Goal: Task Accomplishment & Management: Manage account settings

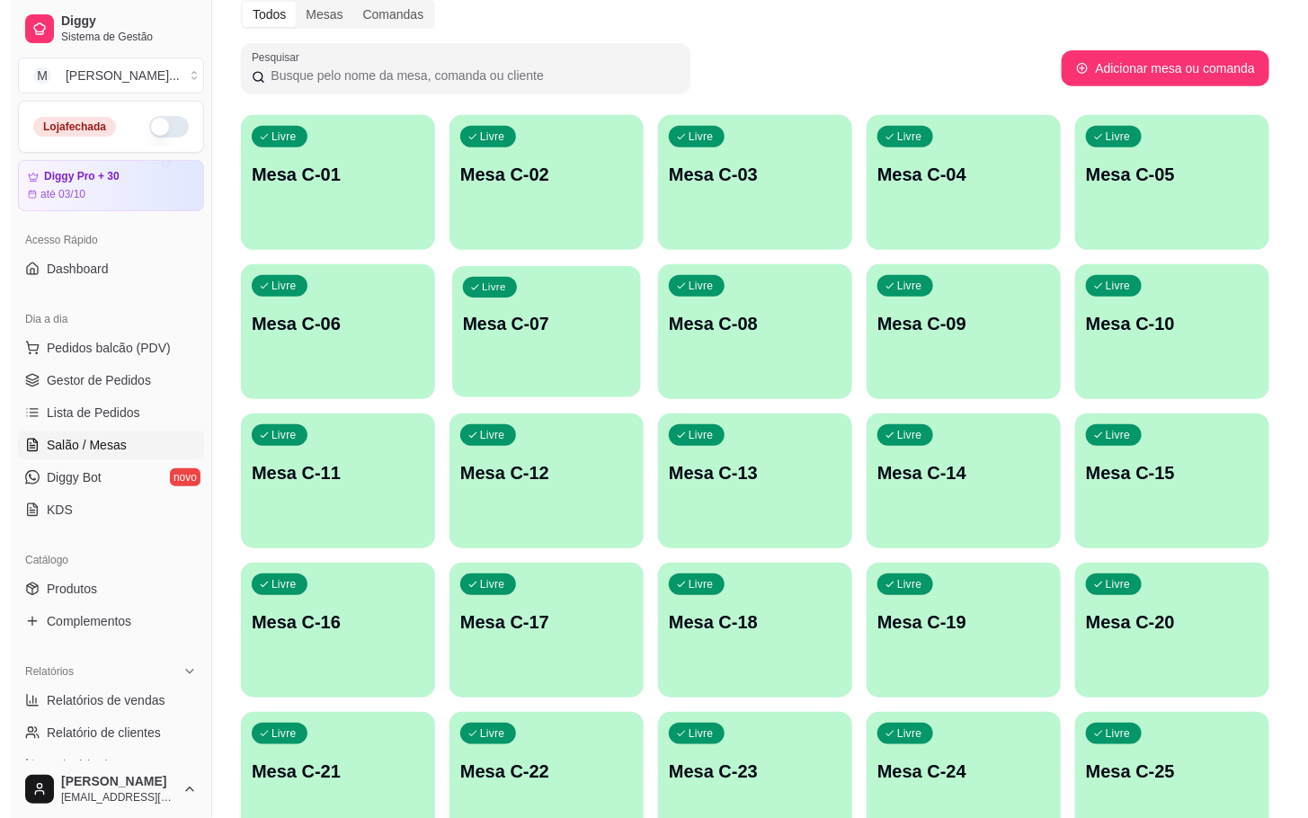
scroll to position [488, 0]
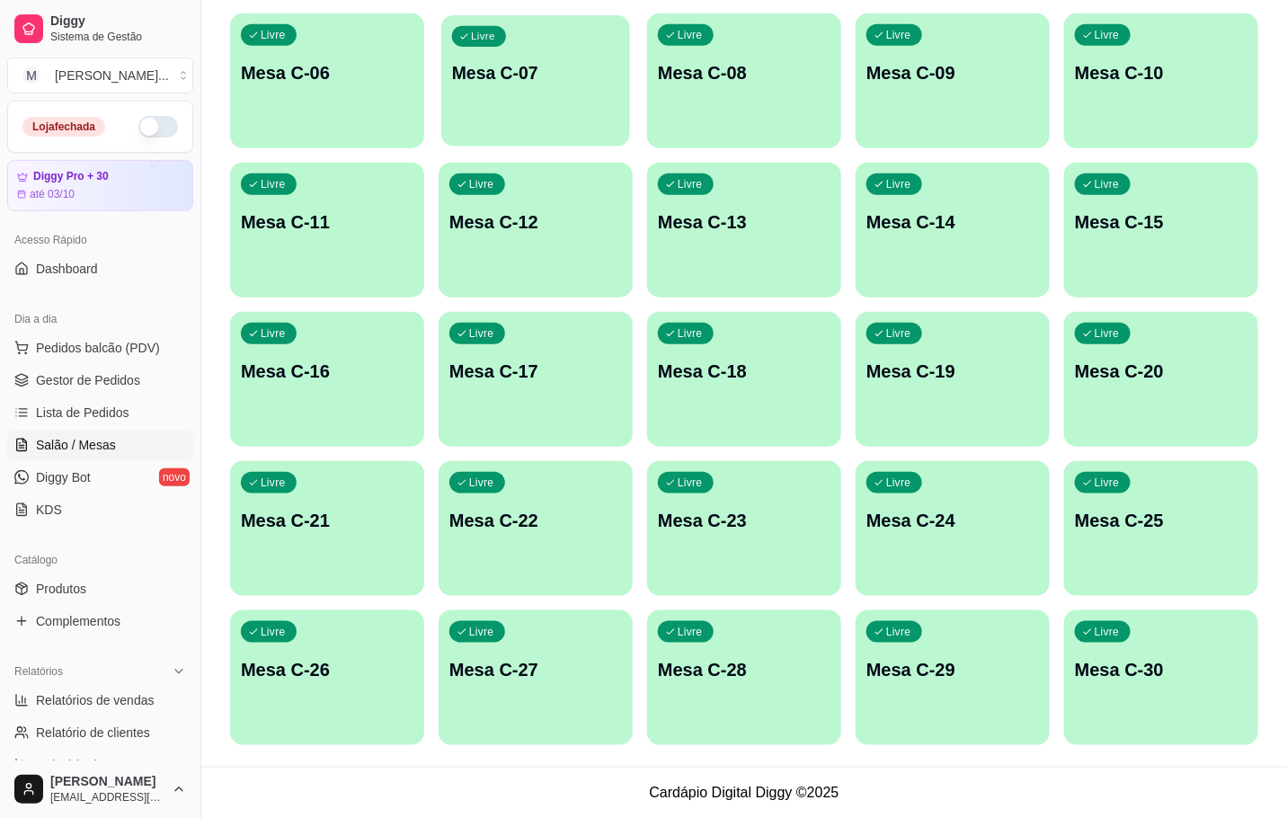
click at [779, 356] on div "Livre Mesa C-18" at bounding box center [744, 368] width 194 height 113
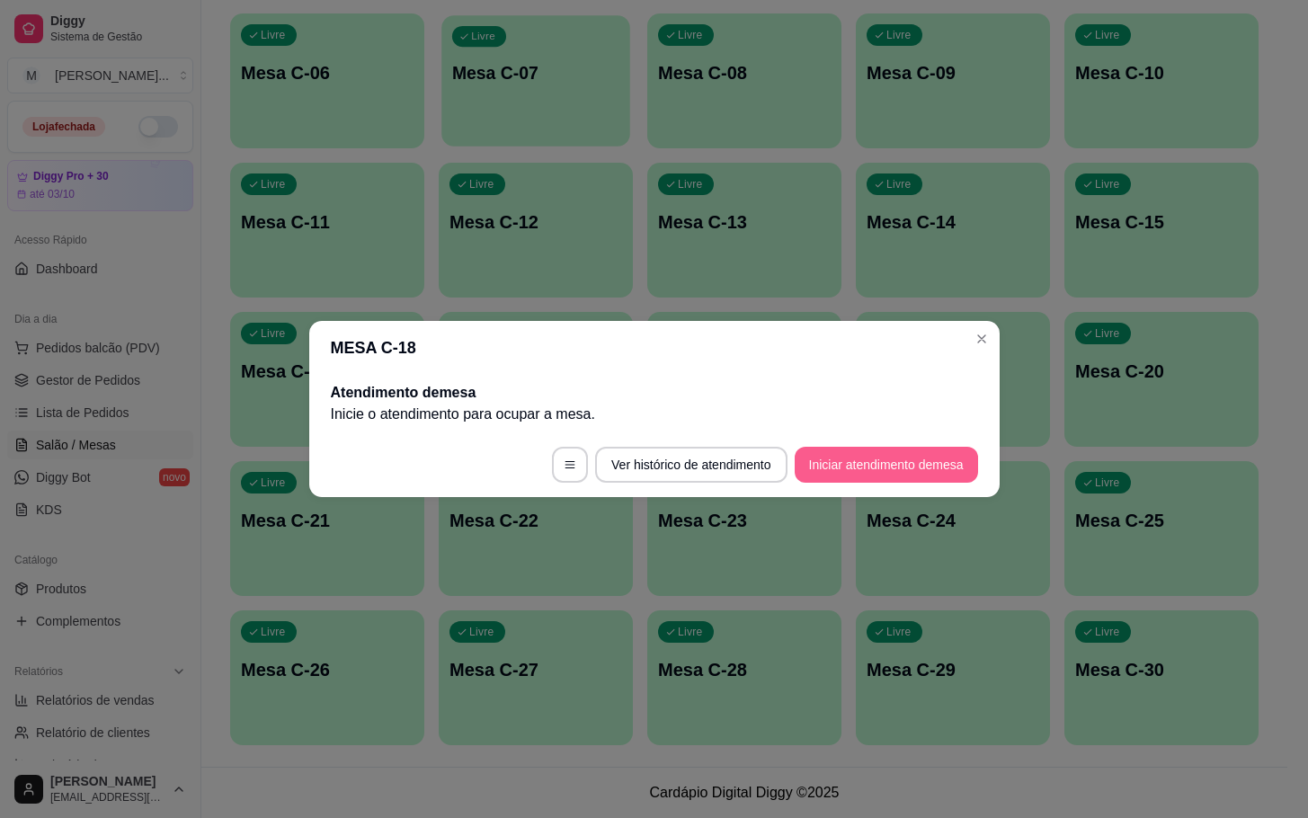
click at [944, 465] on button "Iniciar atendimento de mesa" at bounding box center [886, 465] width 183 height 36
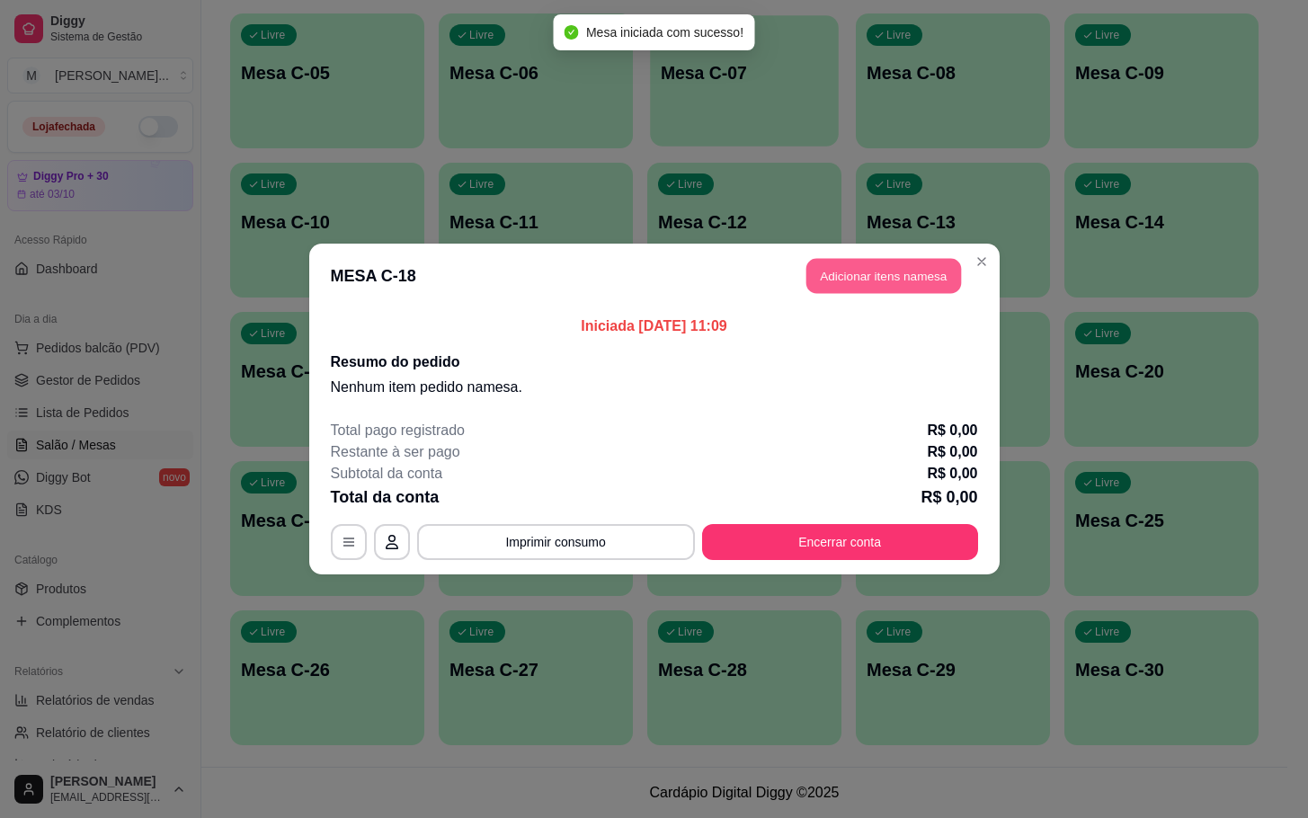
click at [869, 291] on button "Adicionar itens na mesa" at bounding box center [883, 276] width 155 height 35
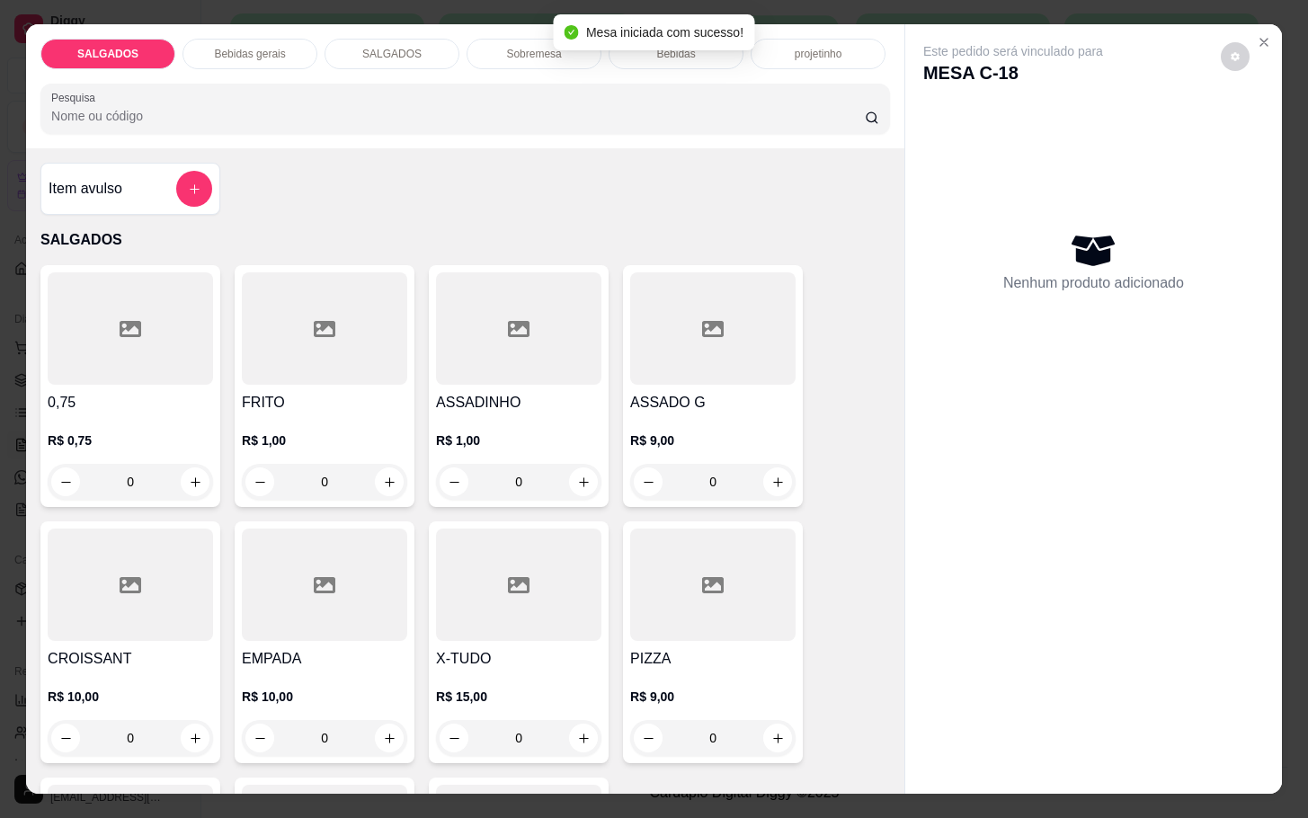
click at [462, 445] on div "R$ 1,00 0" at bounding box center [518, 466] width 165 height 68
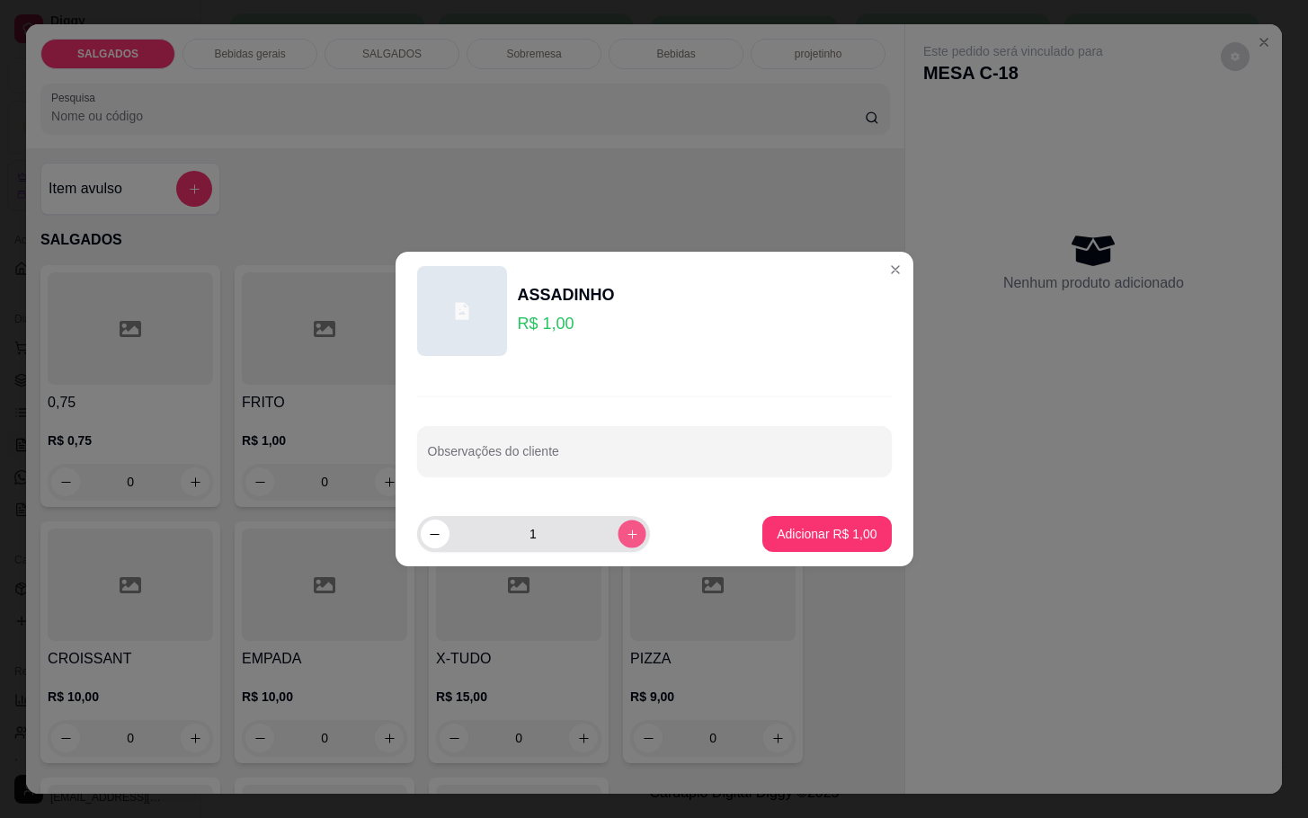
click at [626, 535] on button "increase-product-quantity" at bounding box center [632, 534] width 28 height 28
click at [625, 535] on icon "increase-product-quantity" at bounding box center [631, 534] width 13 height 13
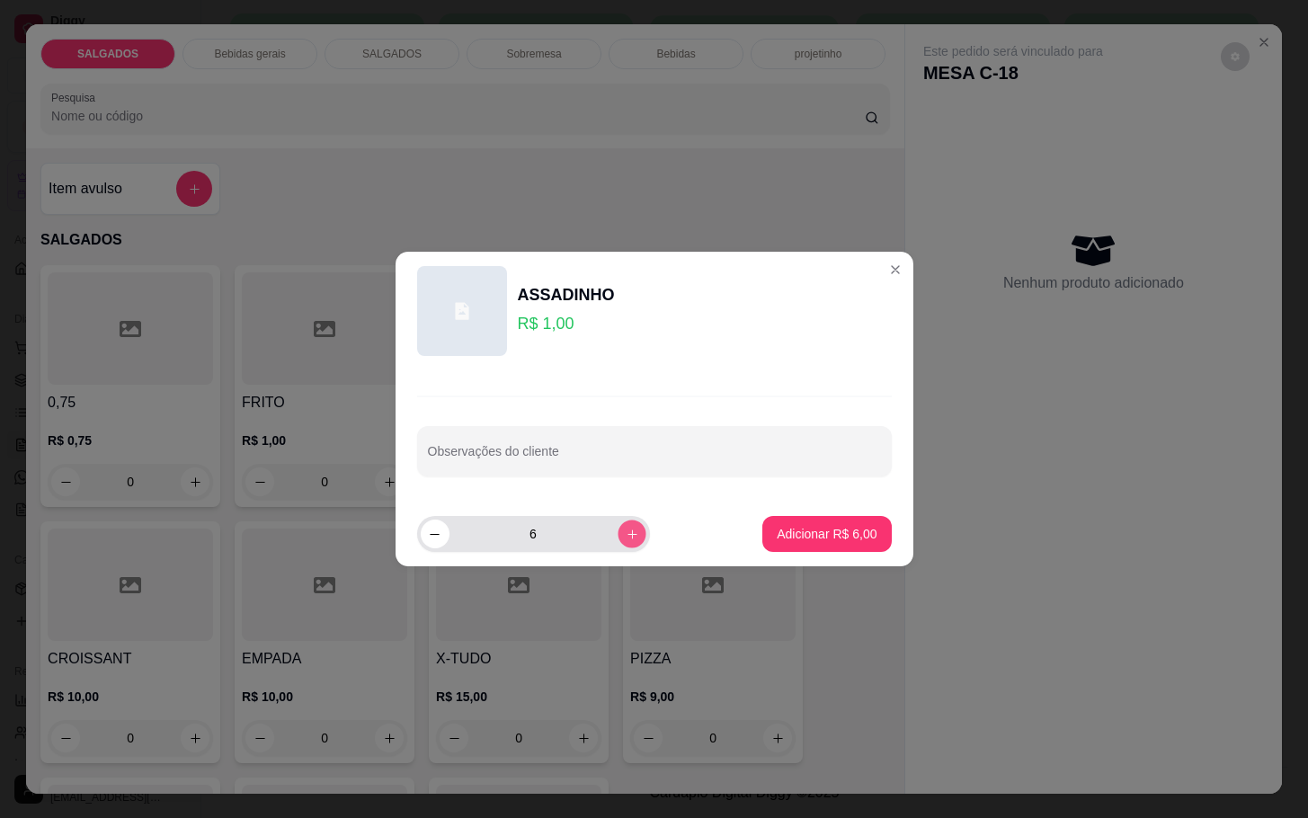
click at [625, 535] on icon "increase-product-quantity" at bounding box center [631, 534] width 13 height 13
click at [618, 535] on button "increase-product-quantity" at bounding box center [632, 534] width 28 height 28
type input "8"
click at [785, 521] on button "Adicionar R$ 8,00" at bounding box center [826, 534] width 125 height 35
type input "8"
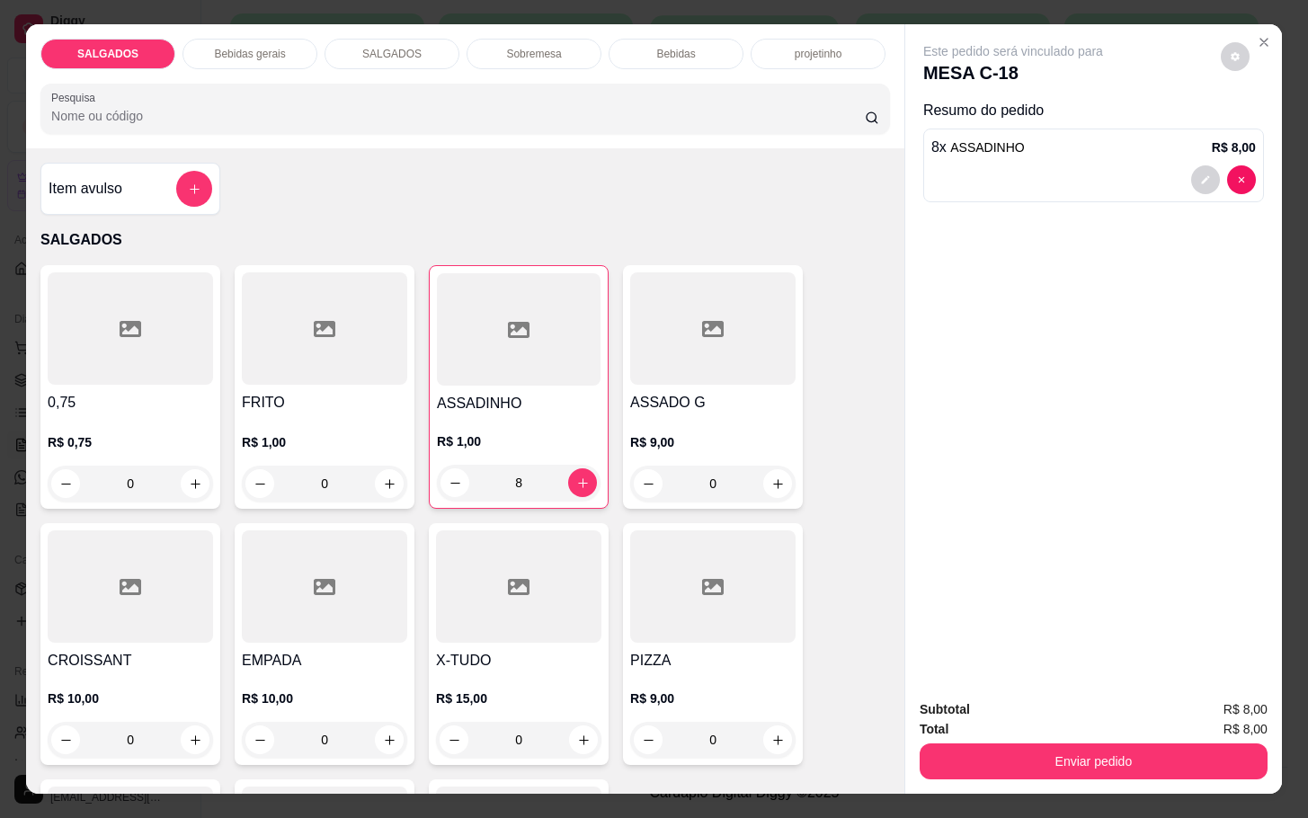
drag, startPoint x: 1091, startPoint y: 715, endPoint x: 1093, endPoint y: 731, distance: 16.4
click at [1093, 726] on div "Total R$ 8,00" at bounding box center [1094, 729] width 348 height 20
click at [1093, 739] on div "Enviar pedido" at bounding box center [1094, 759] width 348 height 40
click at [1087, 744] on button "Enviar pedido" at bounding box center [1094, 761] width 348 height 36
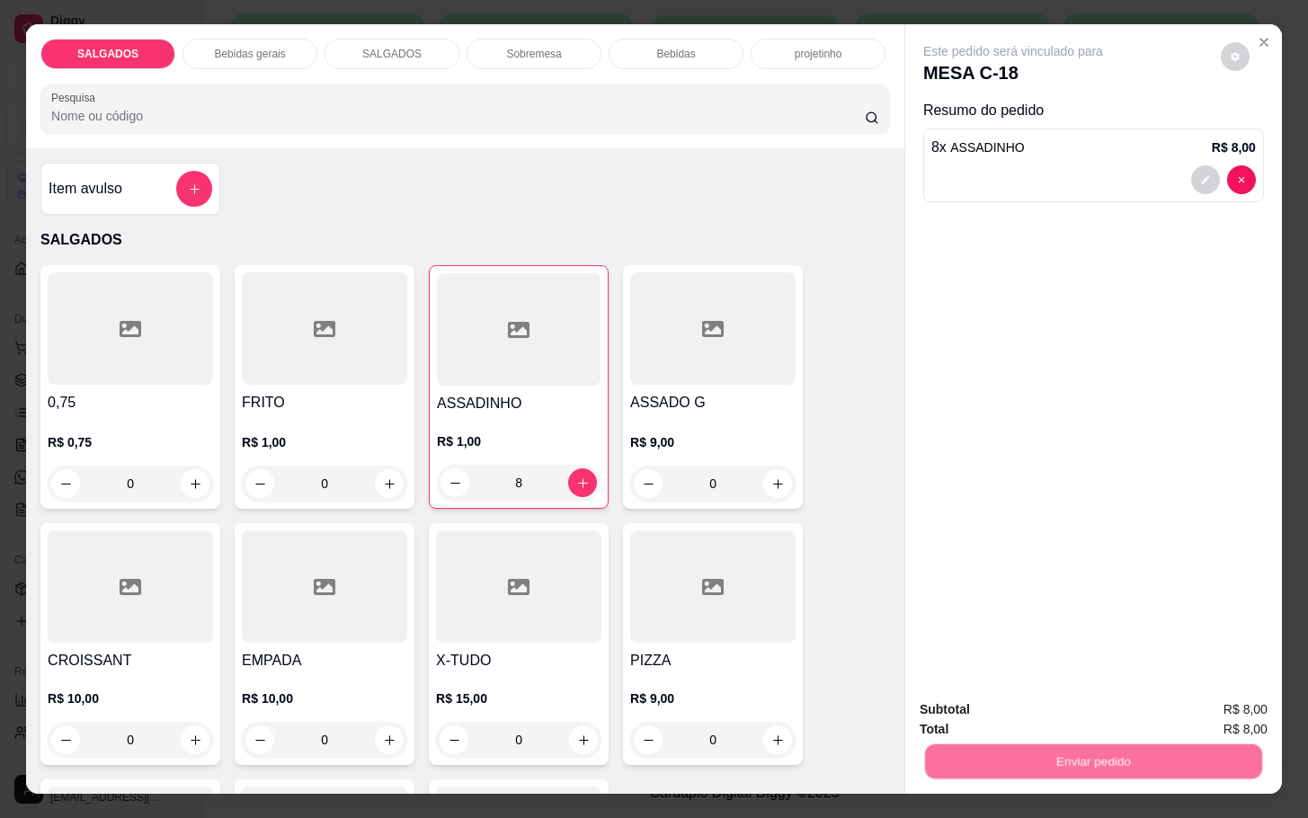
click at [1192, 717] on button "Enviar pedido" at bounding box center [1218, 707] width 102 height 34
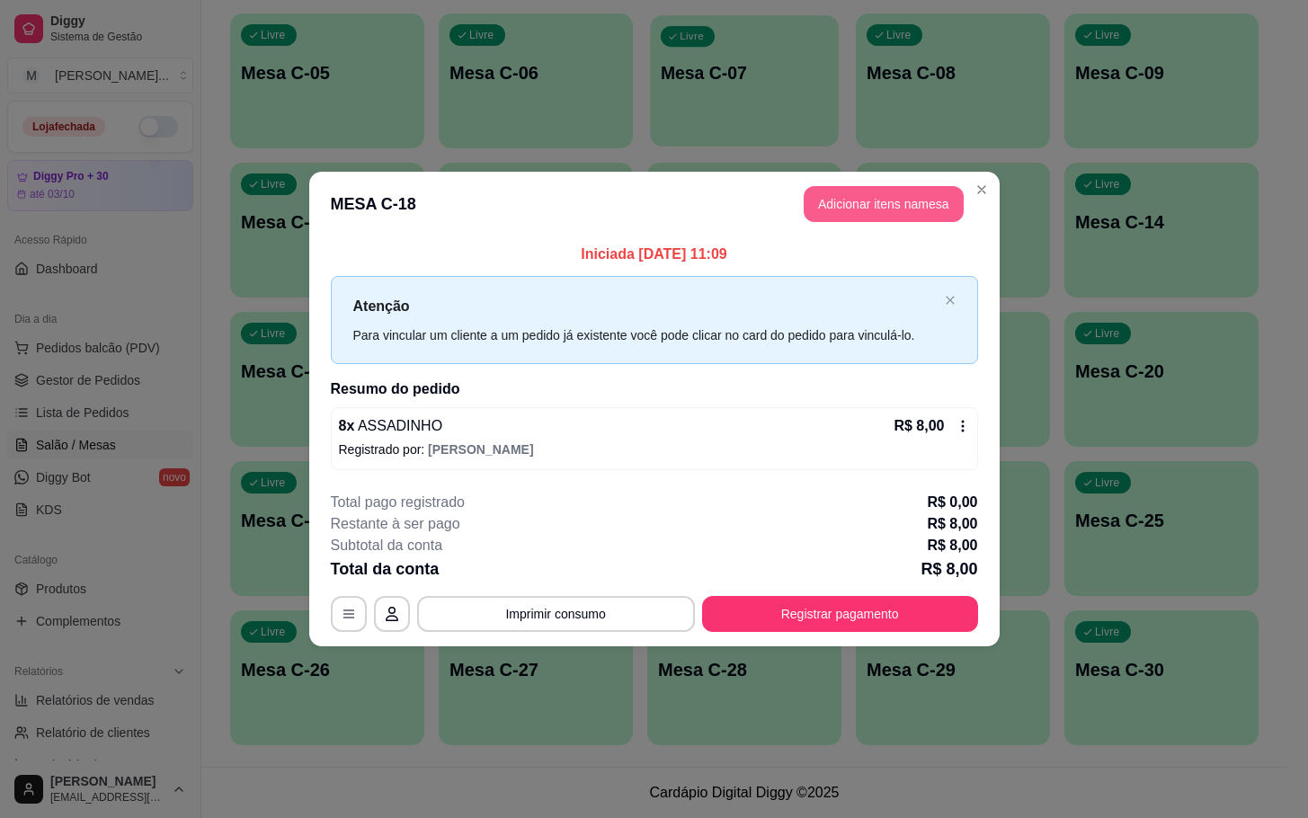
click at [890, 219] on button "Adicionar itens na mesa" at bounding box center [884, 204] width 160 height 36
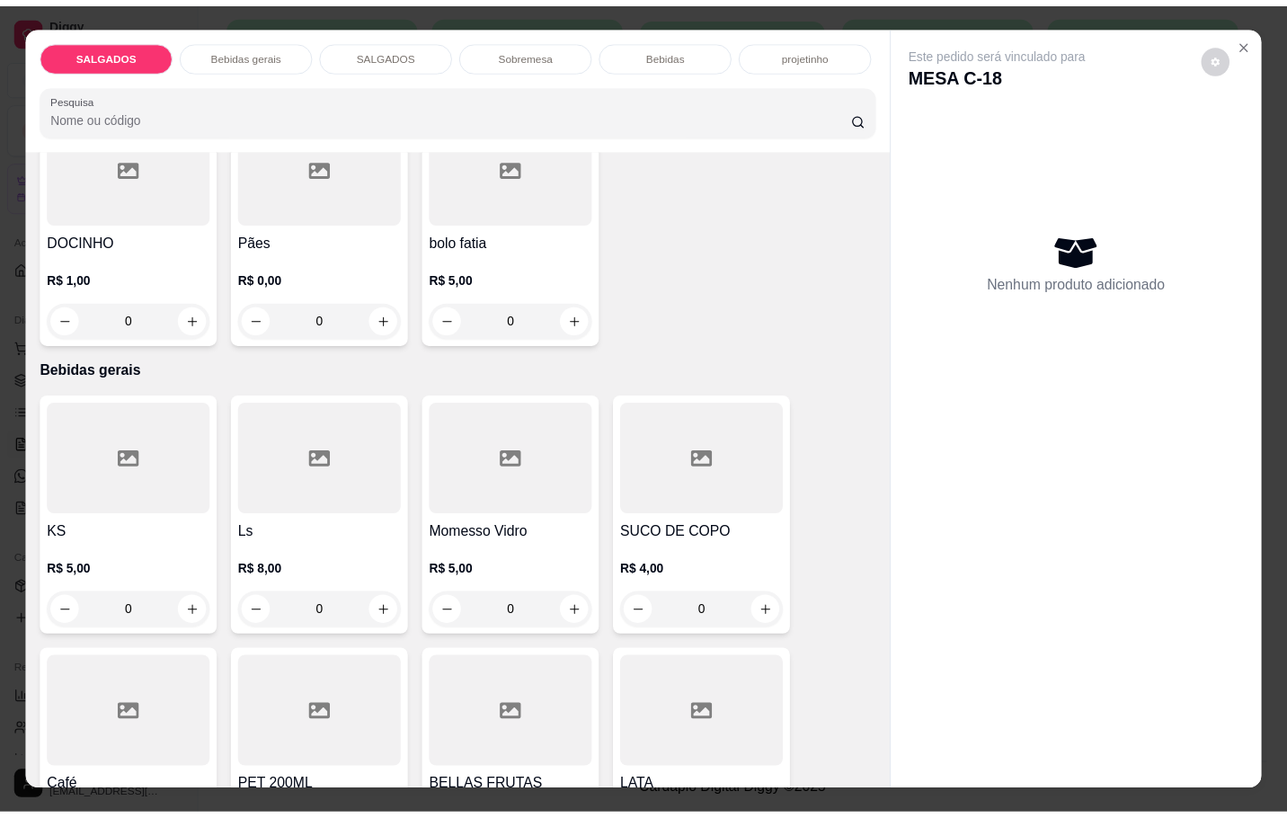
scroll to position [809, 0]
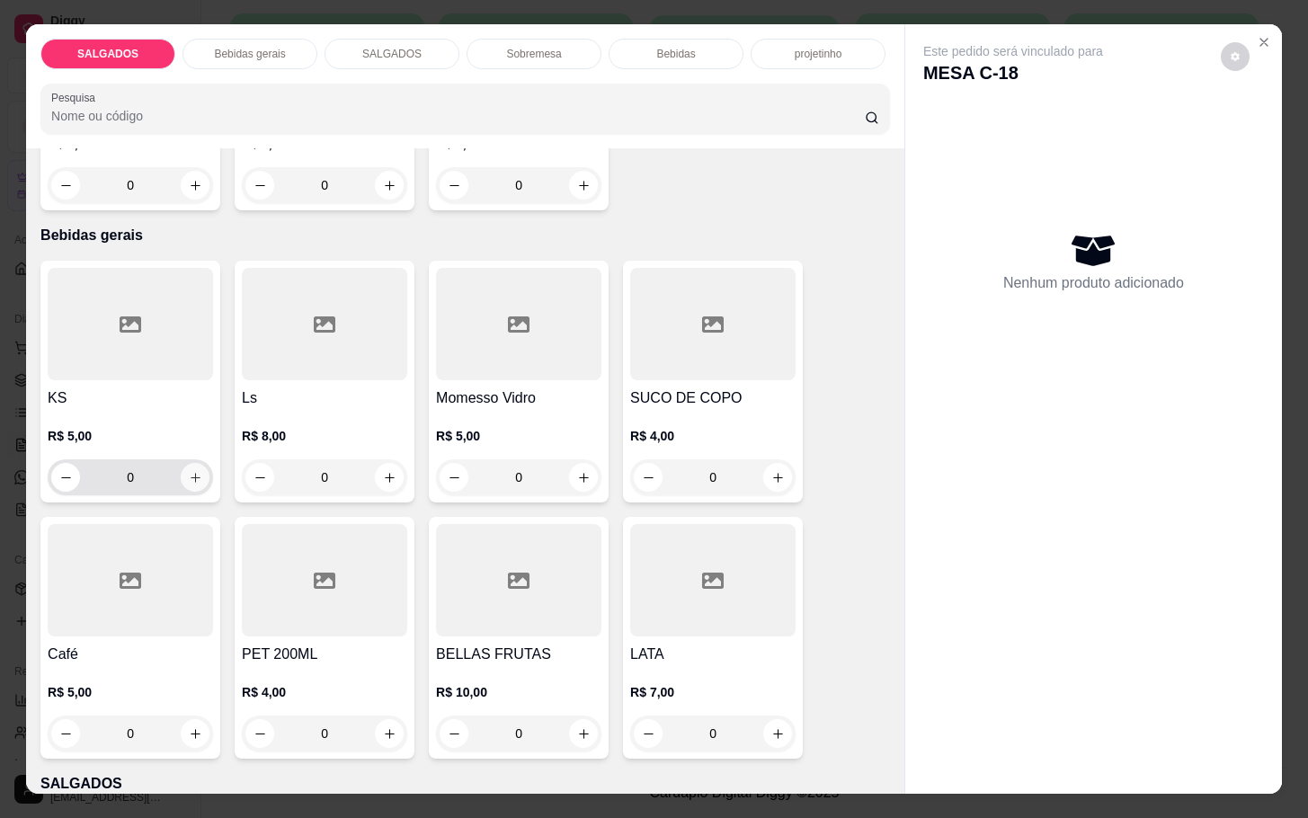
click at [192, 464] on button "increase-product-quantity" at bounding box center [195, 477] width 29 height 29
type input "1"
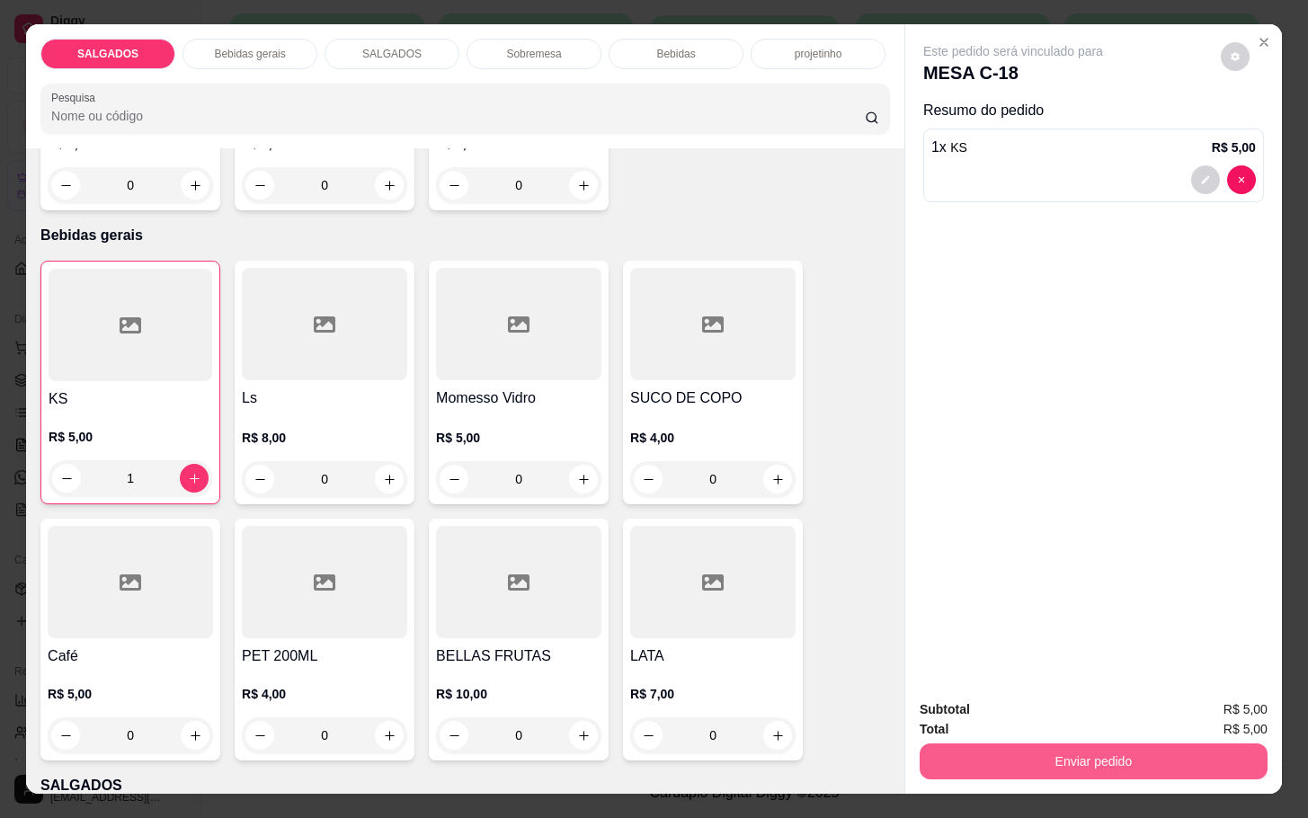
click at [1004, 744] on button "Enviar pedido" at bounding box center [1094, 761] width 348 height 36
click at [1197, 693] on button "Enviar pedido" at bounding box center [1218, 707] width 102 height 34
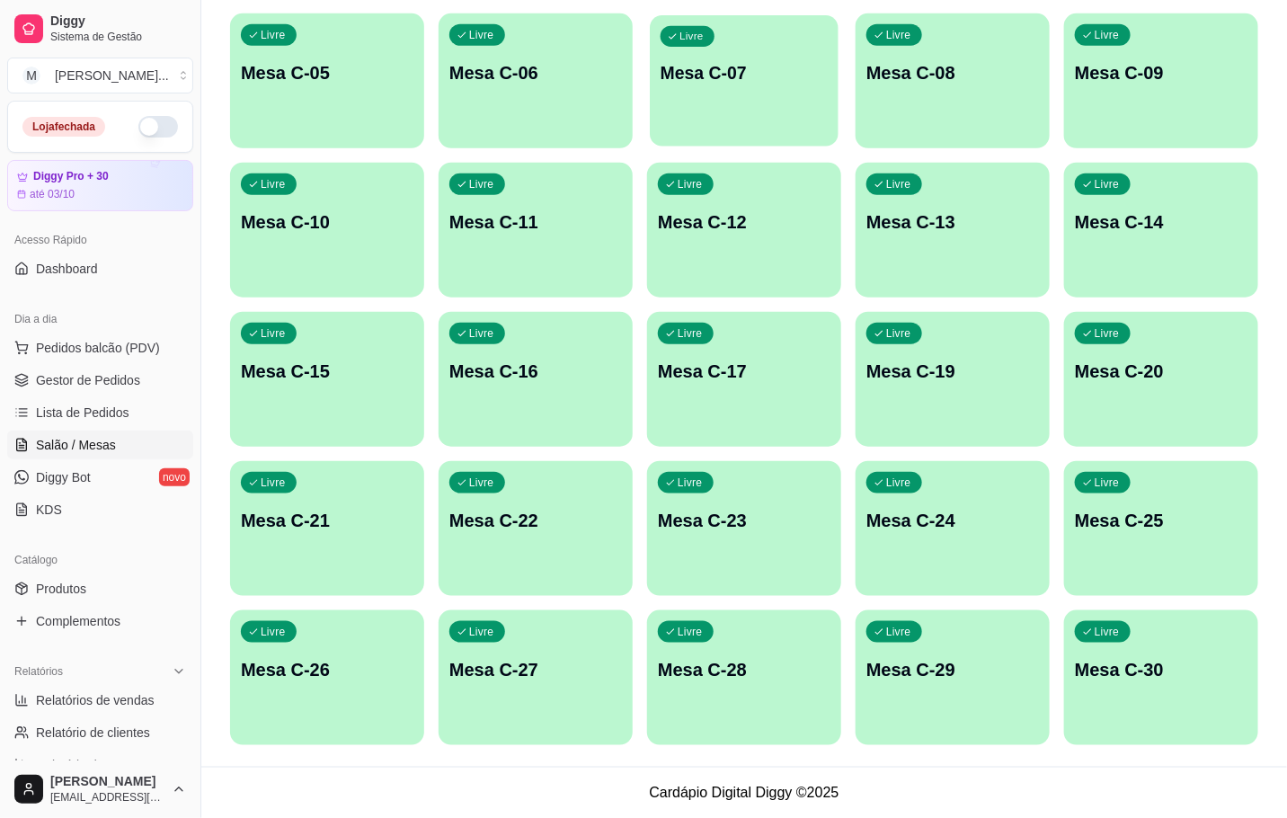
click at [771, 122] on div "Livre Mesa C-07" at bounding box center [744, 70] width 189 height 110
click at [759, 97] on div "Livre Mesa C-07" at bounding box center [744, 70] width 189 height 110
click at [720, 116] on div "Livre Mesa C-07" at bounding box center [744, 70] width 189 height 110
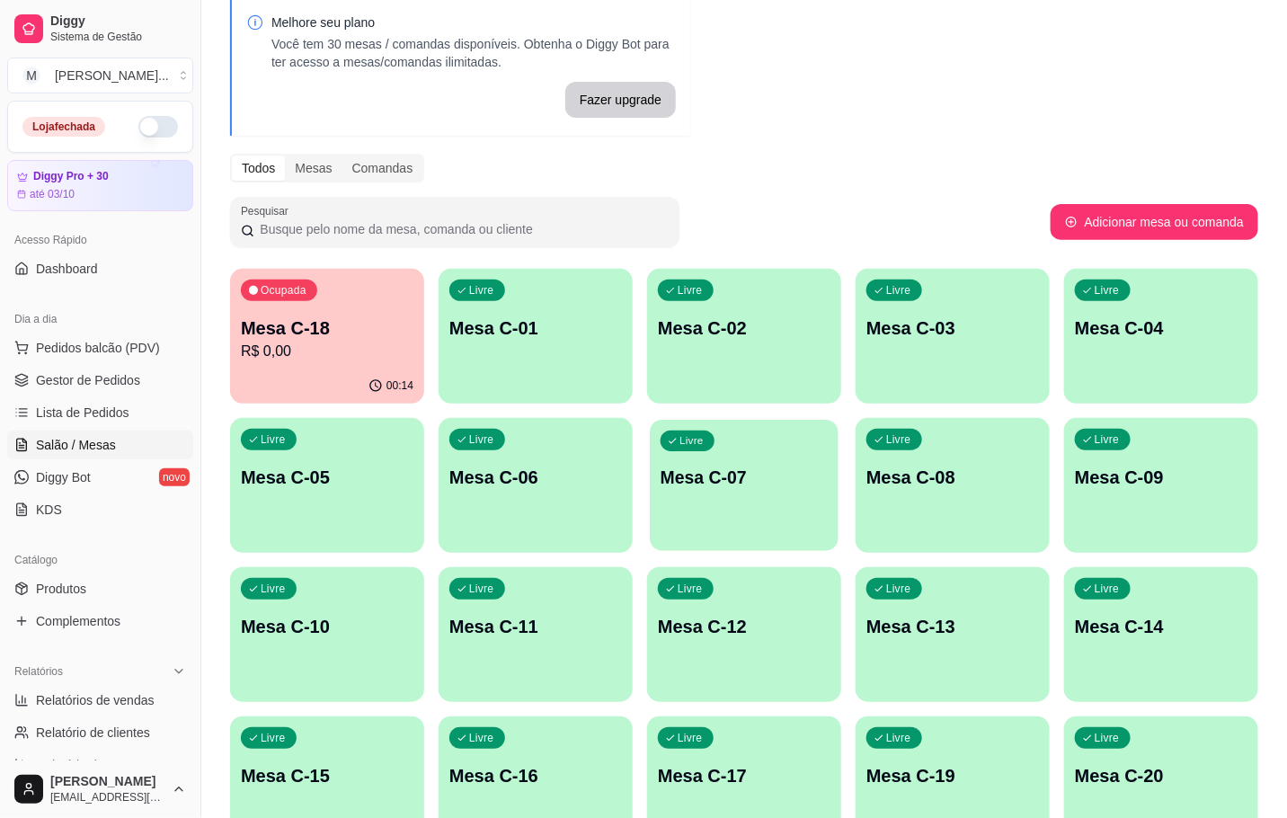
click at [726, 464] on div "Livre Mesa C-07" at bounding box center [744, 475] width 189 height 110
click at [726, 461] on div "Livre Mesa C-07" at bounding box center [744, 475] width 189 height 110
click at [728, 461] on div "Livre Mesa C-07" at bounding box center [744, 475] width 189 height 110
click at [856, 492] on div "Ocupada Mesa C-18 R$ 0,00 00:14 Livre Mesa C-01 Livre Mesa C-02 Livre Mesa C-03…" at bounding box center [744, 709] width 1028 height 881
click at [573, 456] on div "Livre Mesa C-06" at bounding box center [535, 475] width 189 height 110
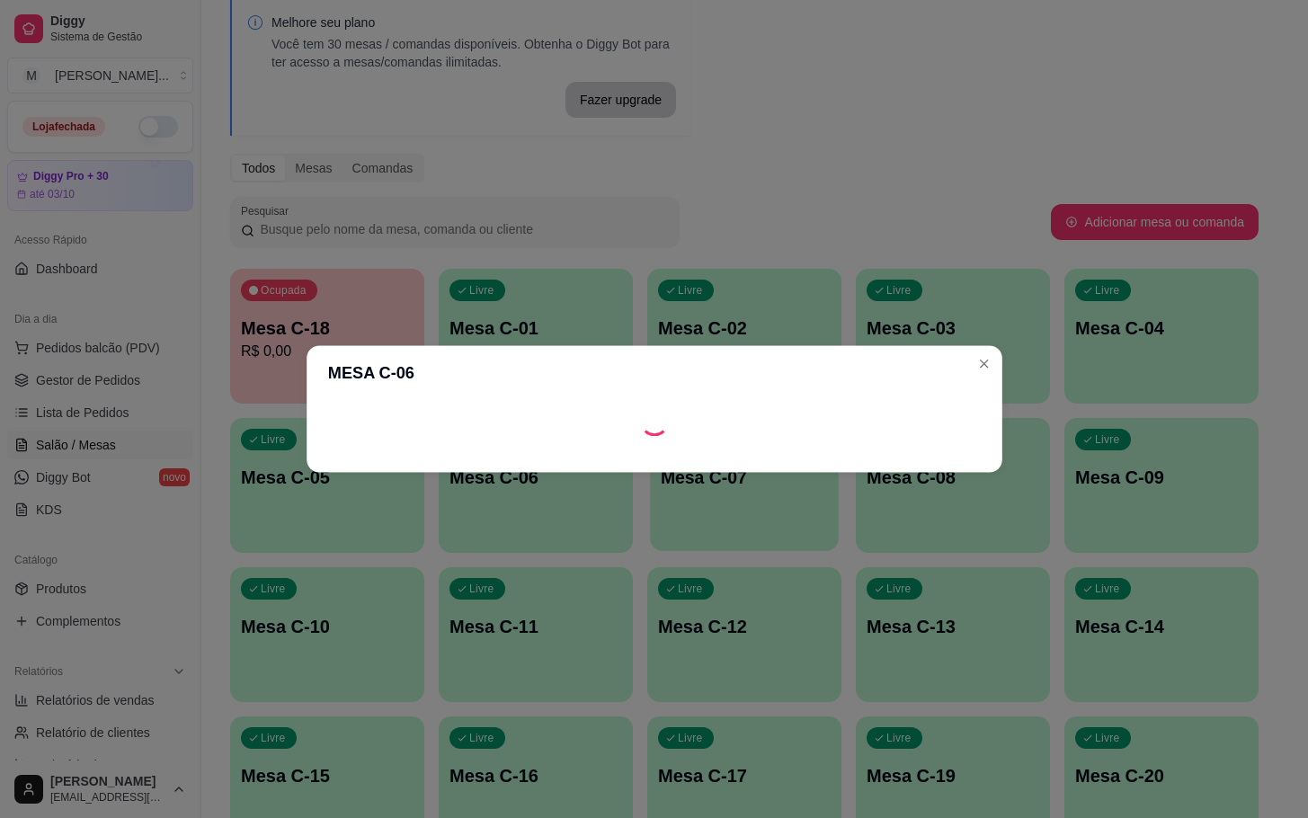
click at [756, 440] on section "MESA C-06" at bounding box center [655, 408] width 696 height 127
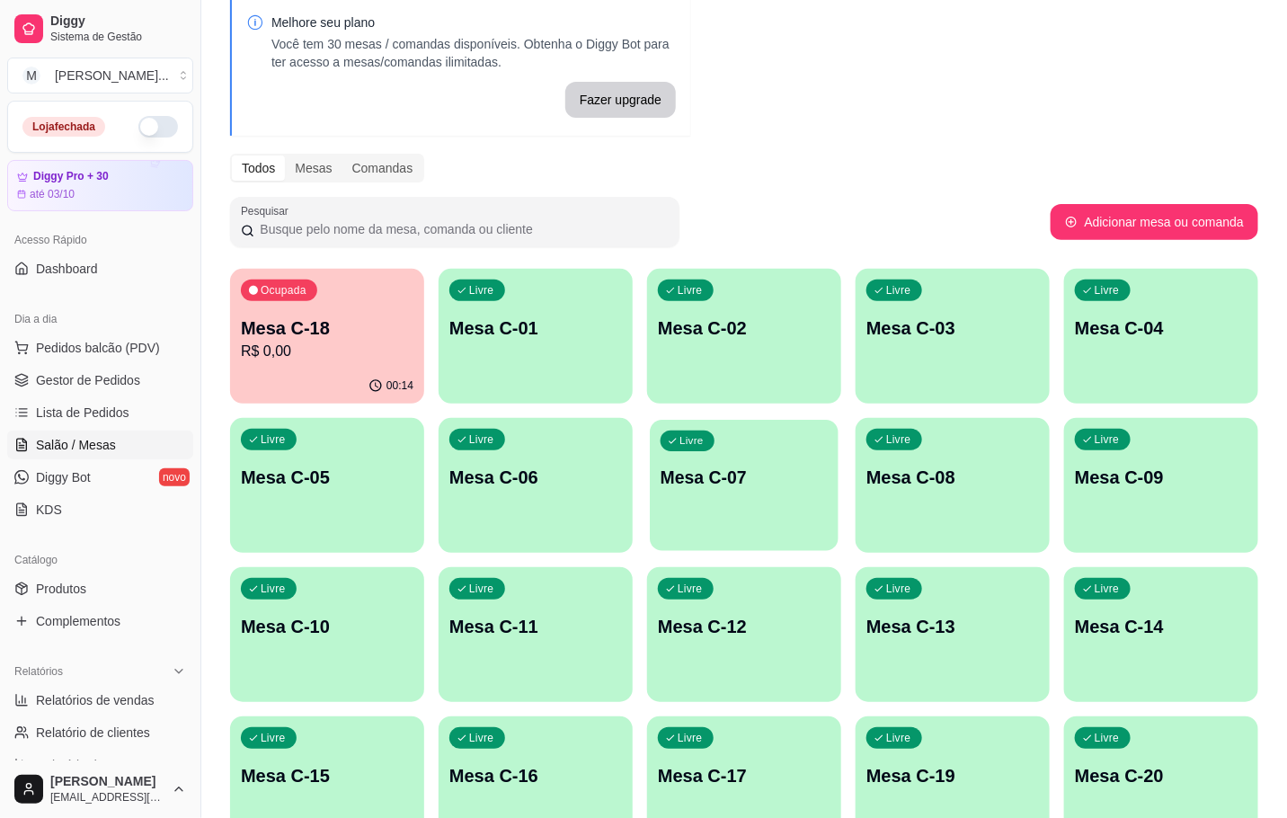
click at [566, 666] on div "Livre Mesa C-11" at bounding box center [536, 623] width 194 height 113
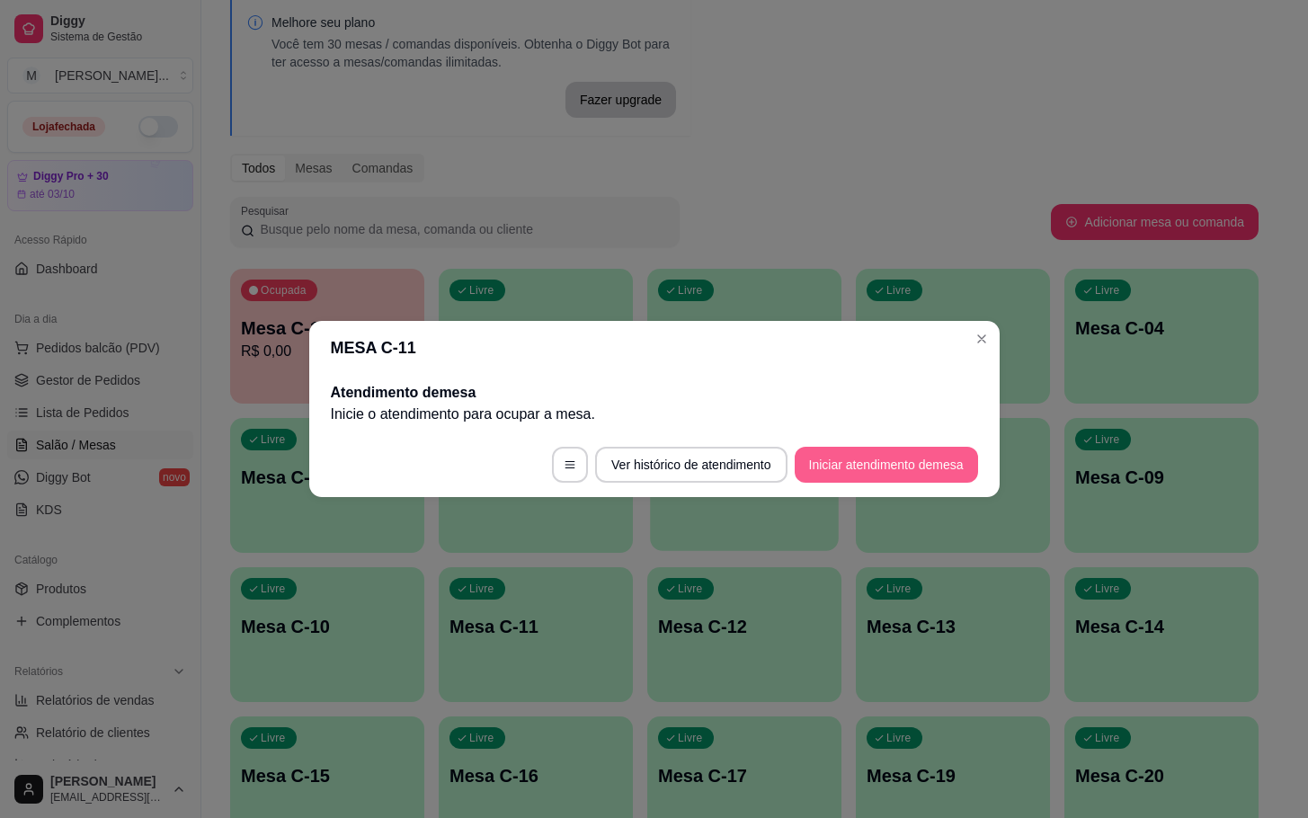
click at [926, 478] on button "Iniciar atendimento de mesa" at bounding box center [886, 465] width 183 height 36
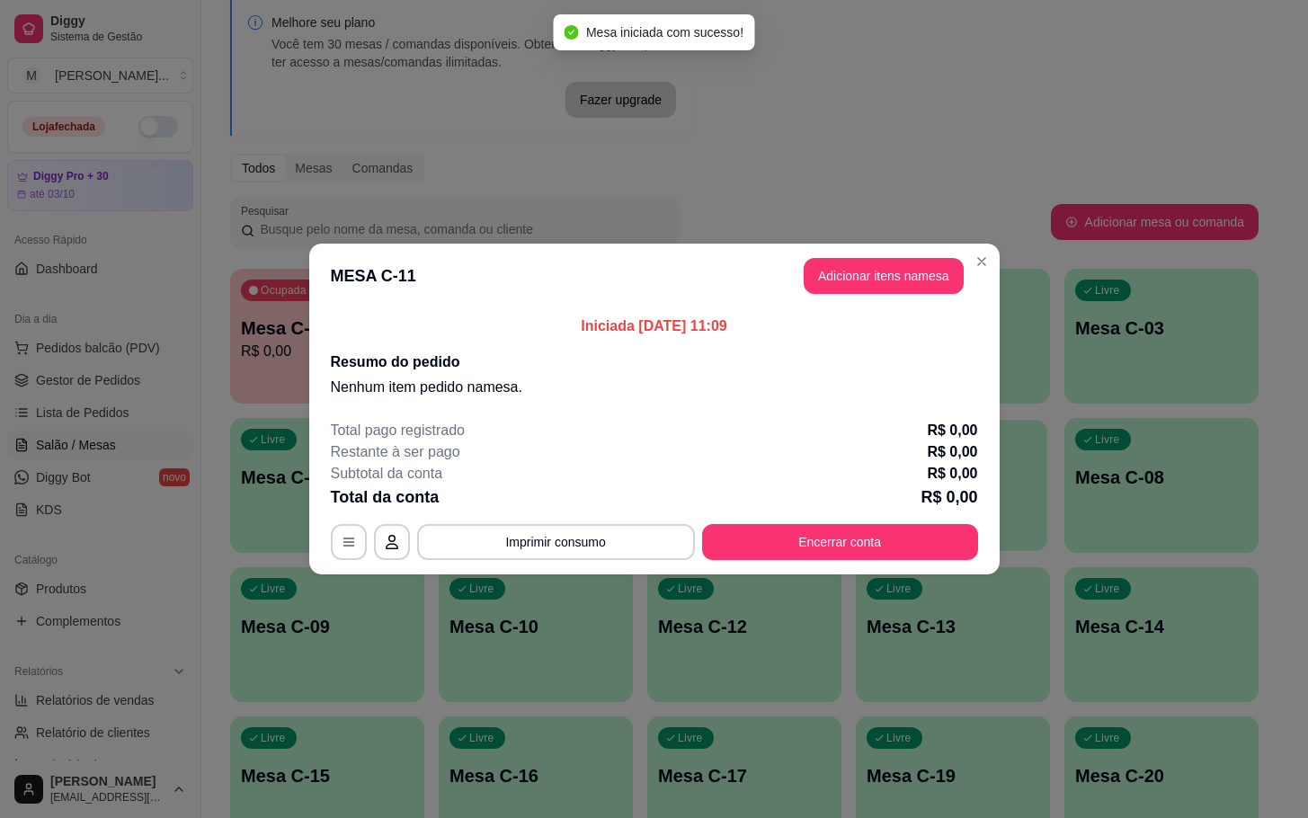
click at [960, 276] on header "MESA C-11 Adicionar itens na mesa" at bounding box center [654, 276] width 690 height 65
click at [955, 272] on button "Adicionar itens na mesa" at bounding box center [884, 276] width 160 height 36
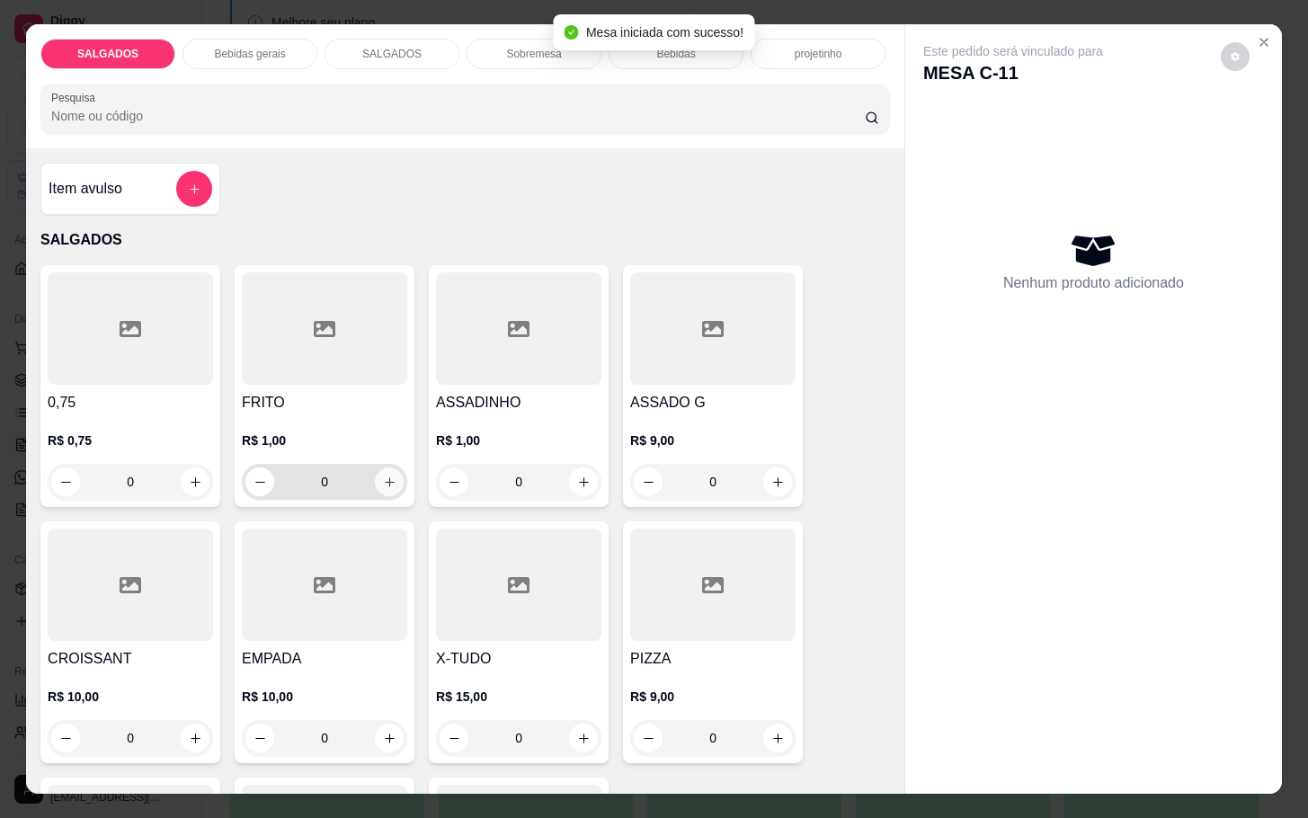
click at [354, 484] on input "0" at bounding box center [324, 482] width 101 height 36
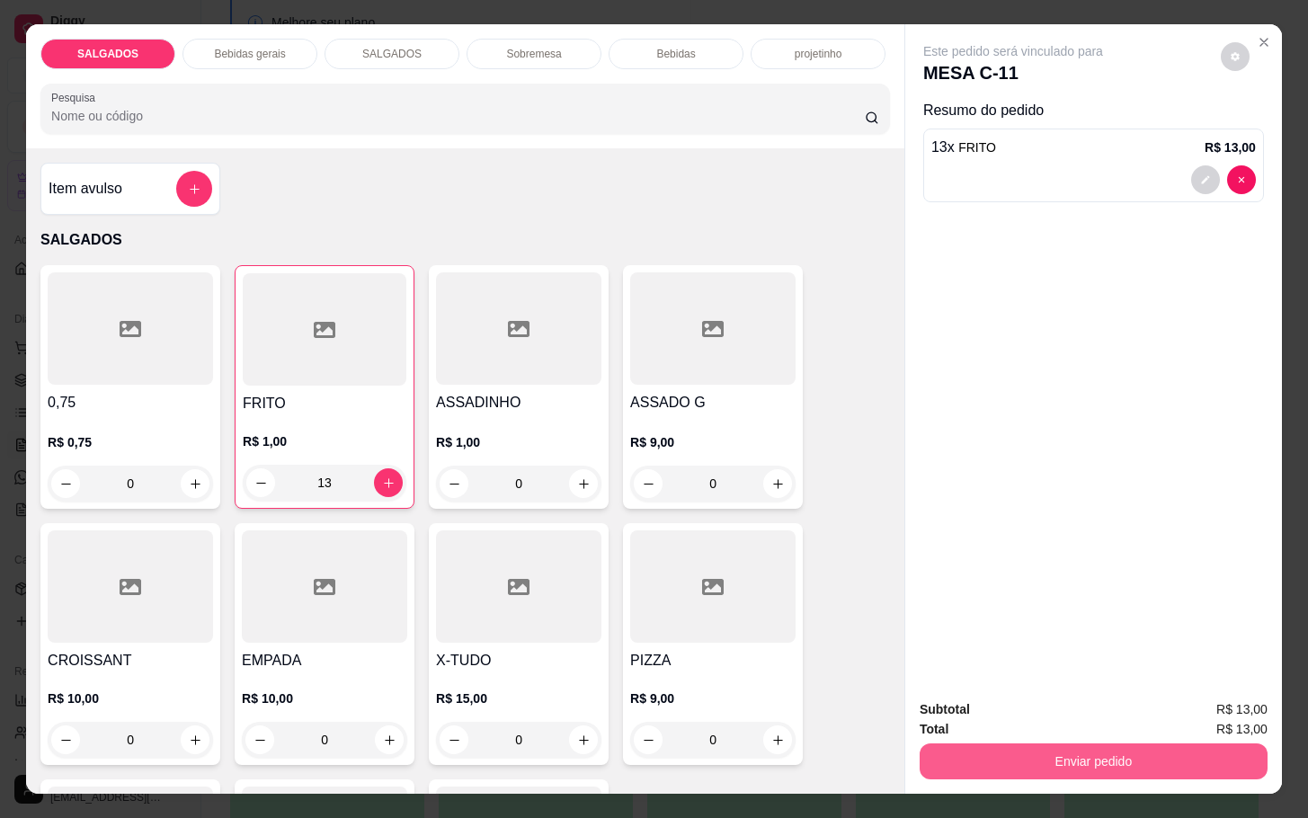
type input "13"
click at [1074, 753] on button "Enviar pedido" at bounding box center [1094, 761] width 348 height 36
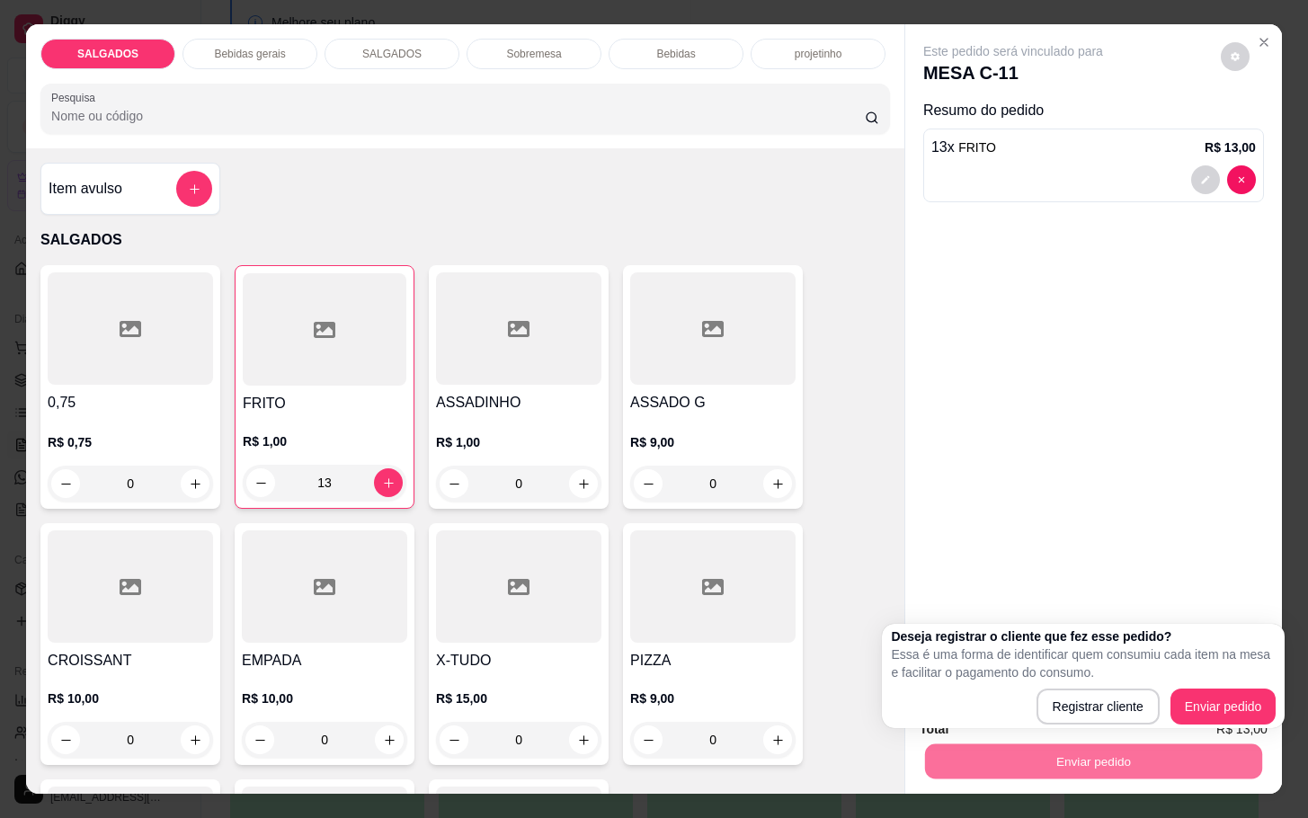
drag, startPoint x: 1204, startPoint y: 686, endPoint x: 1214, endPoint y: 686, distance: 9.9
click at [1214, 686] on div "Deseja registrar o cliente que fez esse pedido? Essa é uma forma de identificar…" at bounding box center [1083, 676] width 385 height 97
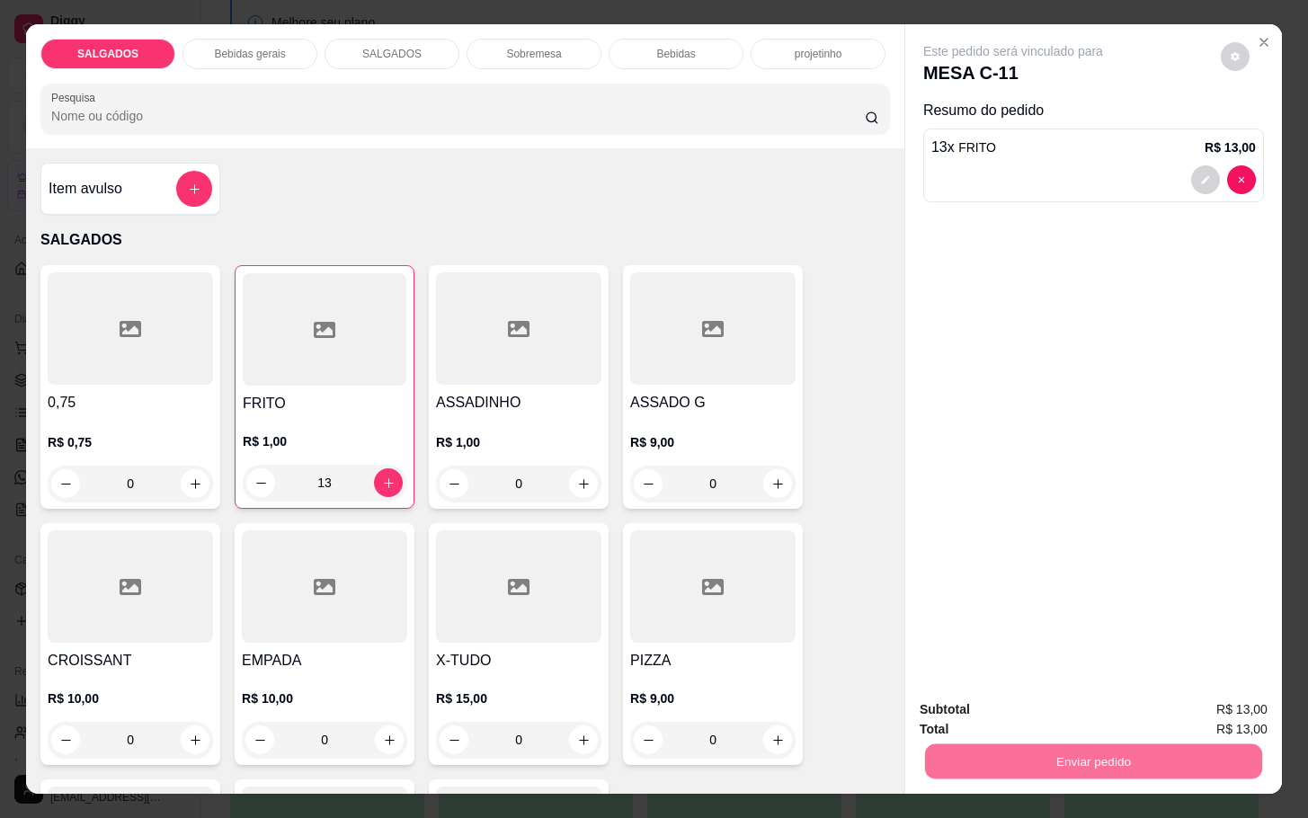
click at [1219, 705] on button "Enviar pedido" at bounding box center [1218, 706] width 99 height 33
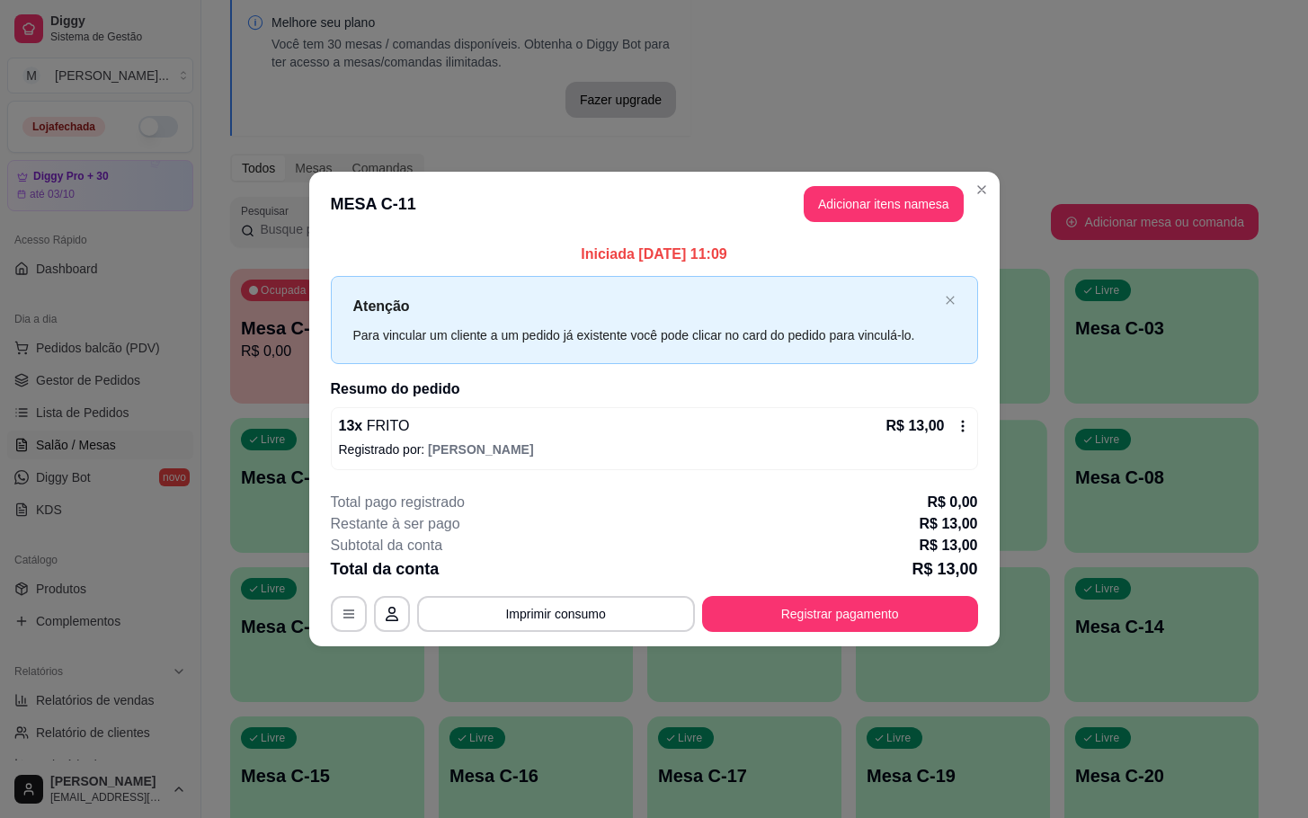
click at [915, 227] on header "MESA C-11 Adicionar itens na mesa" at bounding box center [654, 204] width 690 height 65
click at [898, 206] on button "Adicionar itens na mesa" at bounding box center [884, 204] width 160 height 36
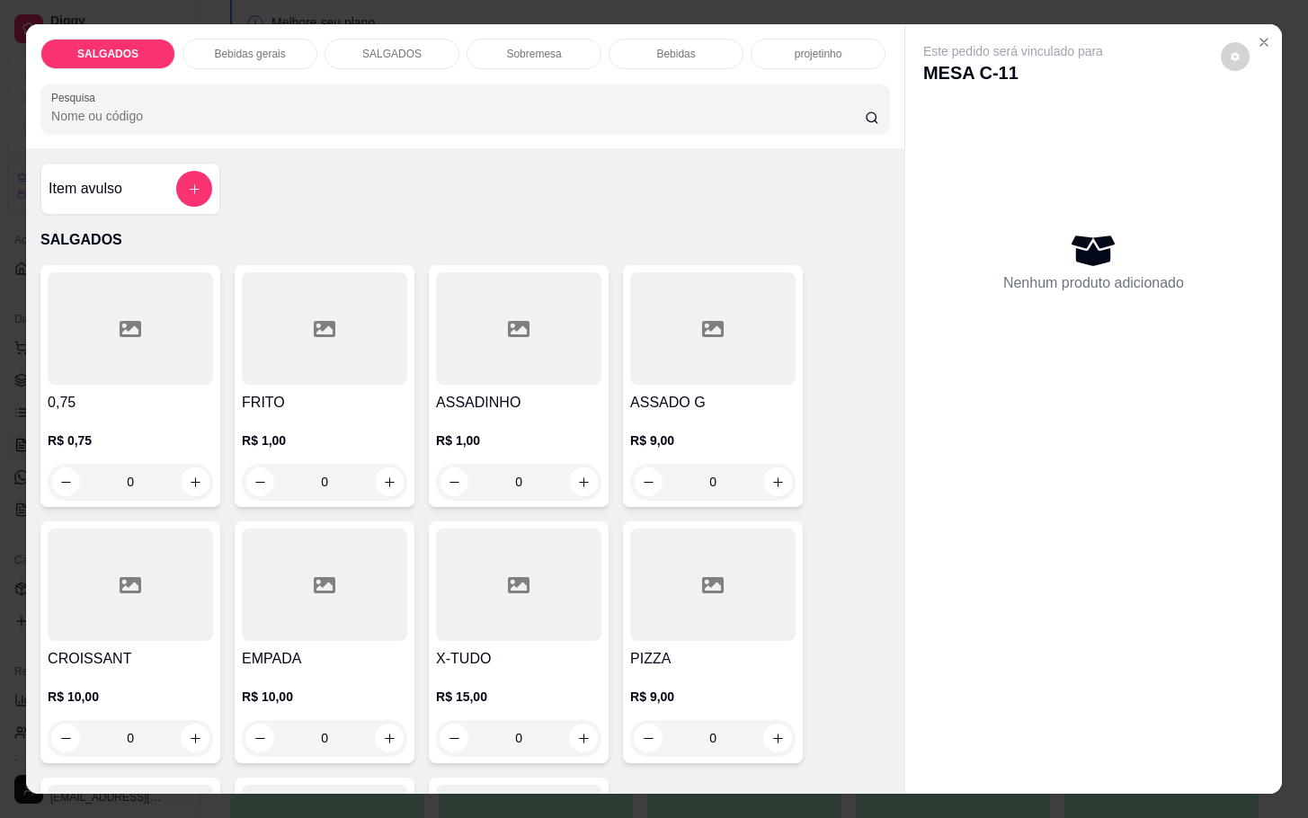
click at [364, 478] on input "0" at bounding box center [324, 482] width 101 height 36
click at [378, 484] on button "increase-product-quantity" at bounding box center [389, 481] width 29 height 29
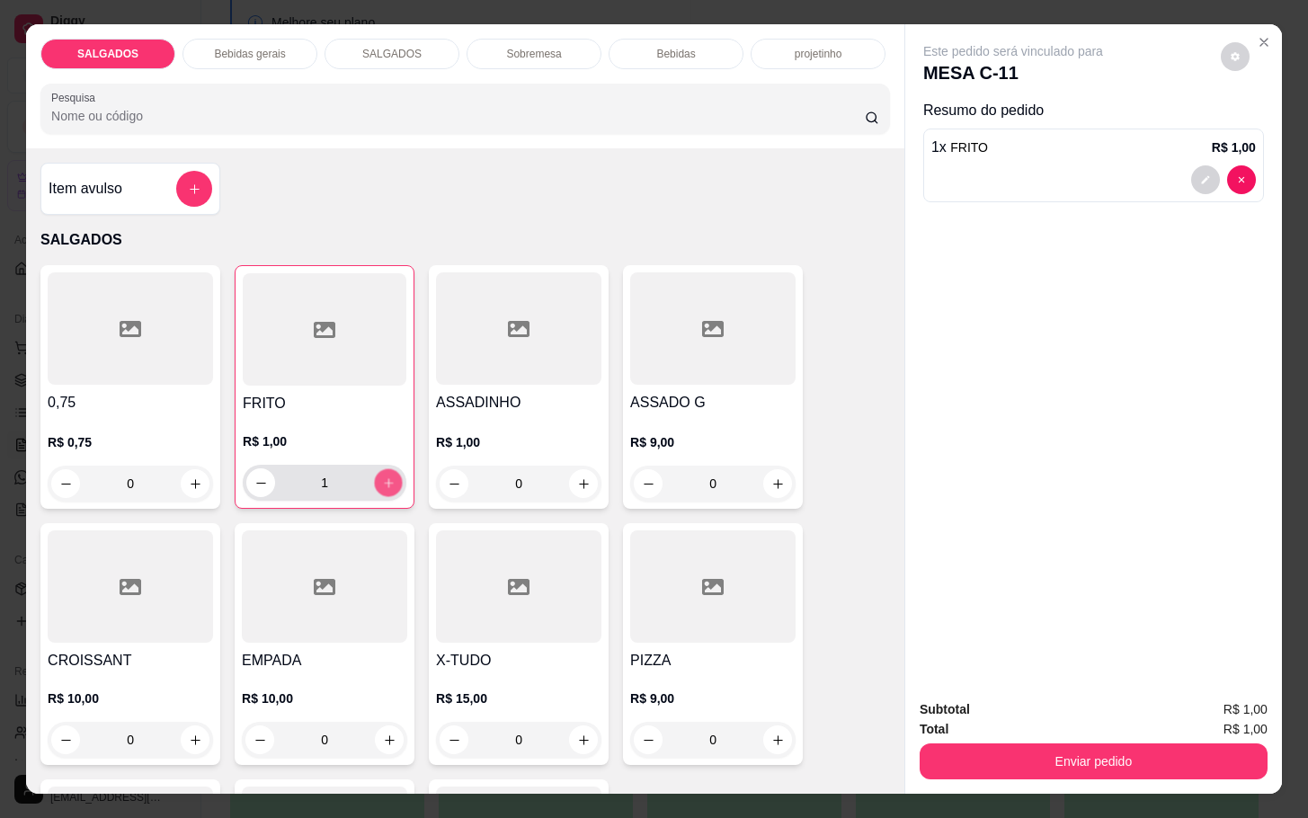
click at [378, 484] on button "increase-product-quantity" at bounding box center [389, 483] width 28 height 28
click at [380, 484] on button "increase-product-quantity" at bounding box center [389, 483] width 28 height 28
click at [383, 481] on icon "increase-product-quantity" at bounding box center [388, 482] width 13 height 13
type input "4"
click at [1012, 758] on button "Enviar pedido" at bounding box center [1094, 761] width 348 height 36
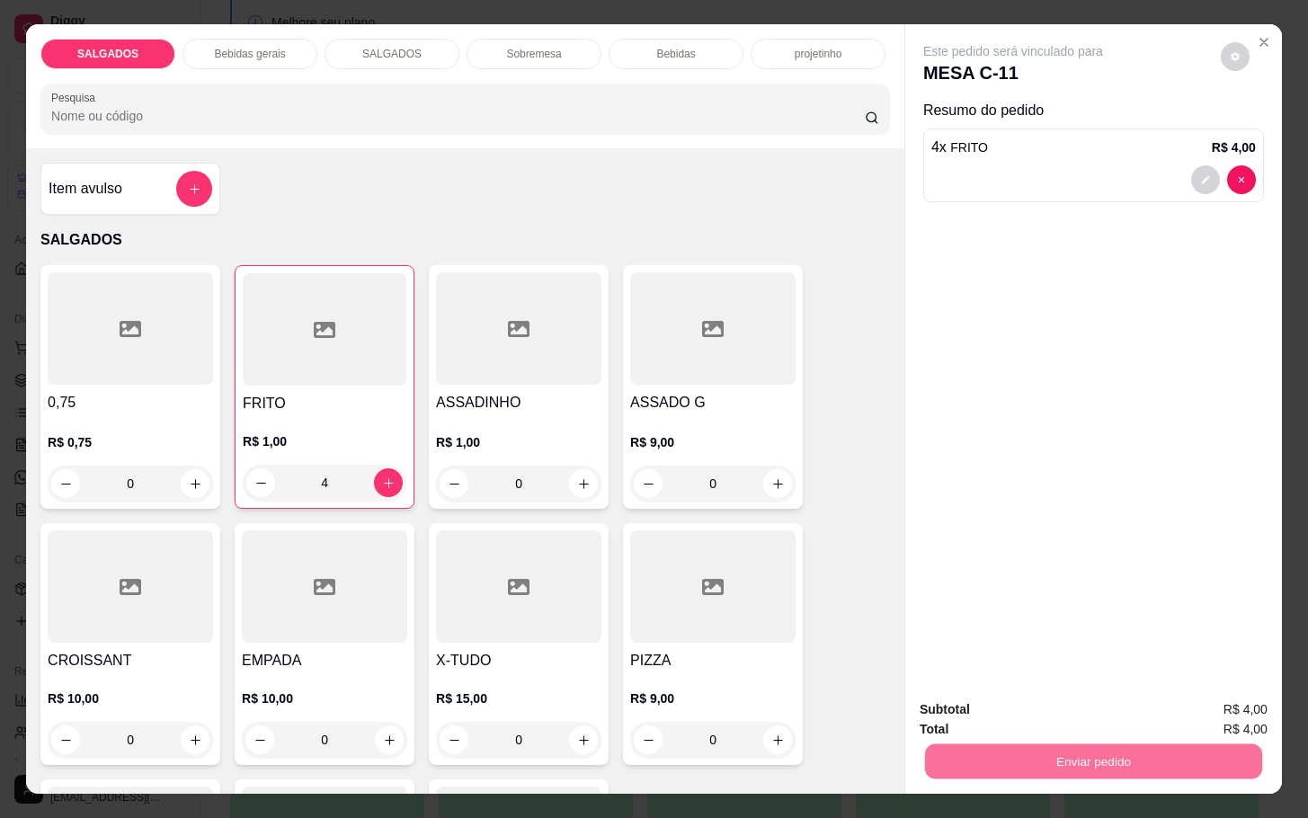
click at [1230, 720] on button "Enviar pedido" at bounding box center [1218, 707] width 102 height 34
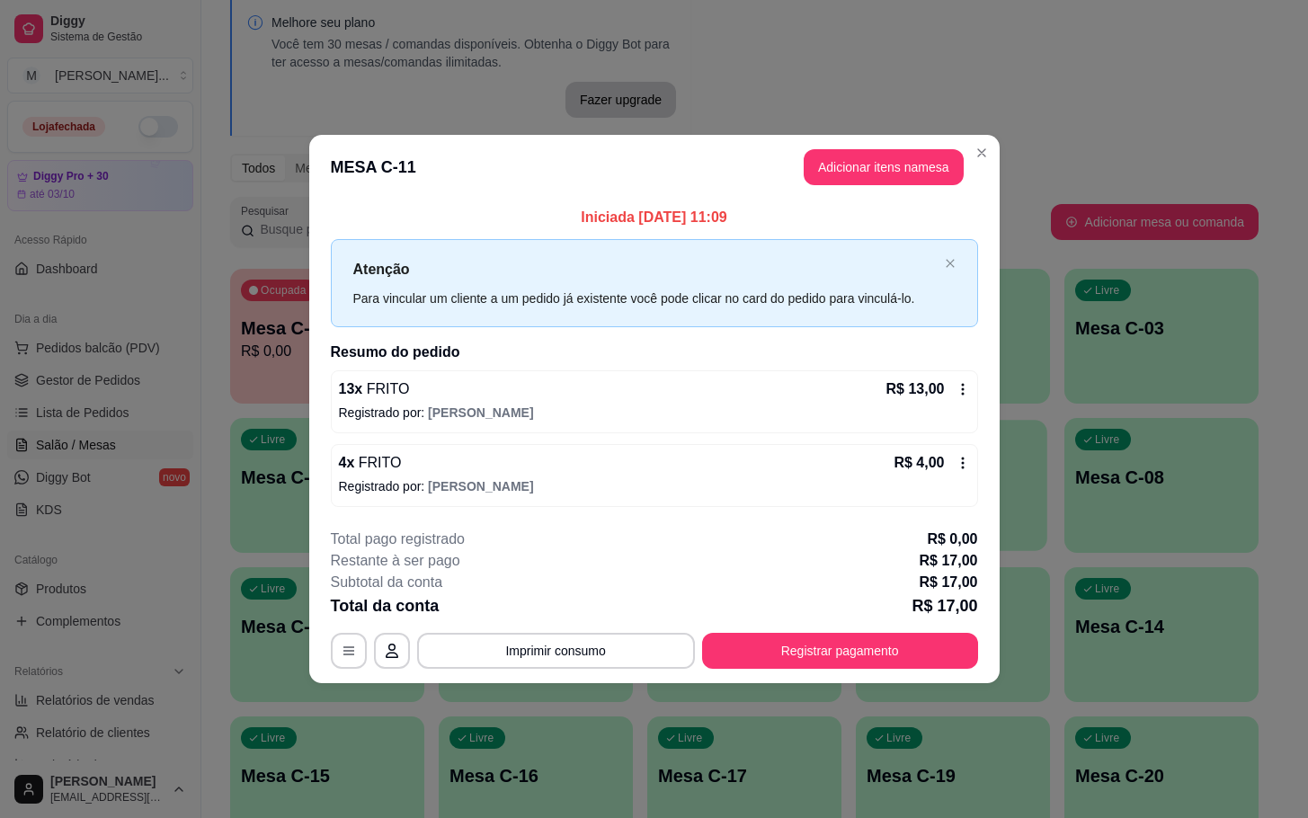
click at [966, 683] on footer "**********" at bounding box center [654, 598] width 690 height 169
click at [956, 669] on button "Registrar pagamento" at bounding box center [840, 651] width 276 height 36
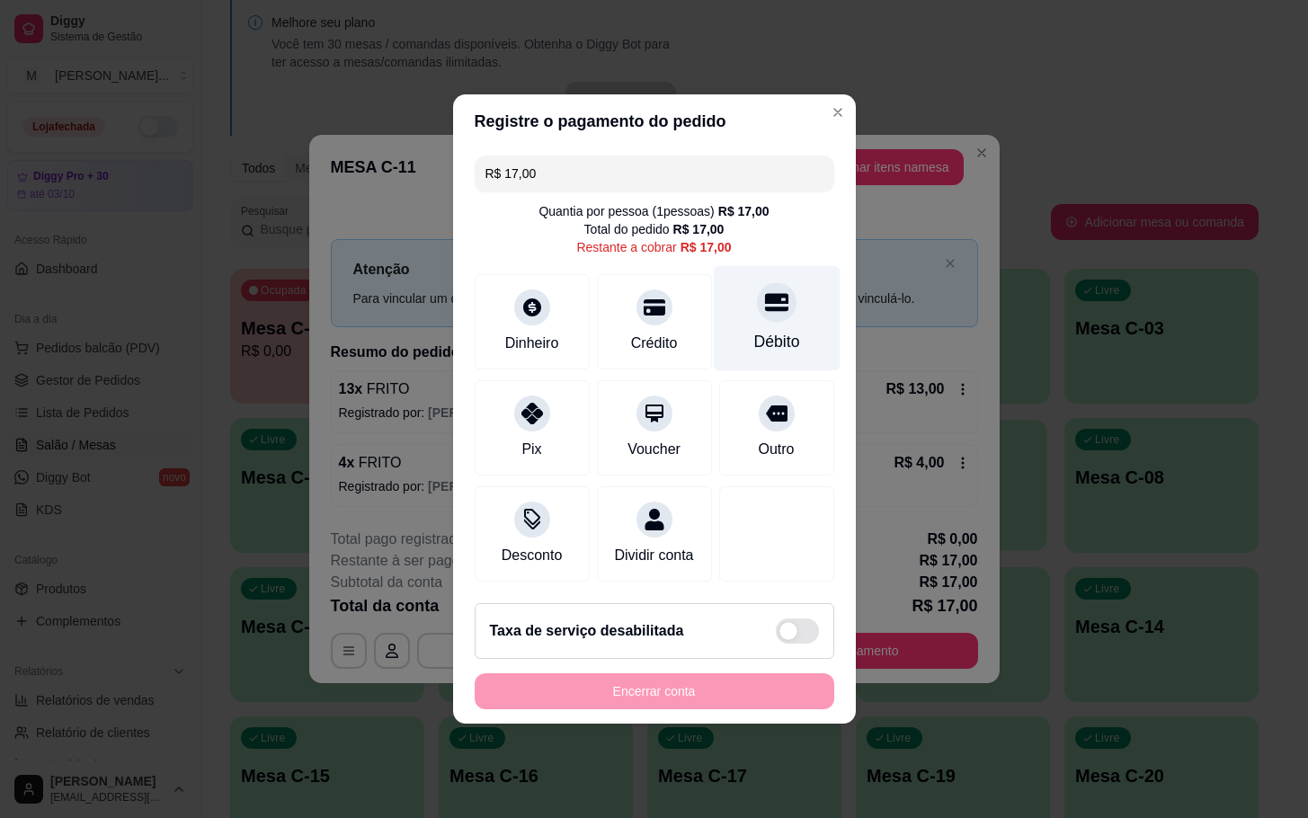
click at [734, 316] on div "Débito" at bounding box center [776, 318] width 127 height 105
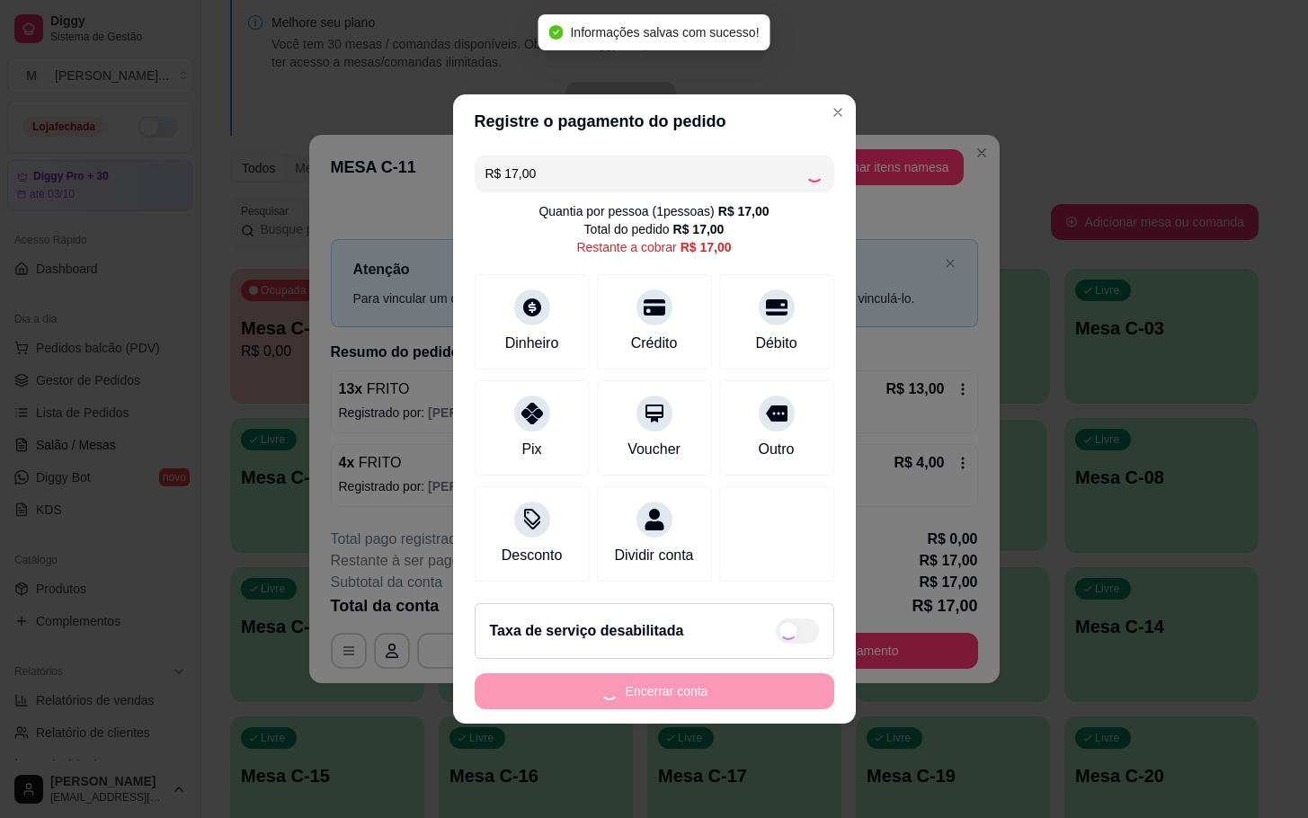
type input "R$ 0,00"
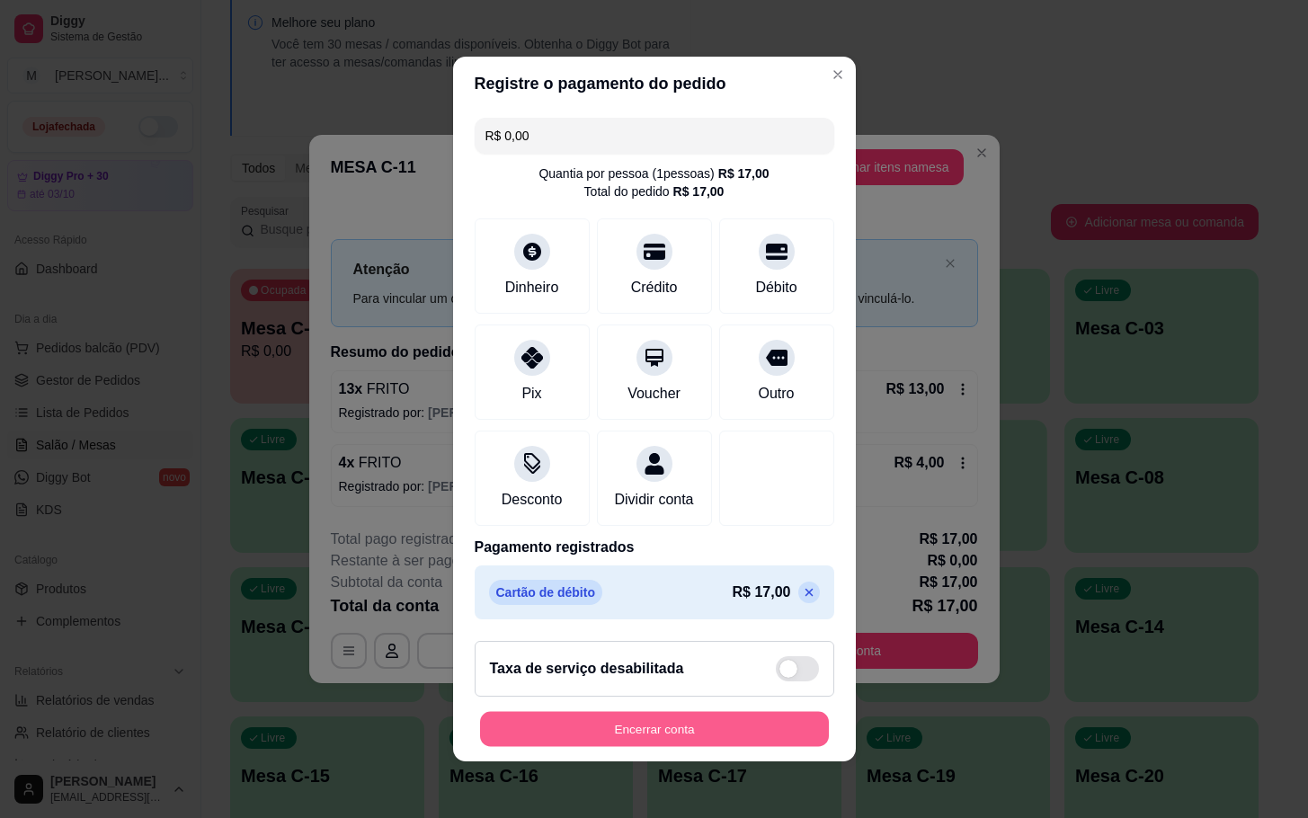
click at [572, 726] on button "Encerrar conta" at bounding box center [654, 729] width 349 height 35
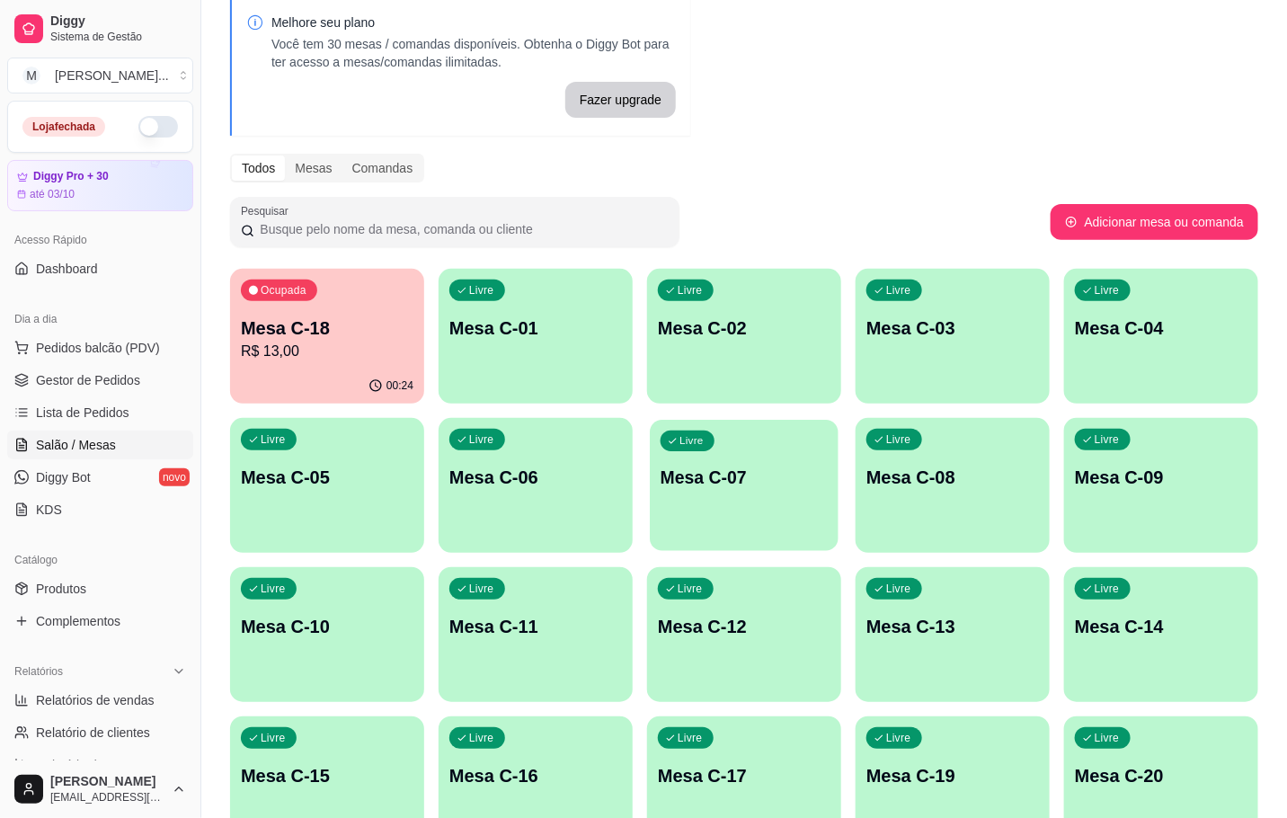
click at [748, 496] on div "Livre Mesa C-07" at bounding box center [744, 475] width 189 height 110
click at [785, 456] on div "Livre Mesa C-07" at bounding box center [744, 475] width 189 height 110
click at [736, 521] on div "Livre Mesa C-07" at bounding box center [744, 475] width 189 height 110
click at [777, 502] on div "Livre Mesa C-07" at bounding box center [744, 475] width 189 height 110
click at [777, 500] on div "Livre Mesa C-07" at bounding box center [744, 475] width 189 height 110
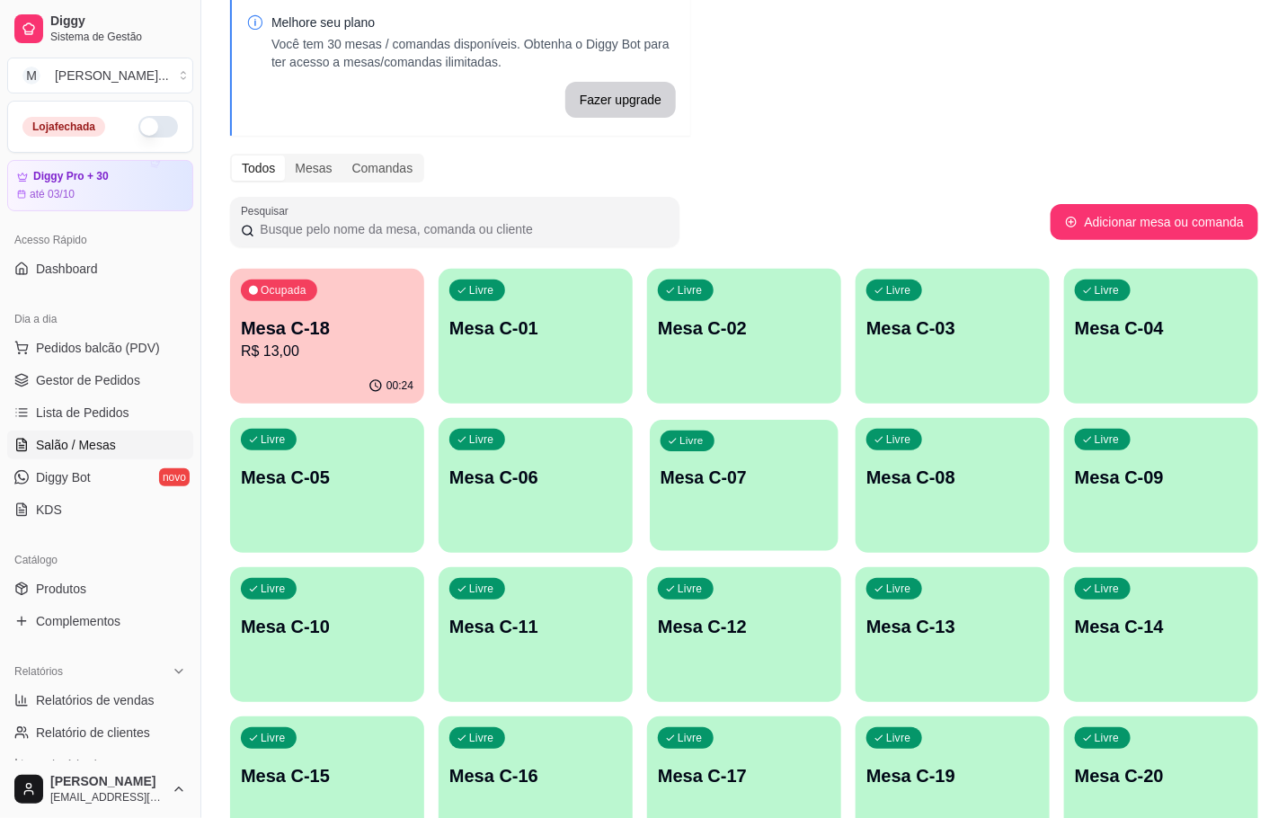
click at [777, 499] on div "Livre Mesa C-07" at bounding box center [744, 475] width 189 height 110
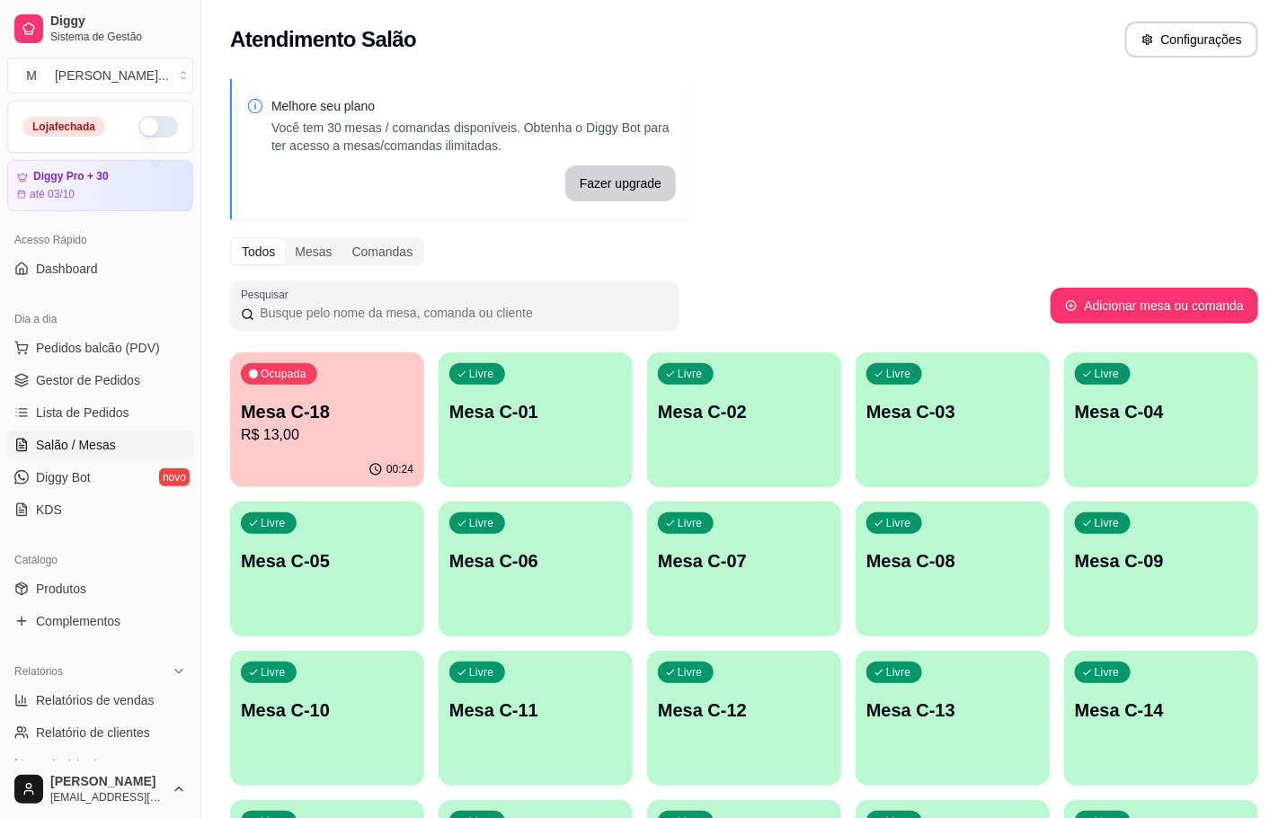
click at [777, 612] on div "Livre Mesa C-07" at bounding box center [744, 558] width 194 height 113
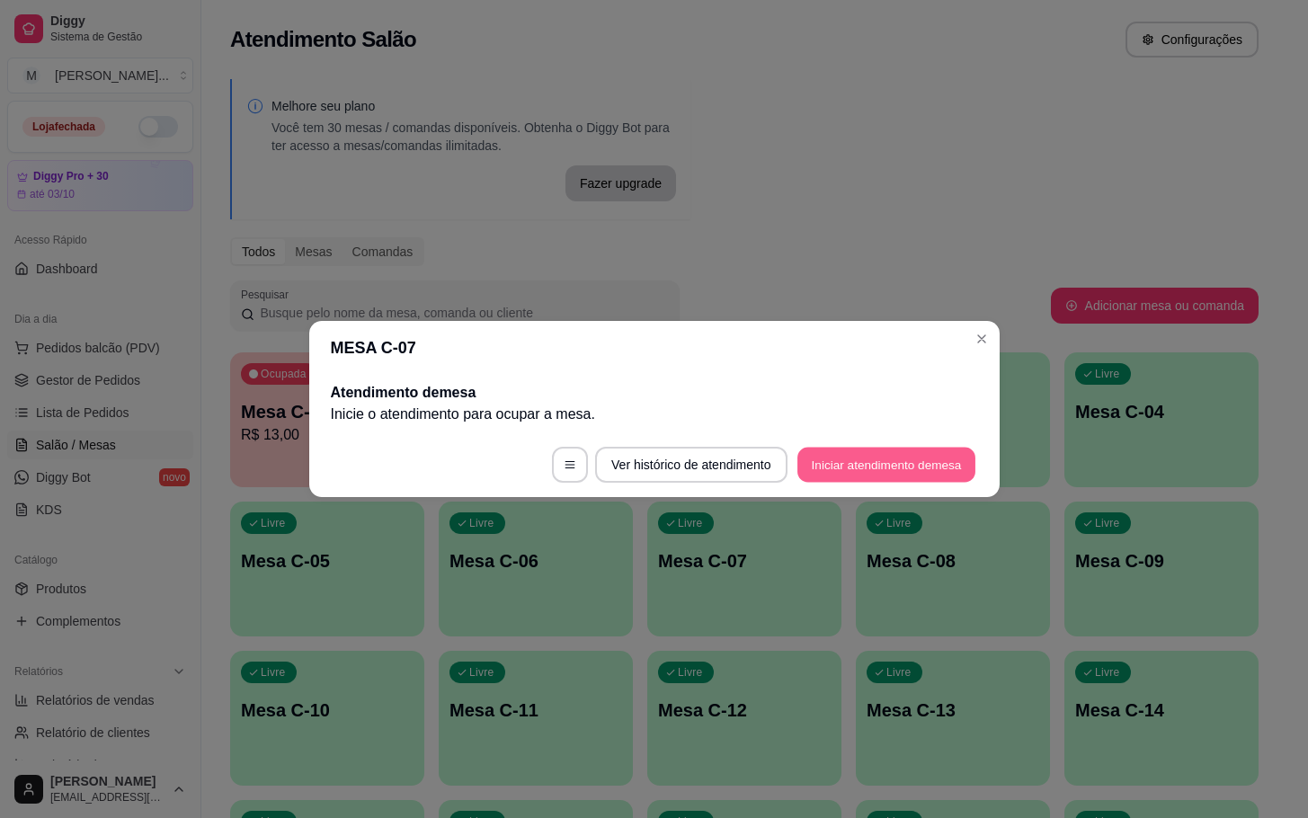
click at [858, 472] on button "Iniciar atendimento de mesa" at bounding box center [886, 465] width 178 height 35
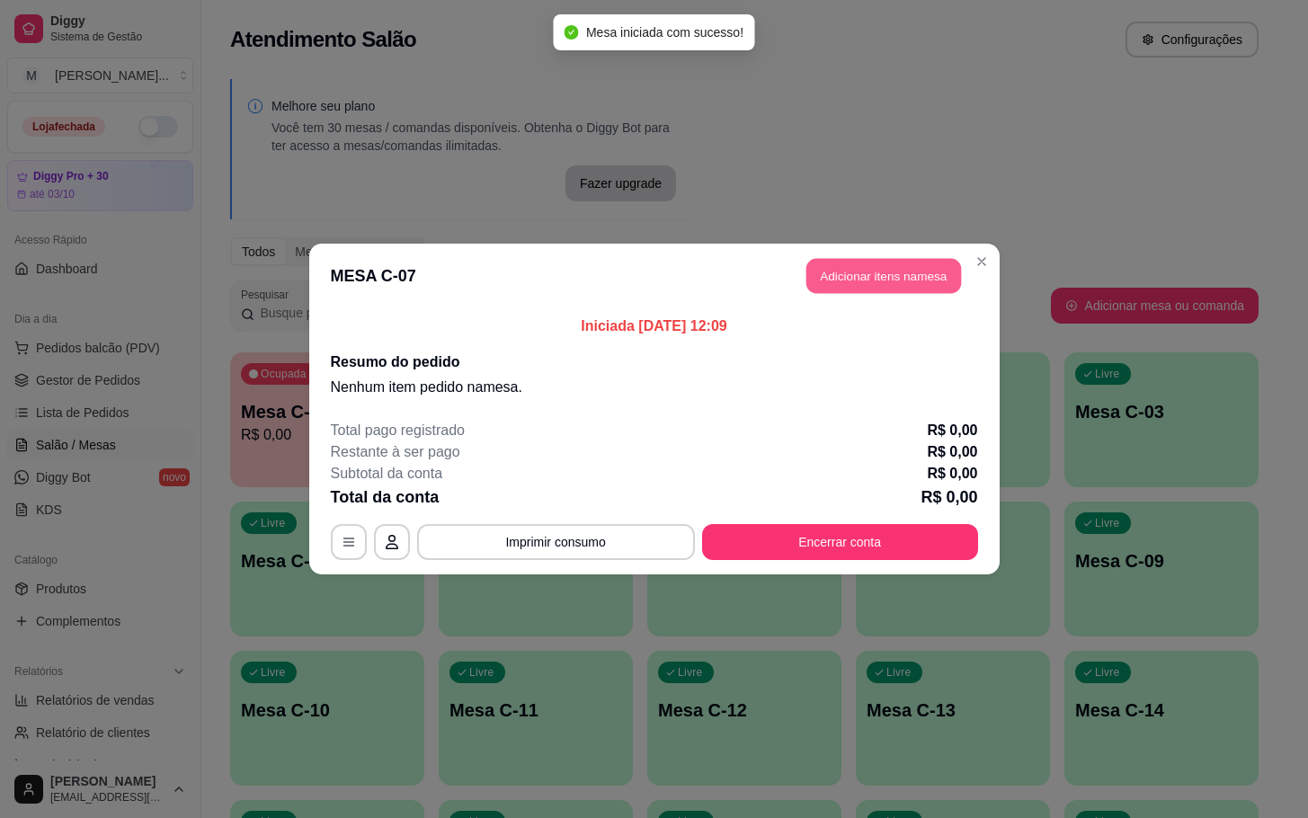
click at [882, 281] on button "Adicionar itens na mesa" at bounding box center [883, 276] width 155 height 35
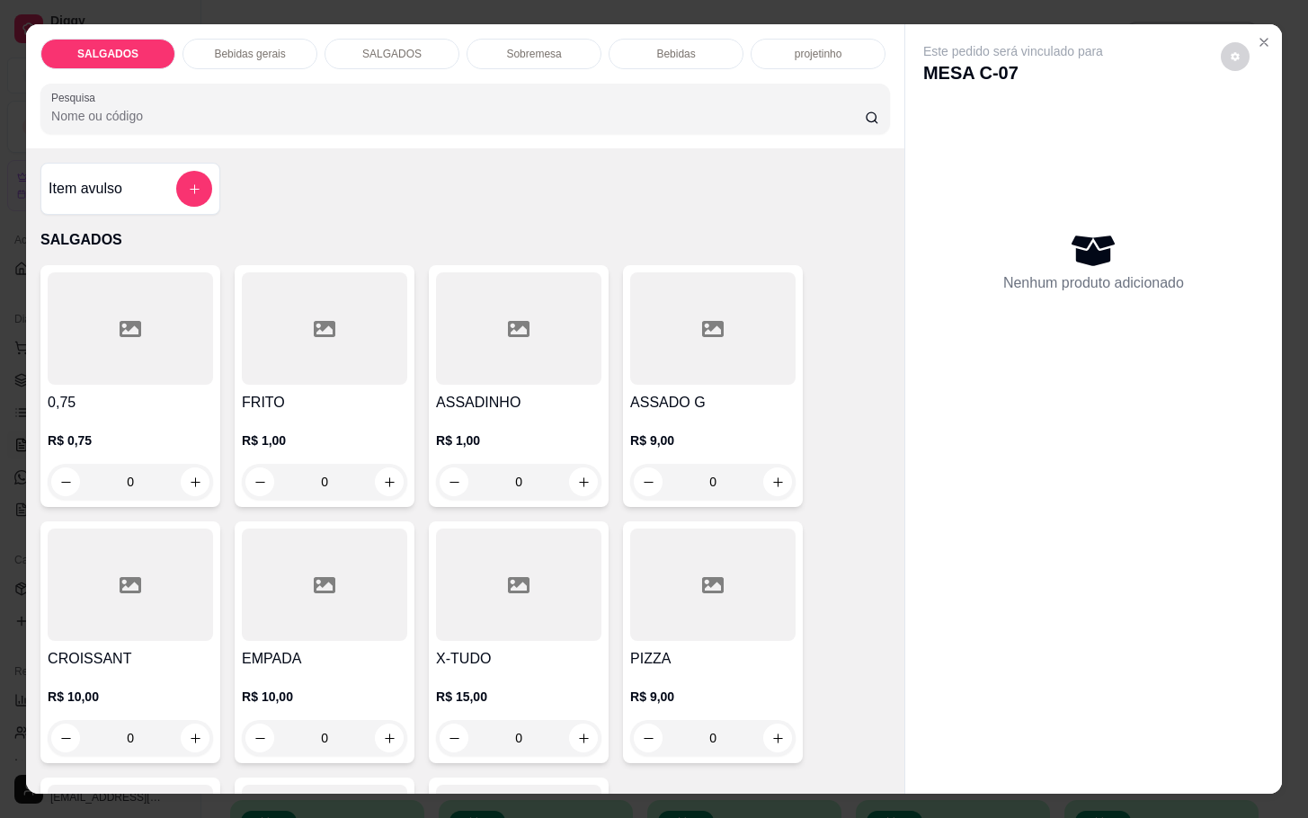
click at [351, 485] on input "0" at bounding box center [324, 482] width 101 height 36
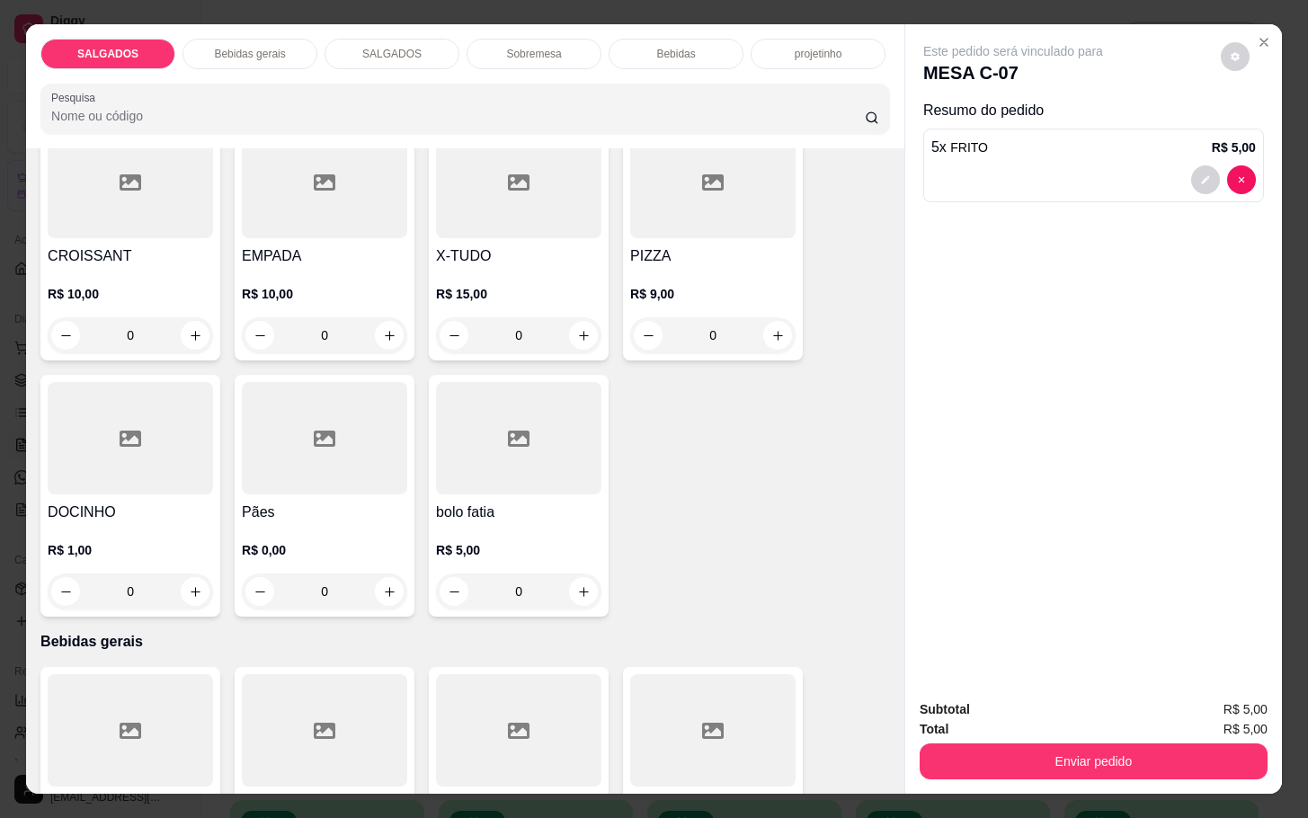
scroll to position [674, 0]
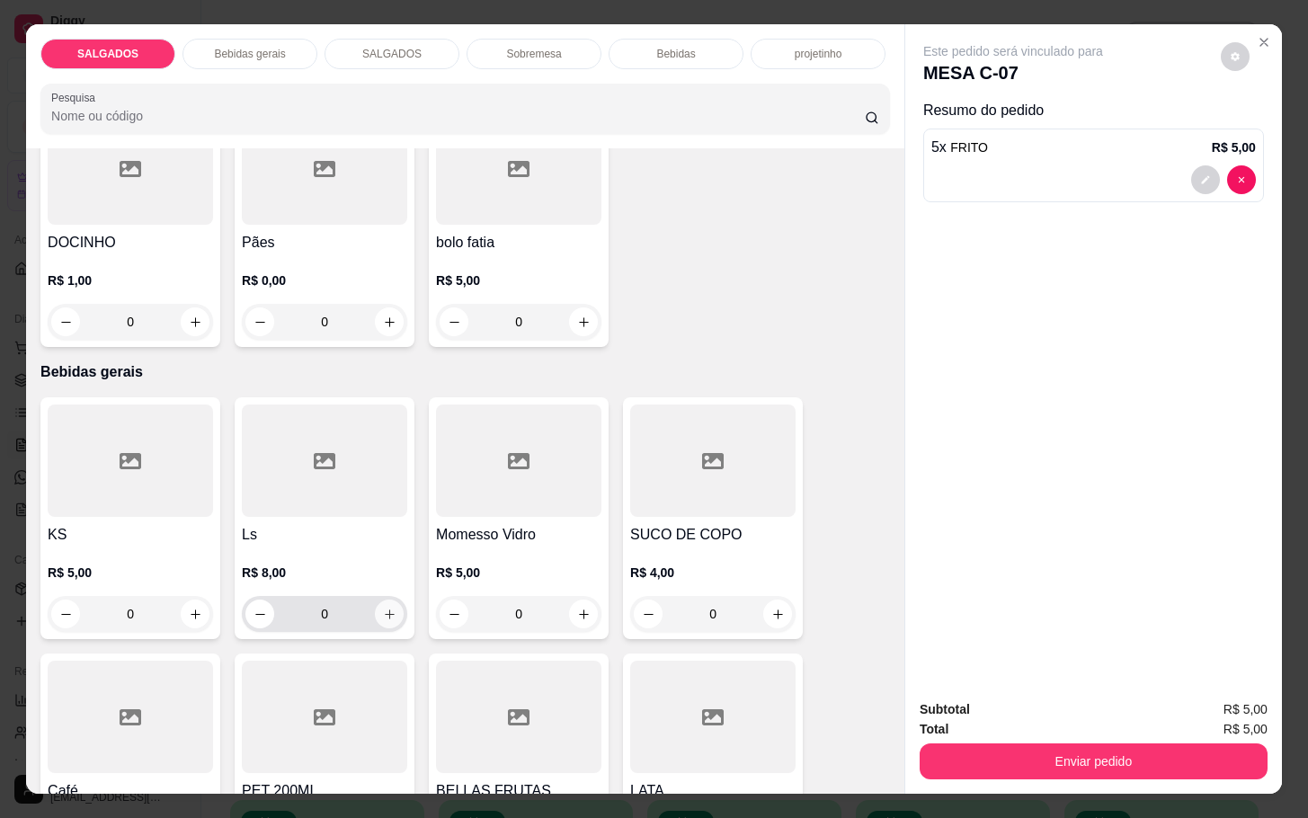
type input "5"
click at [383, 608] on icon "increase-product-quantity" at bounding box center [389, 614] width 13 height 13
type input "1"
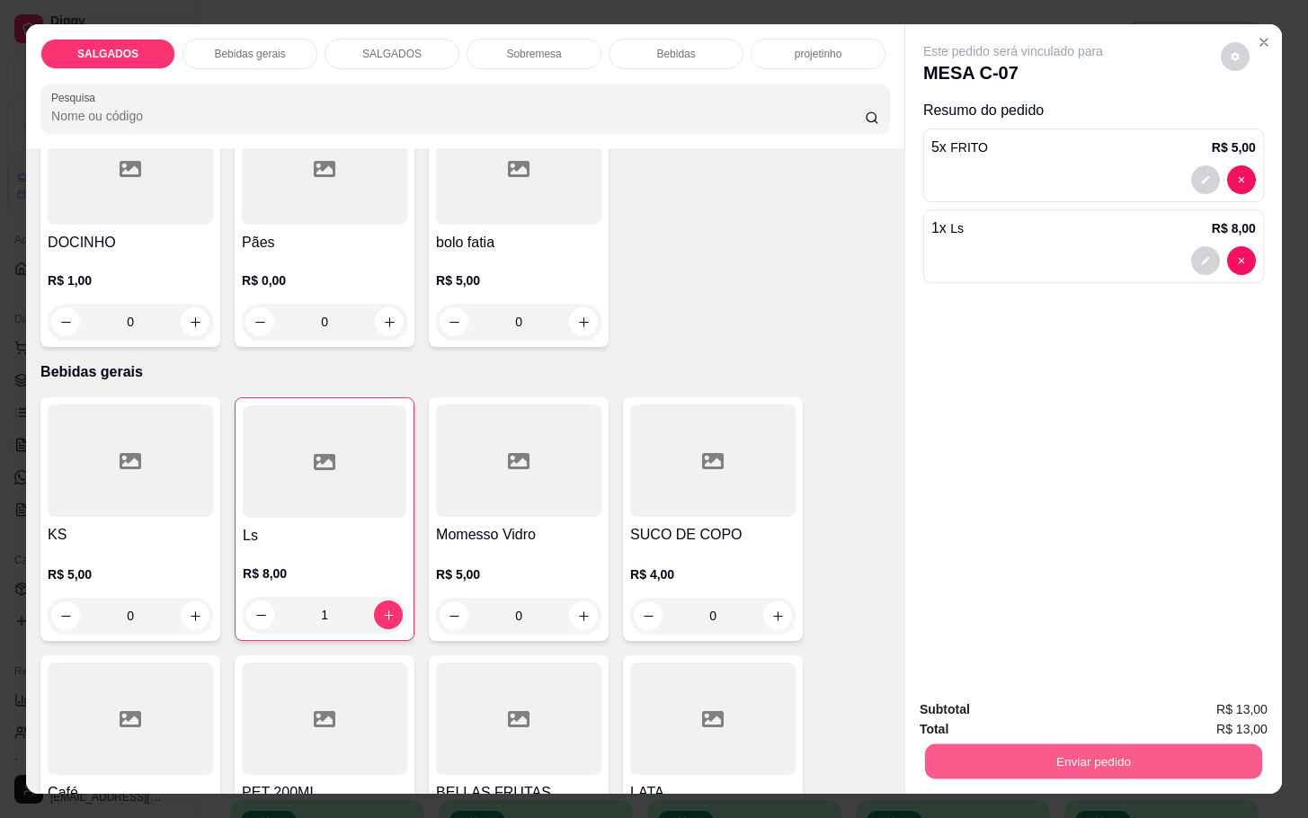
click at [1050, 758] on button "Enviar pedido" at bounding box center [1093, 760] width 337 height 35
click at [1215, 699] on button "Enviar pedido" at bounding box center [1218, 706] width 99 height 33
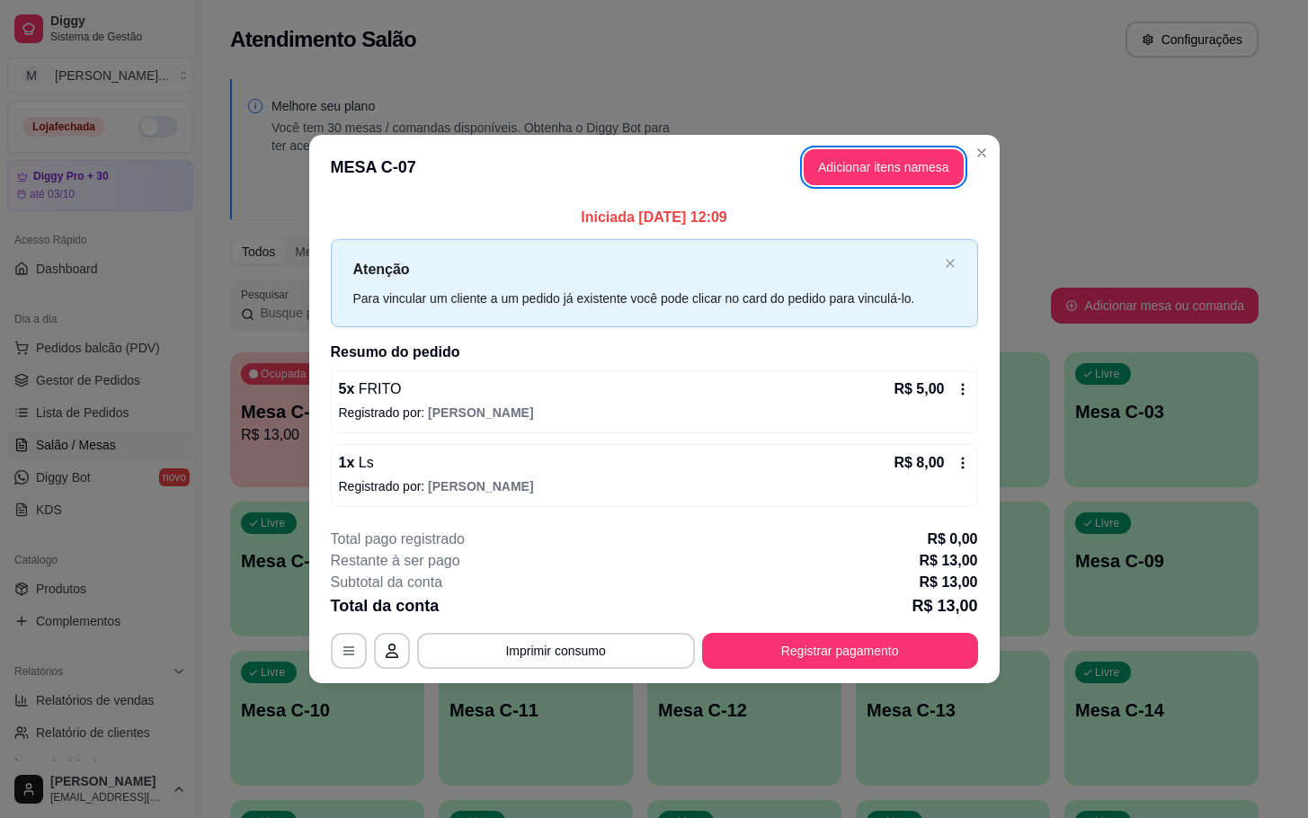
click at [856, 187] on header "MESA C-07 Adicionar itens na mesa" at bounding box center [654, 167] width 690 height 65
click at [844, 174] on button "Adicionar itens na mesa" at bounding box center [884, 167] width 160 height 36
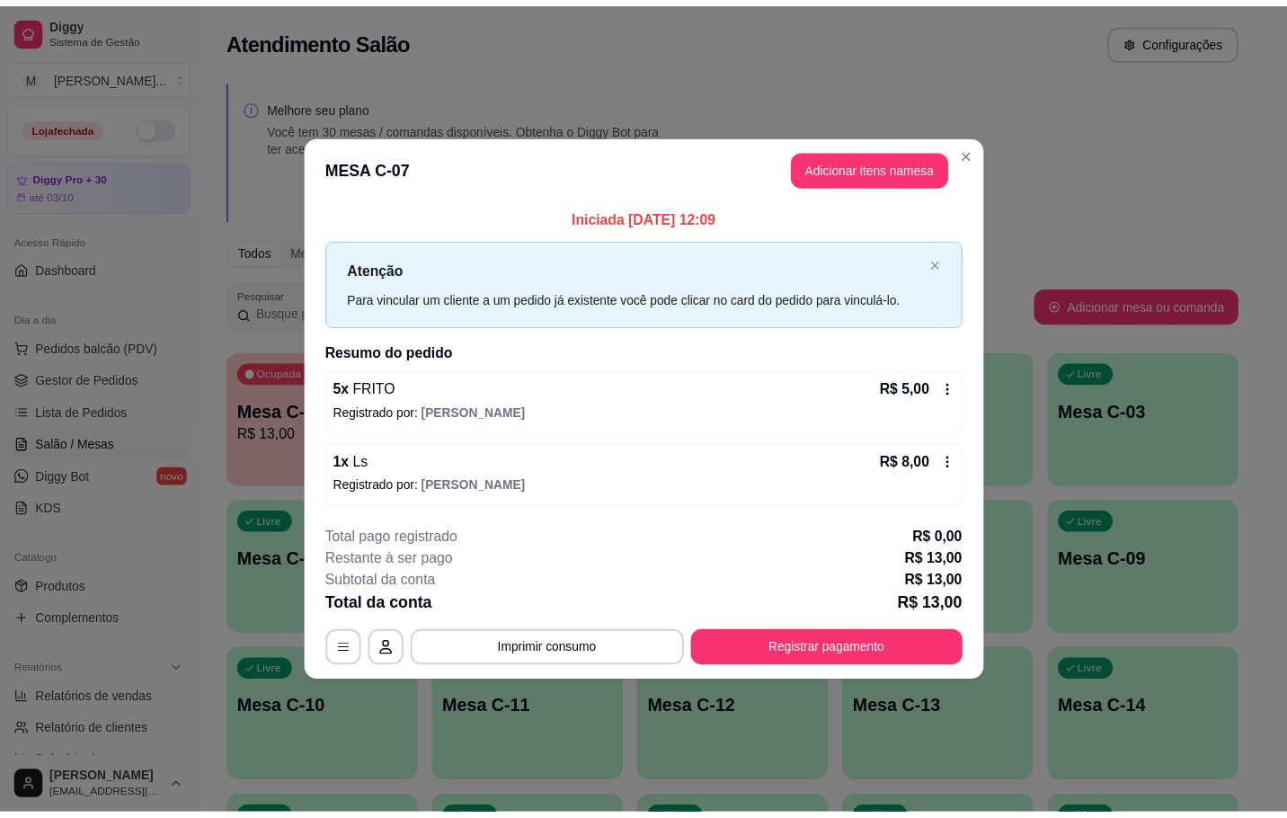
scroll to position [270, 0]
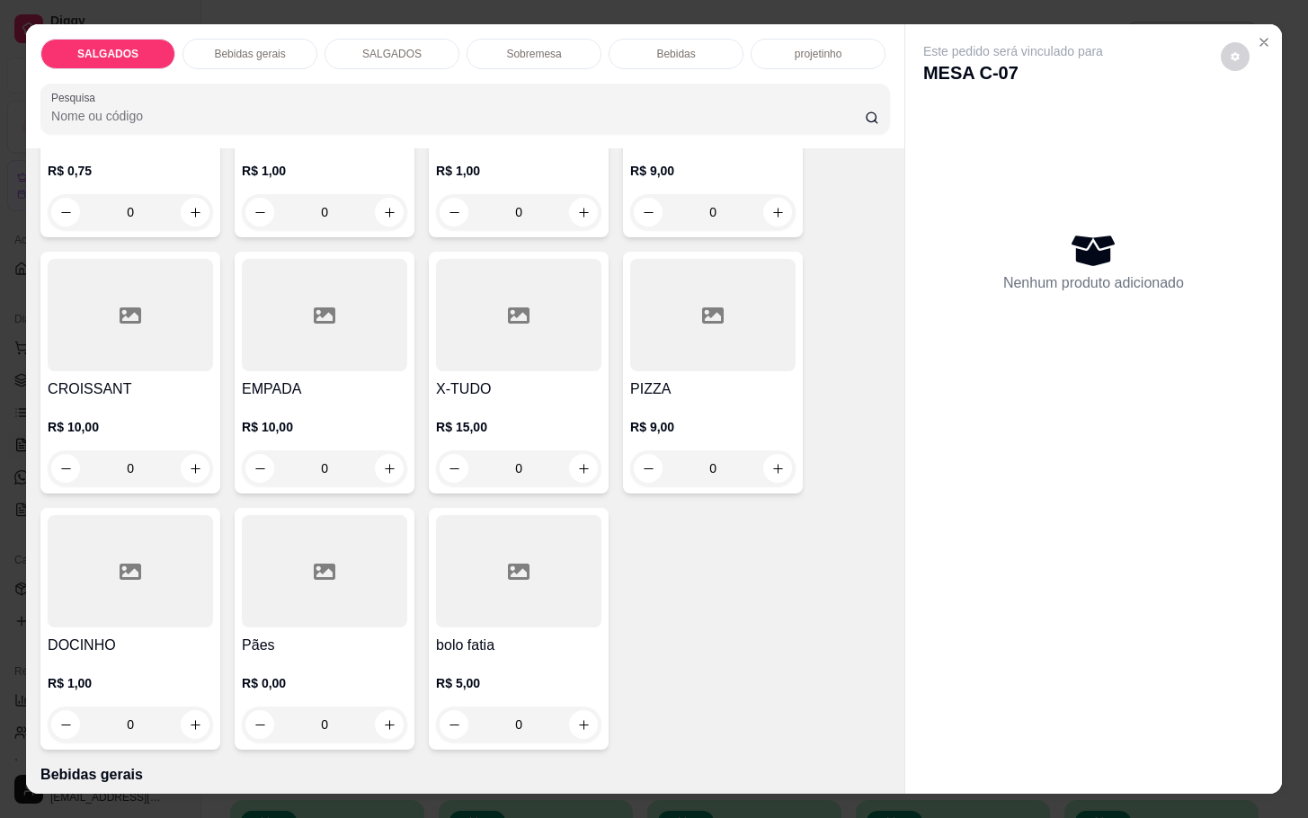
click at [195, 580] on div at bounding box center [130, 571] width 165 height 112
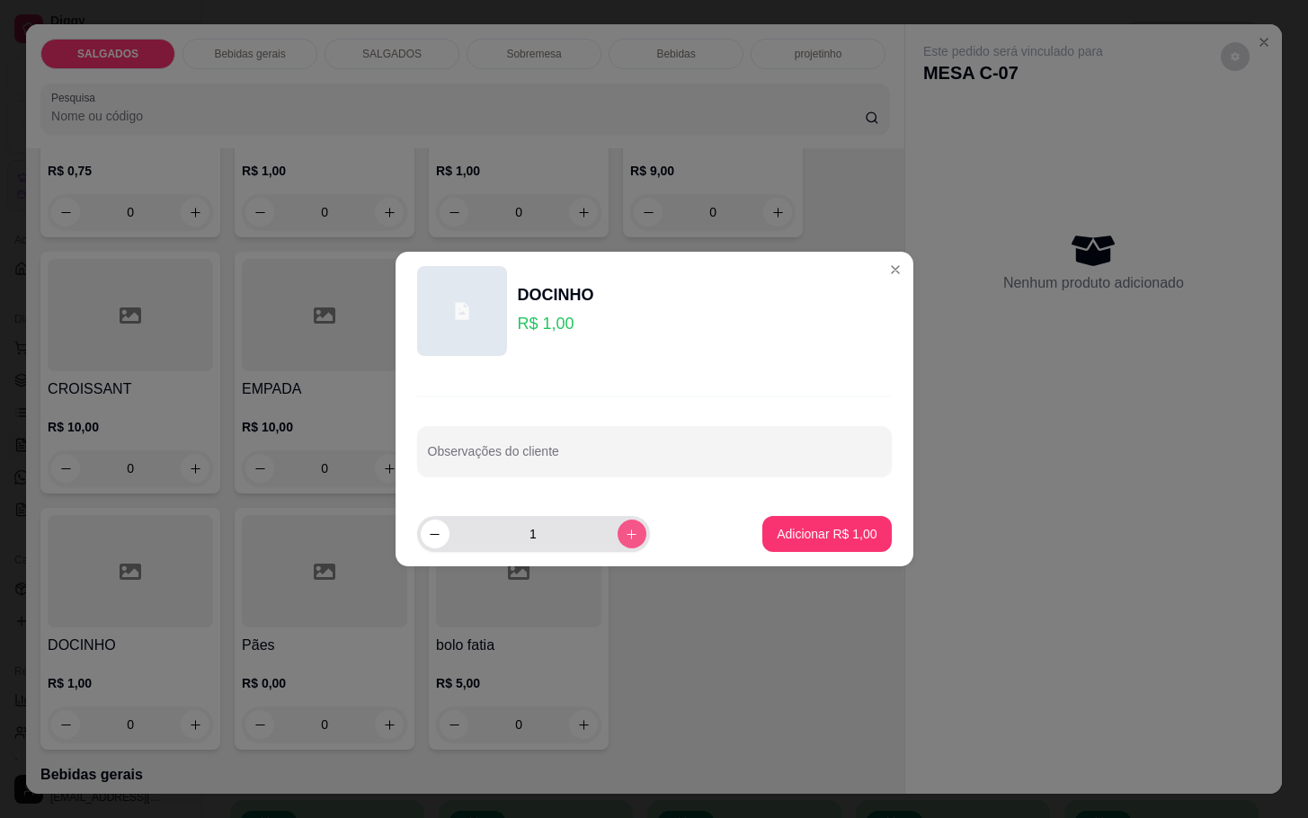
click at [625, 532] on icon "increase-product-quantity" at bounding box center [631, 534] width 13 height 13
type input "2"
click at [855, 545] on button "Adicionar R$ 2,00" at bounding box center [826, 534] width 125 height 35
type input "2"
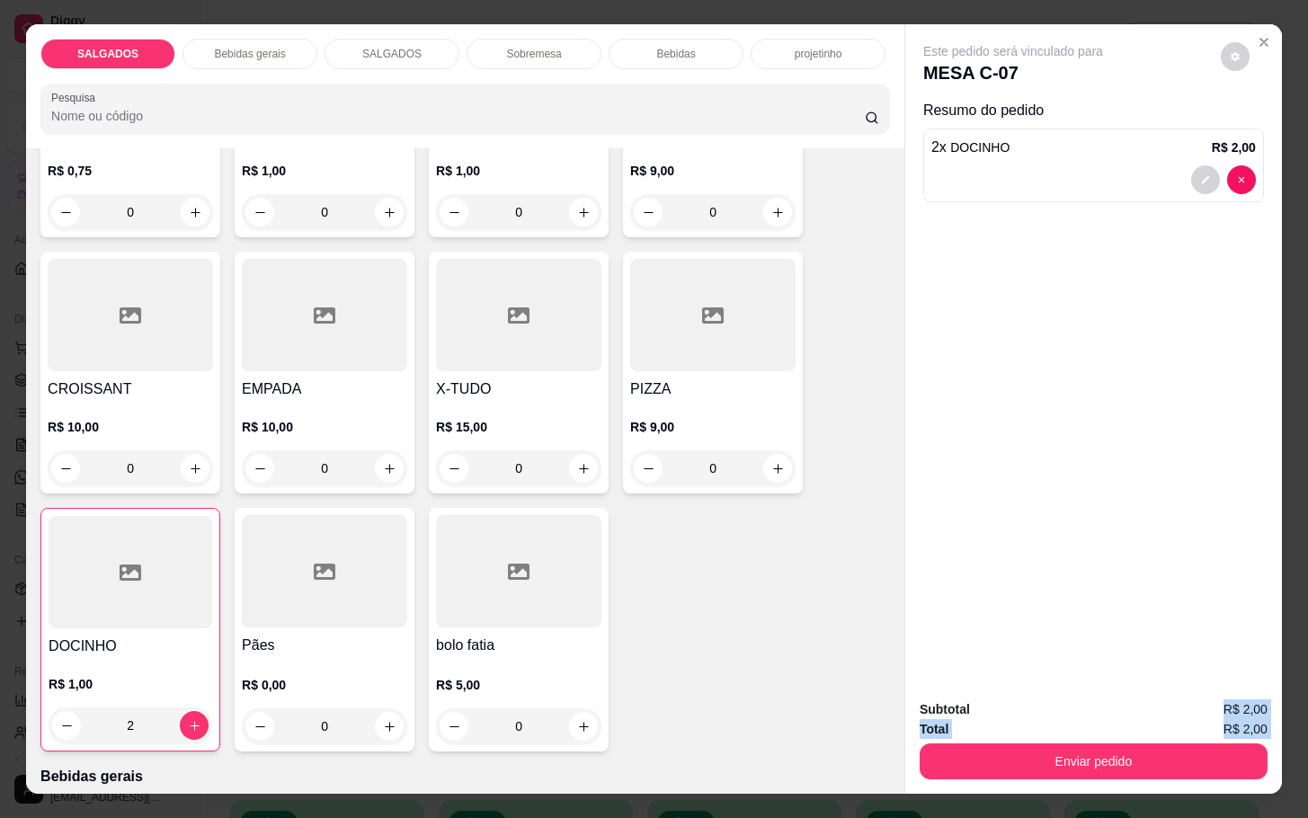
drag, startPoint x: 1136, startPoint y: 716, endPoint x: 1131, endPoint y: 734, distance: 18.8
click at [1136, 732] on div "Subtotal R$ 2,00 Total R$ 2,00 Enviar pedido" at bounding box center [1093, 739] width 377 height 109
click at [1130, 752] on button "Enviar pedido" at bounding box center [1094, 761] width 348 height 36
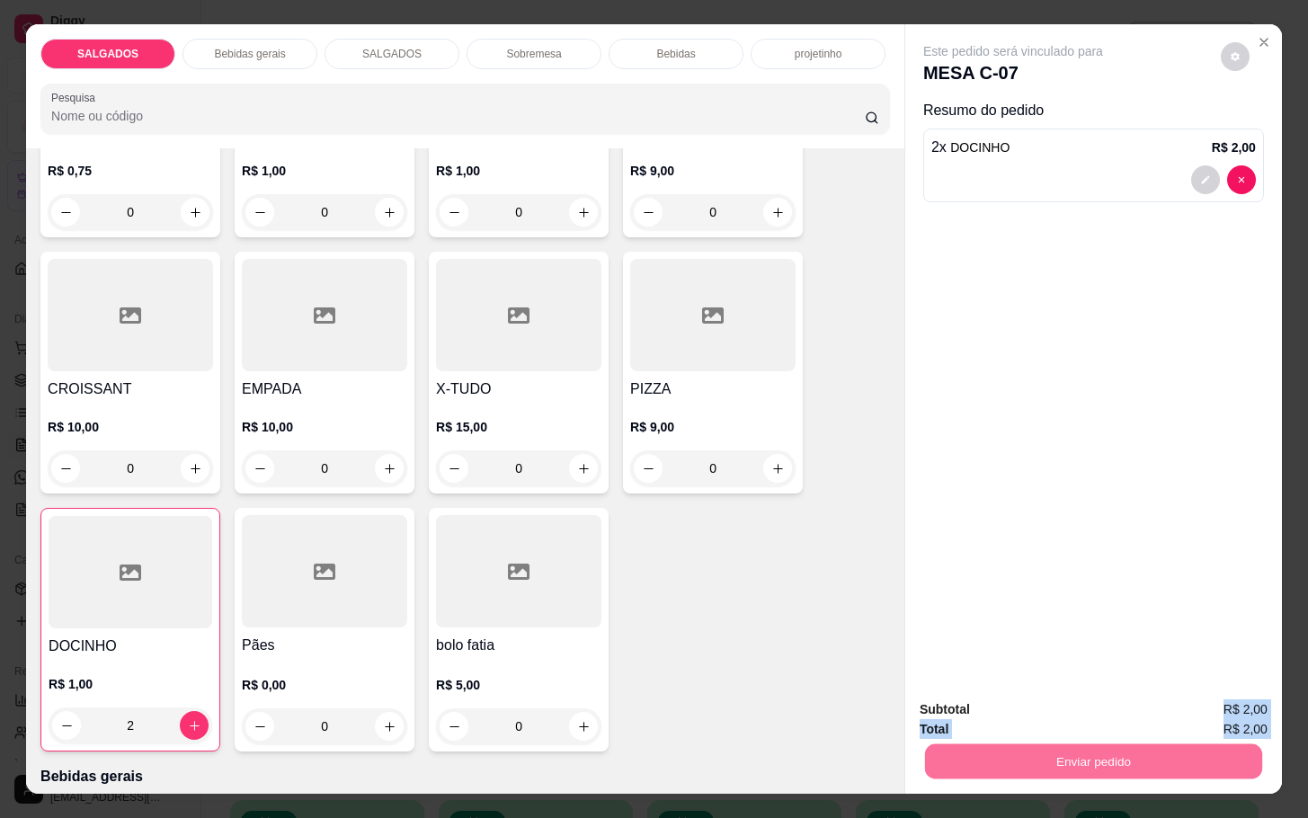
click at [1188, 704] on button "Enviar pedido" at bounding box center [1218, 707] width 102 height 34
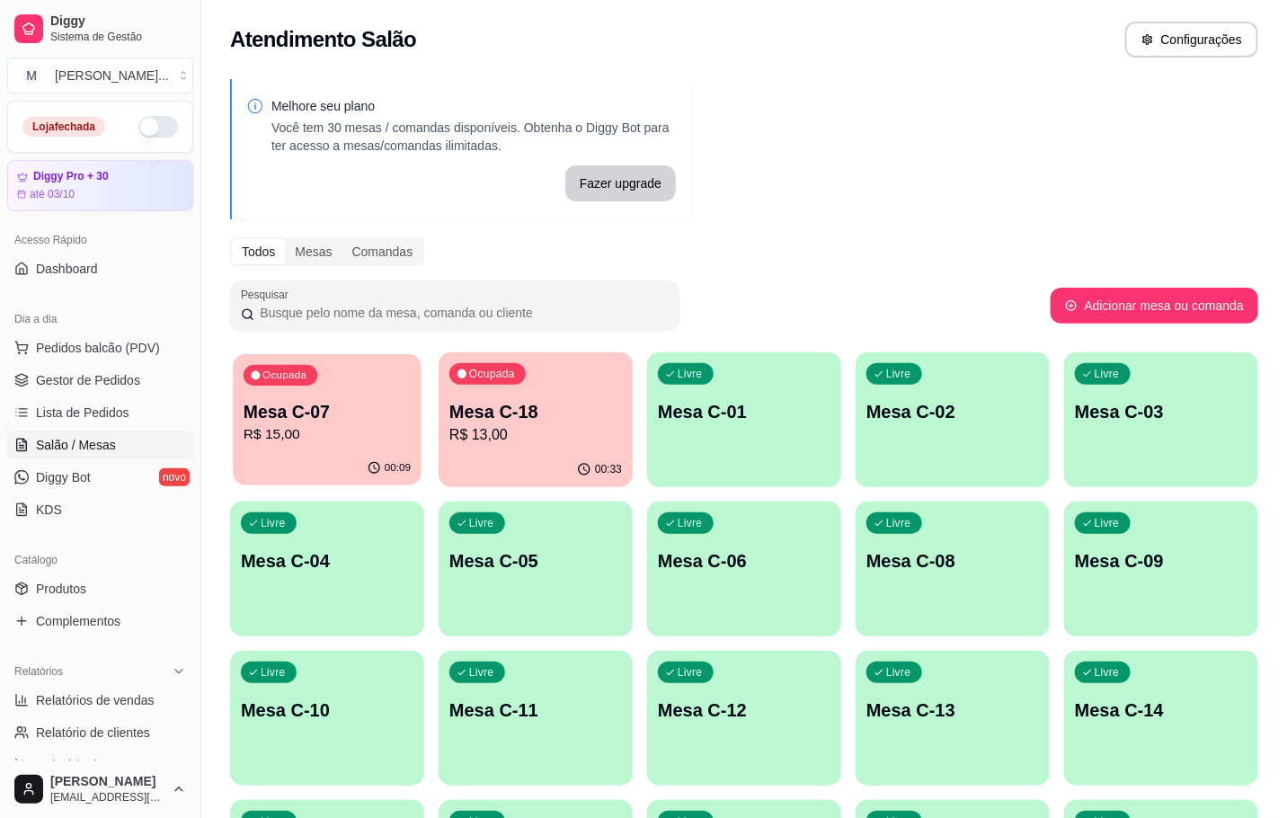
click at [265, 430] on p "R$ 15,00" at bounding box center [327, 434] width 167 height 21
click at [322, 396] on div "Ocupada Mesa C-07 R$ 15,00" at bounding box center [327, 402] width 194 height 100
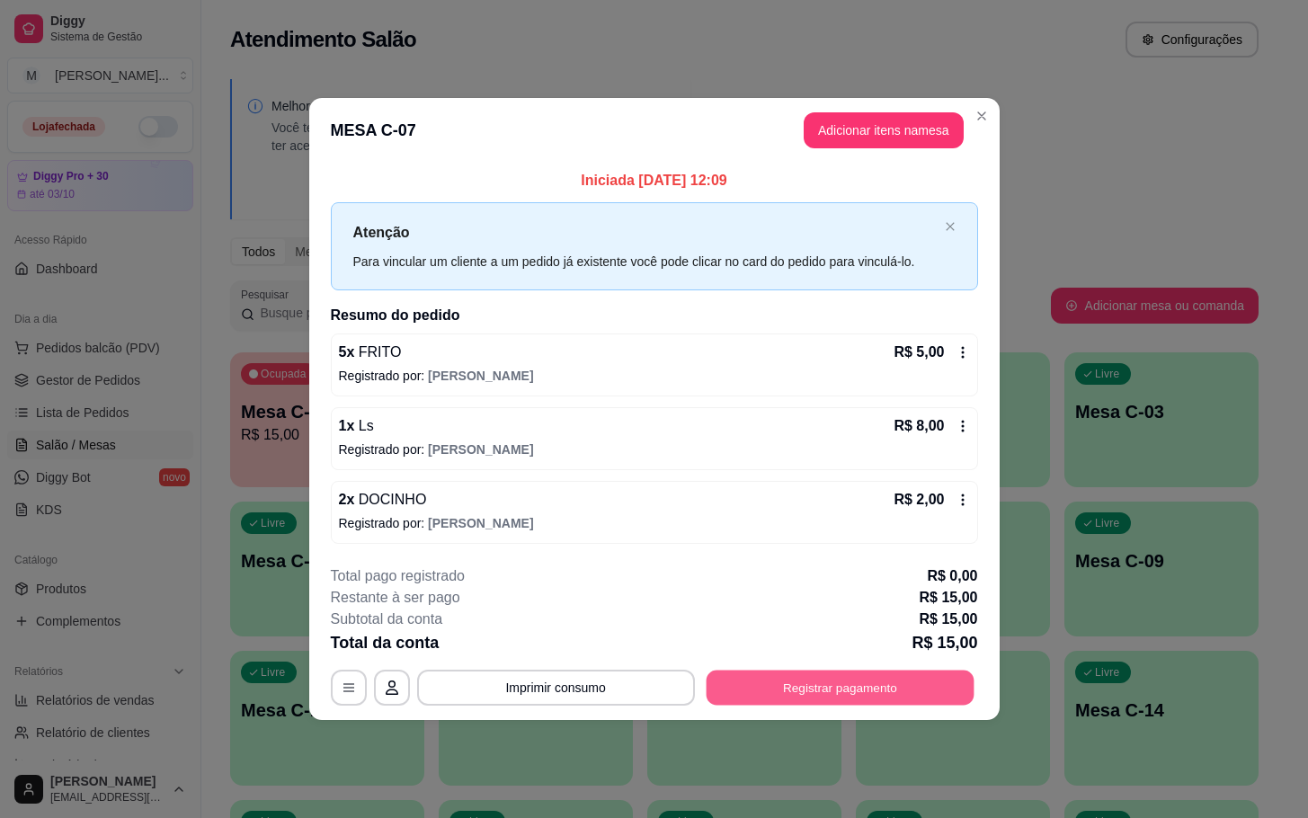
click at [824, 675] on button "Registrar pagamento" at bounding box center [840, 687] width 268 height 35
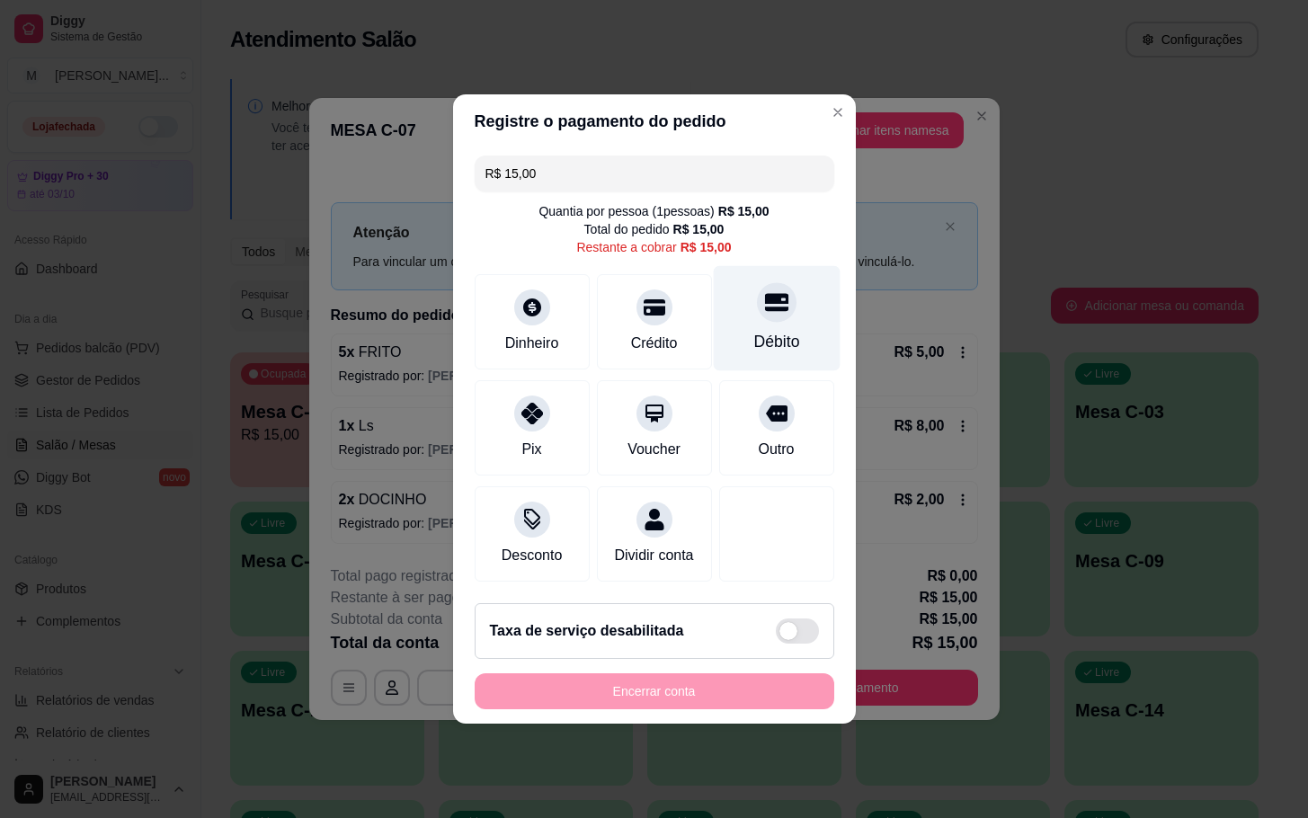
click at [791, 278] on div "Débito" at bounding box center [776, 318] width 127 height 105
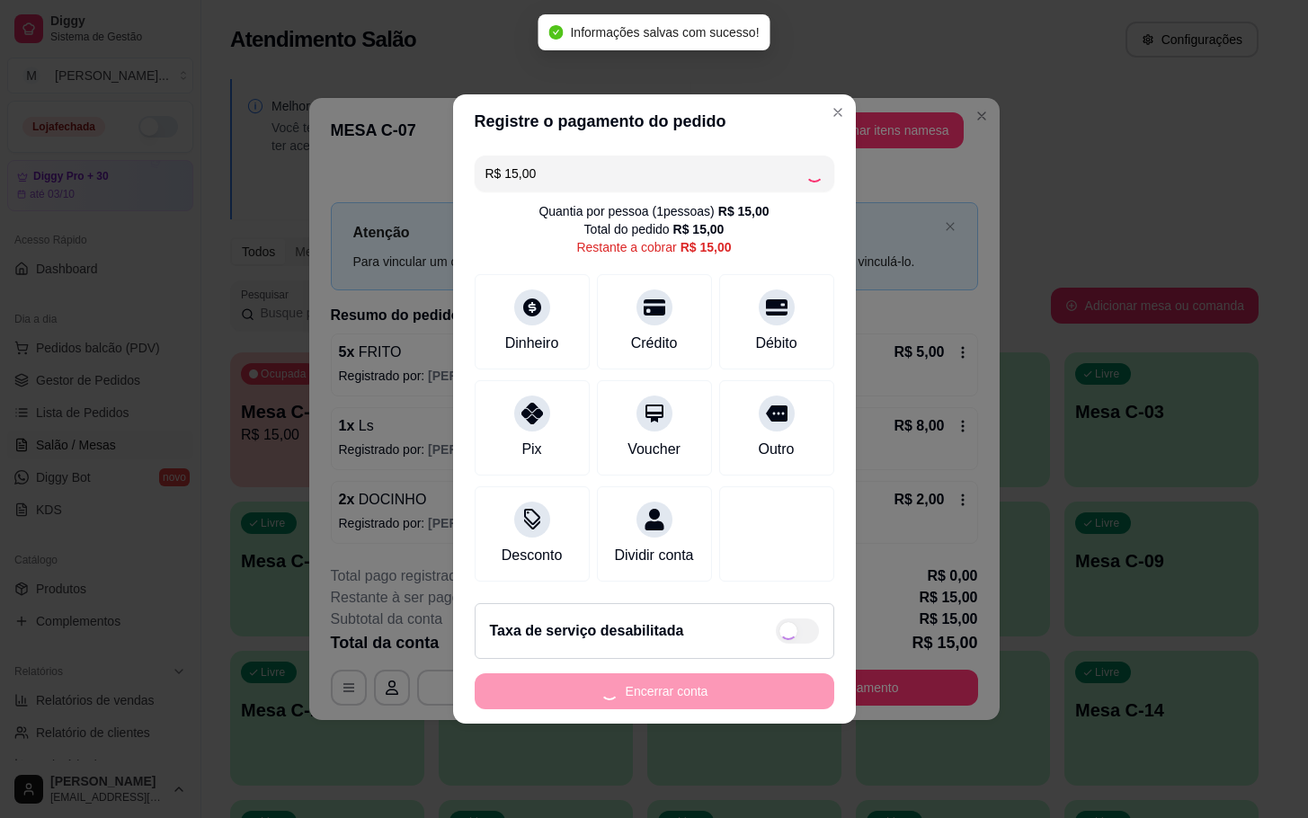
type input "R$ 0,00"
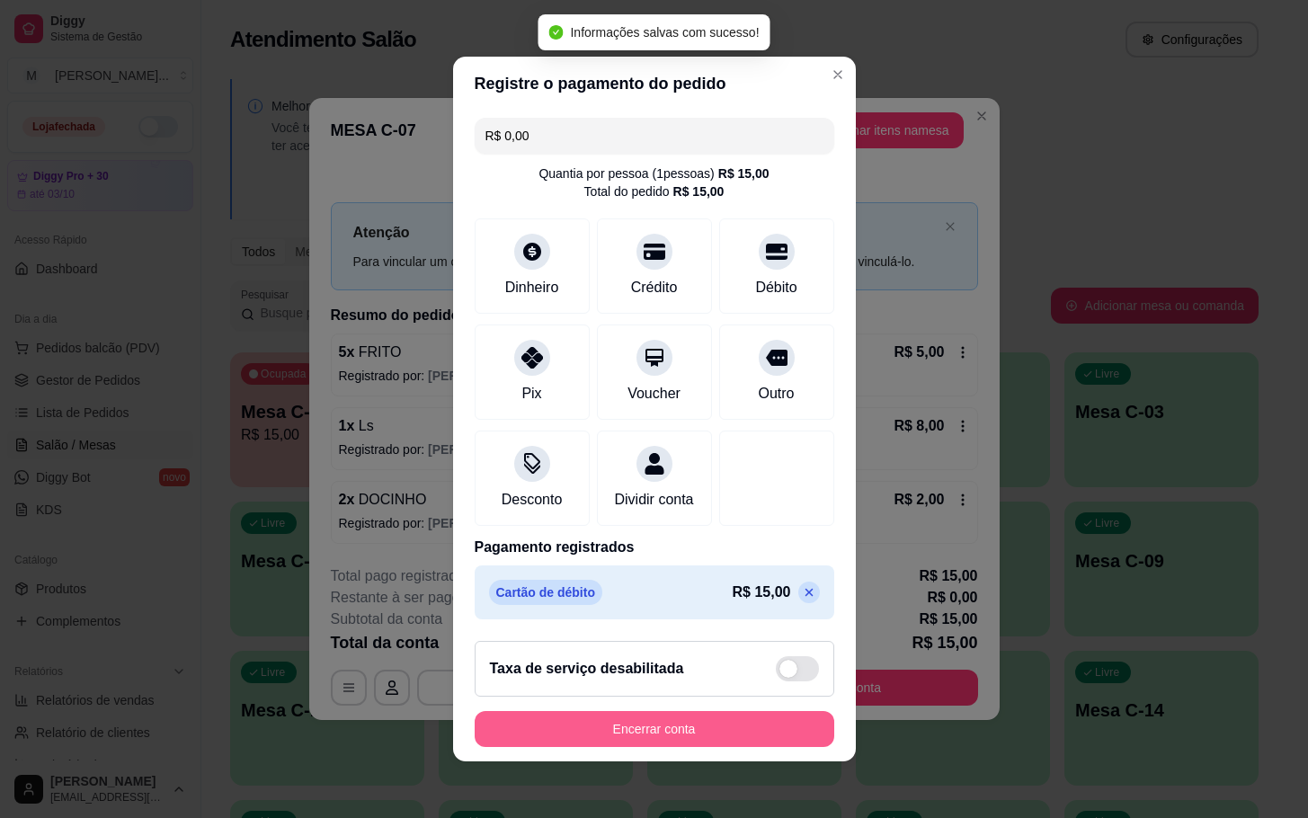
click at [647, 747] on button "Encerrar conta" at bounding box center [655, 729] width 360 height 36
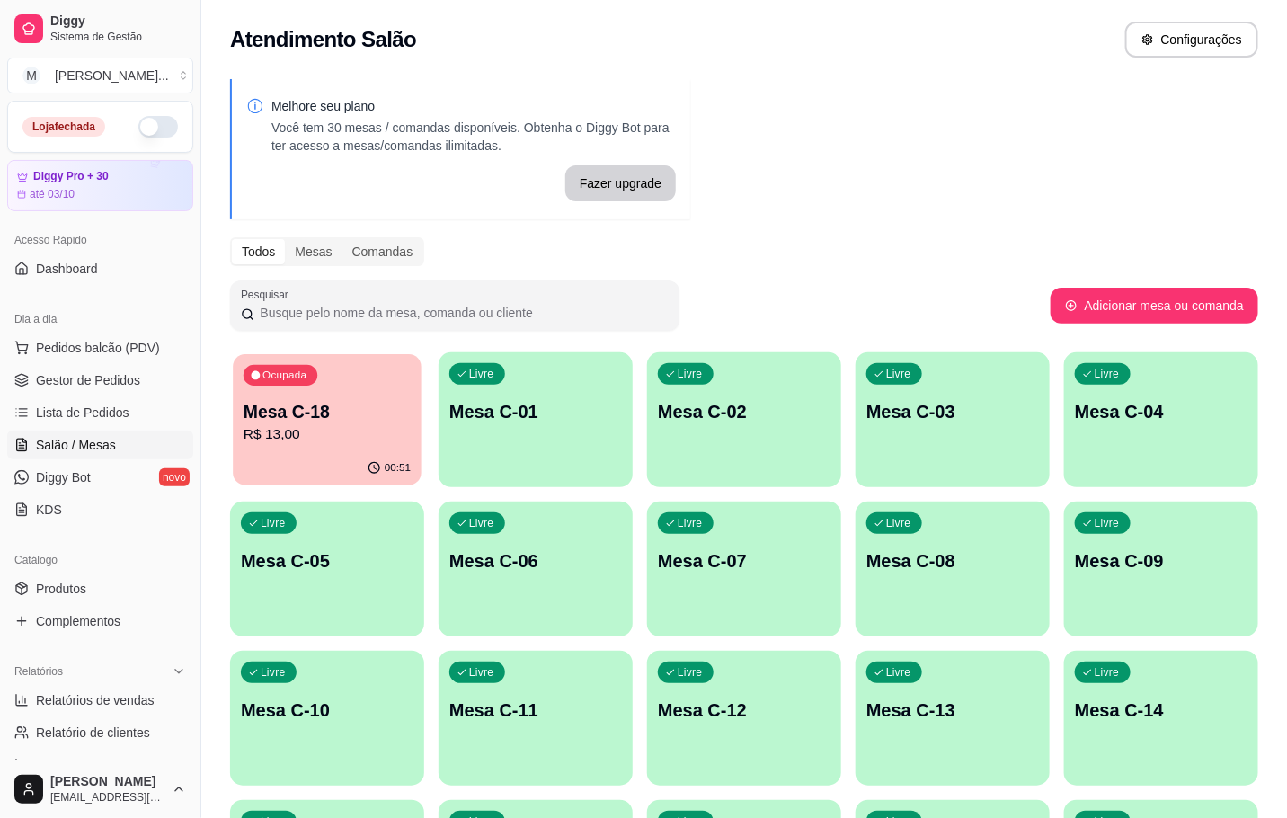
click at [246, 440] on p "R$ 13,00" at bounding box center [327, 434] width 167 height 21
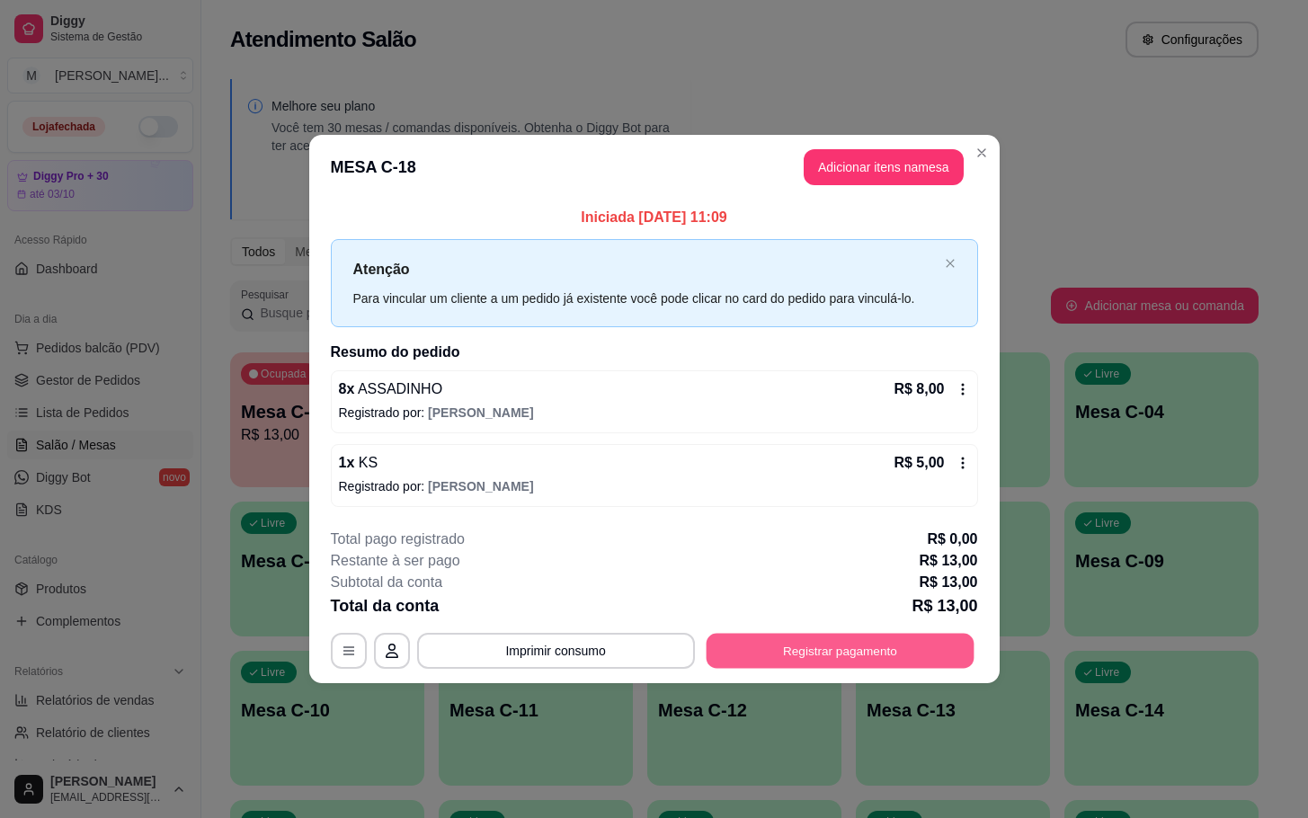
click at [750, 662] on button "Registrar pagamento" at bounding box center [840, 650] width 268 height 35
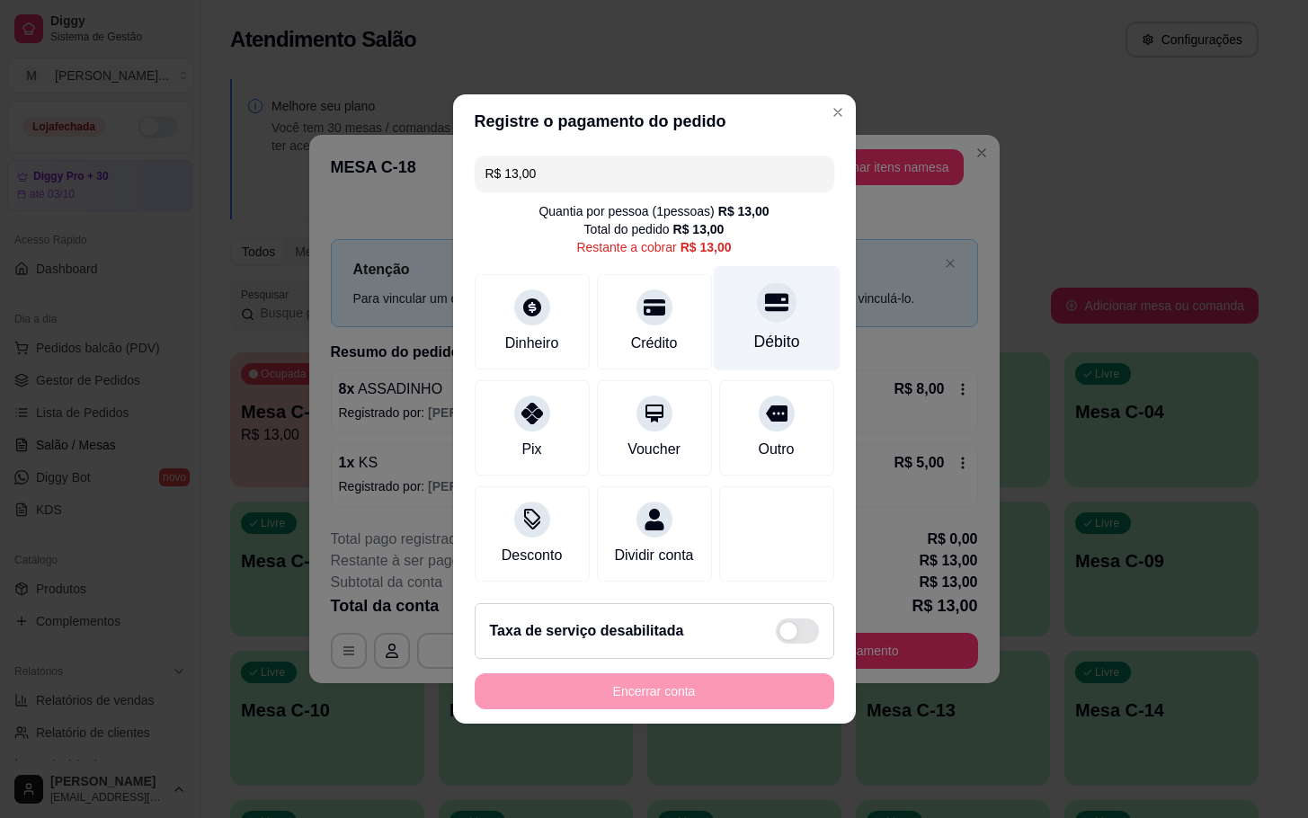
click at [788, 352] on div "Débito" at bounding box center [776, 318] width 127 height 105
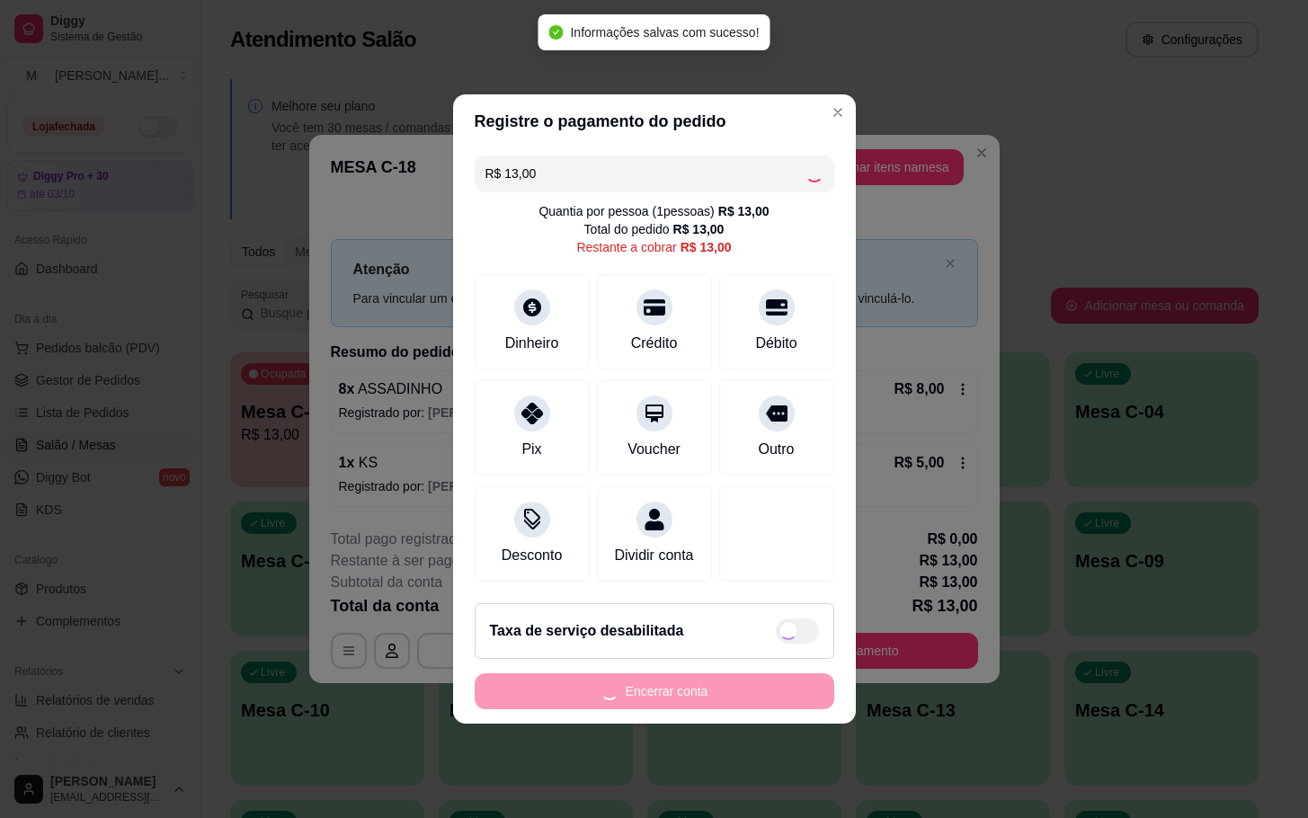
type input "R$ 0,00"
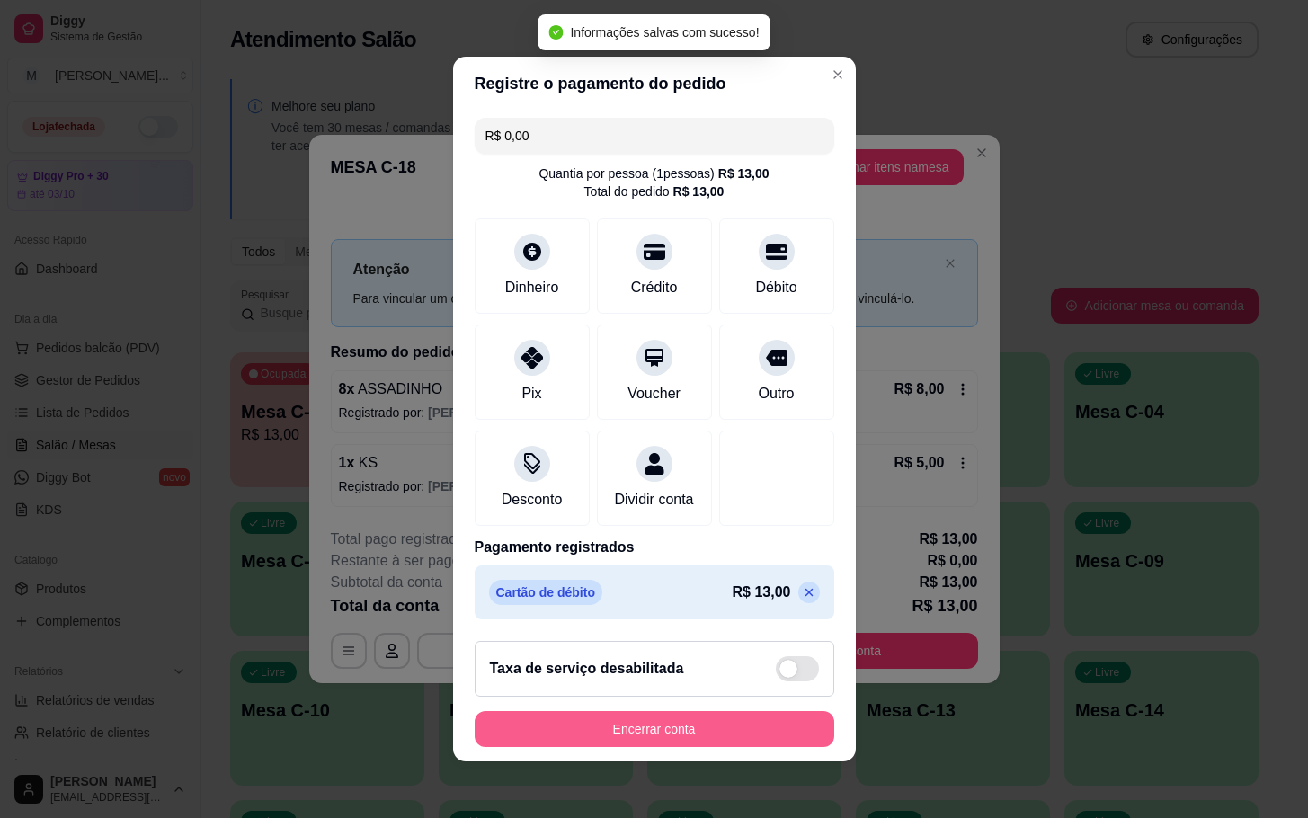
click at [707, 747] on button "Encerrar conta" at bounding box center [655, 729] width 360 height 36
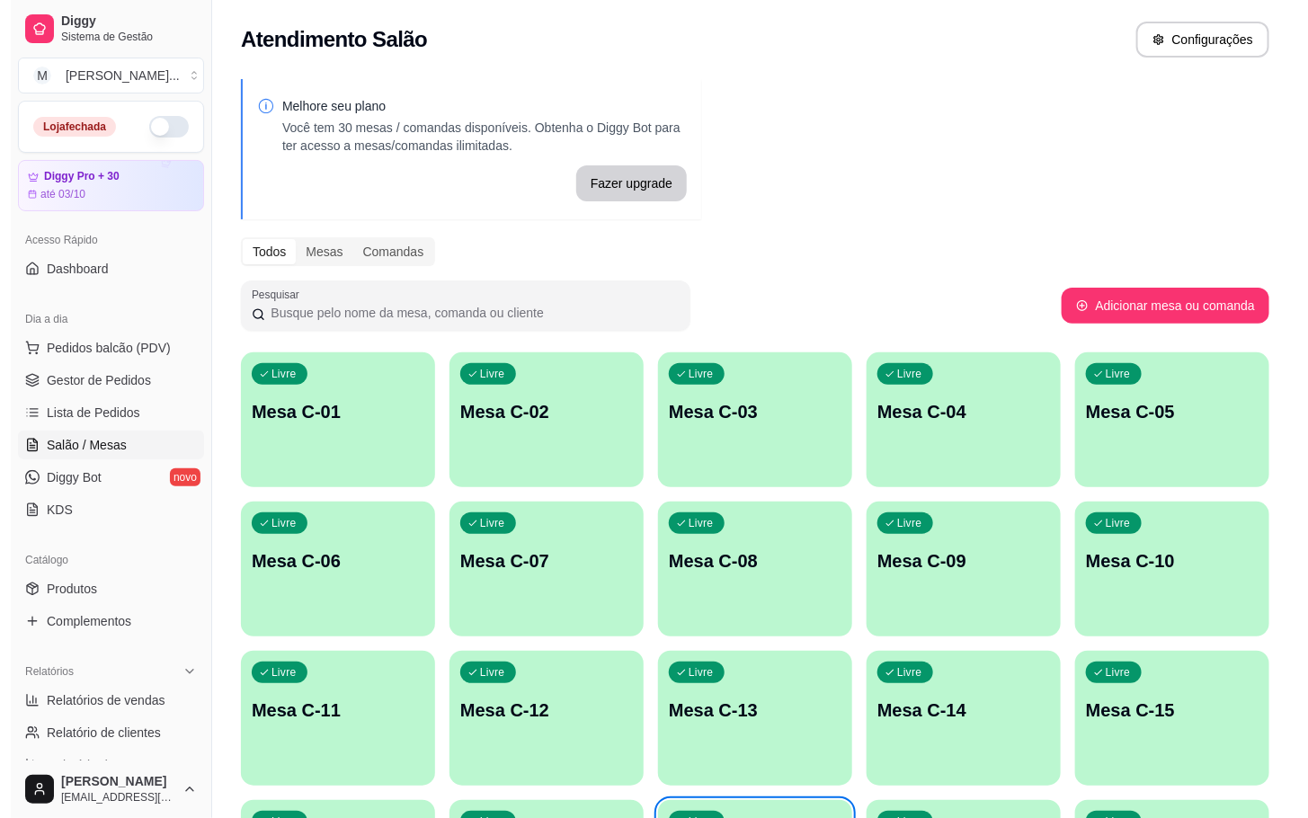
scroll to position [488, 0]
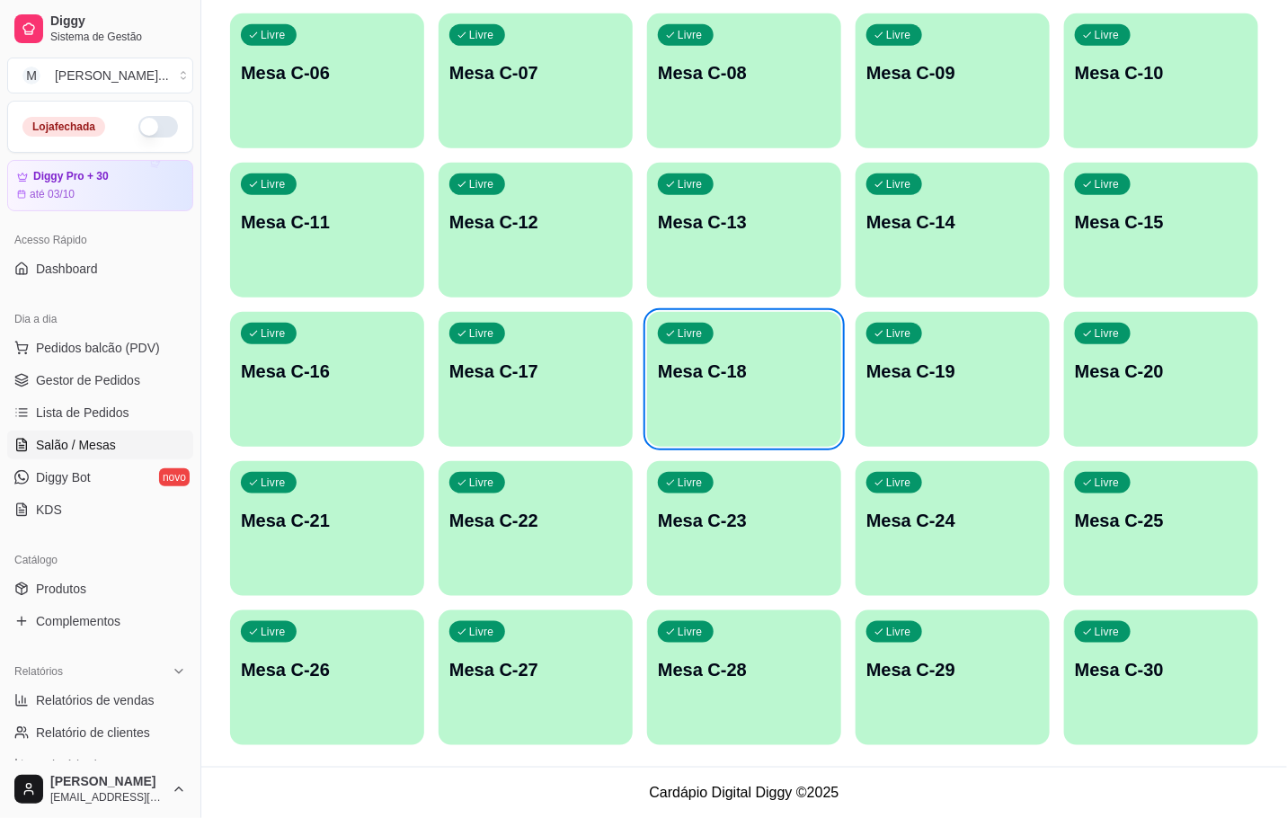
click at [411, 502] on div "Livre Mesa C-21" at bounding box center [327, 517] width 194 height 113
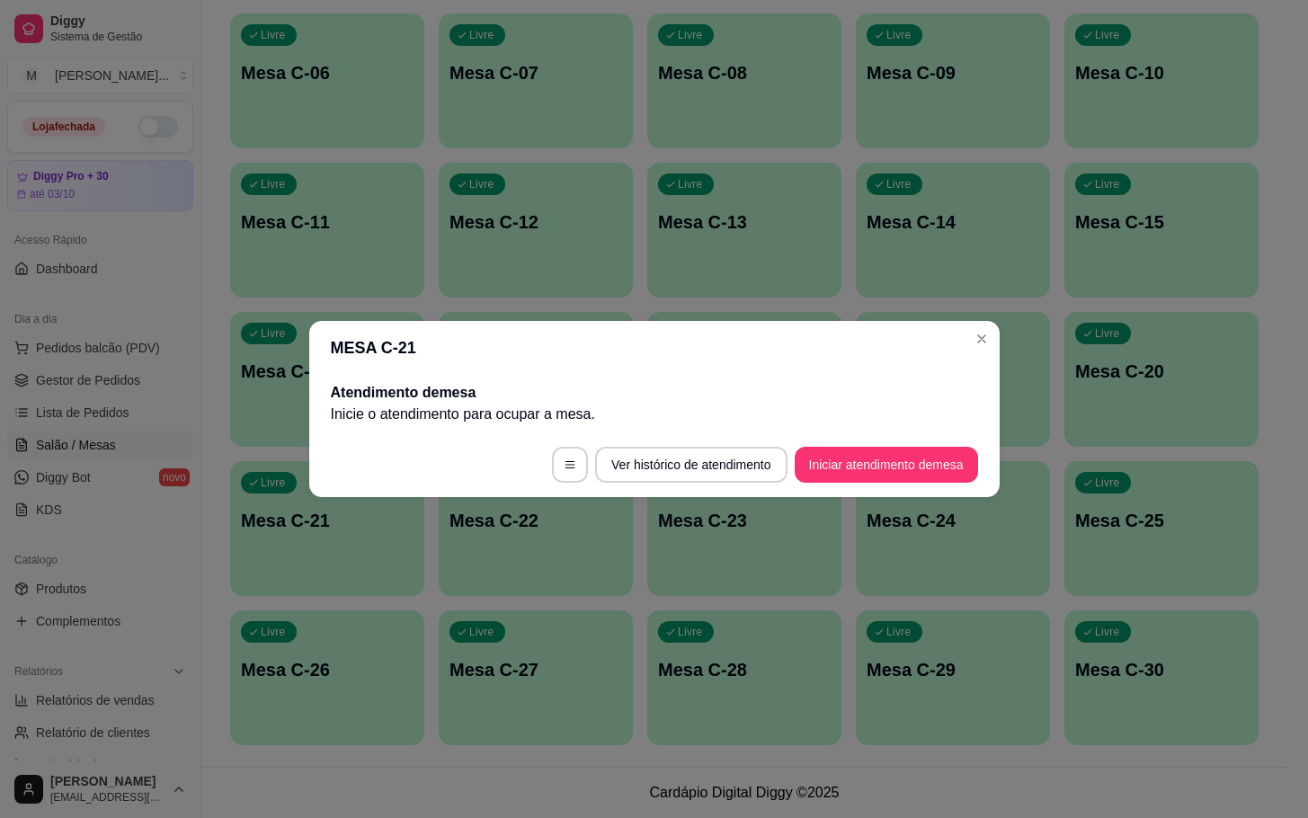
click at [947, 485] on div "MESA C-21 Atendimento de mesa Inicie o atendimento para ocupar a mesa . Ver his…" at bounding box center [654, 409] width 1308 height 818
click at [957, 451] on button "Iniciar atendimento de mesa" at bounding box center [886, 465] width 178 height 35
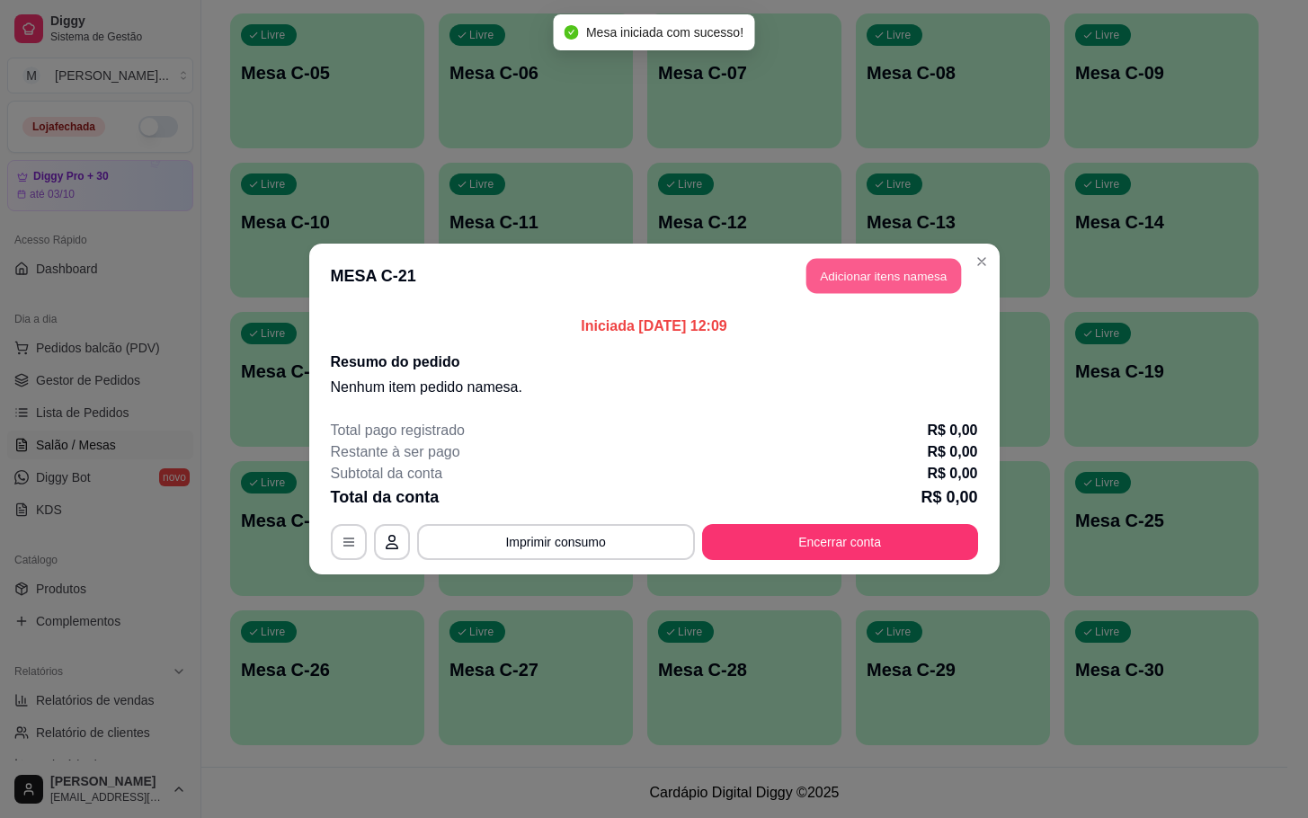
click at [934, 284] on button "Adicionar itens na mesa" at bounding box center [883, 276] width 155 height 35
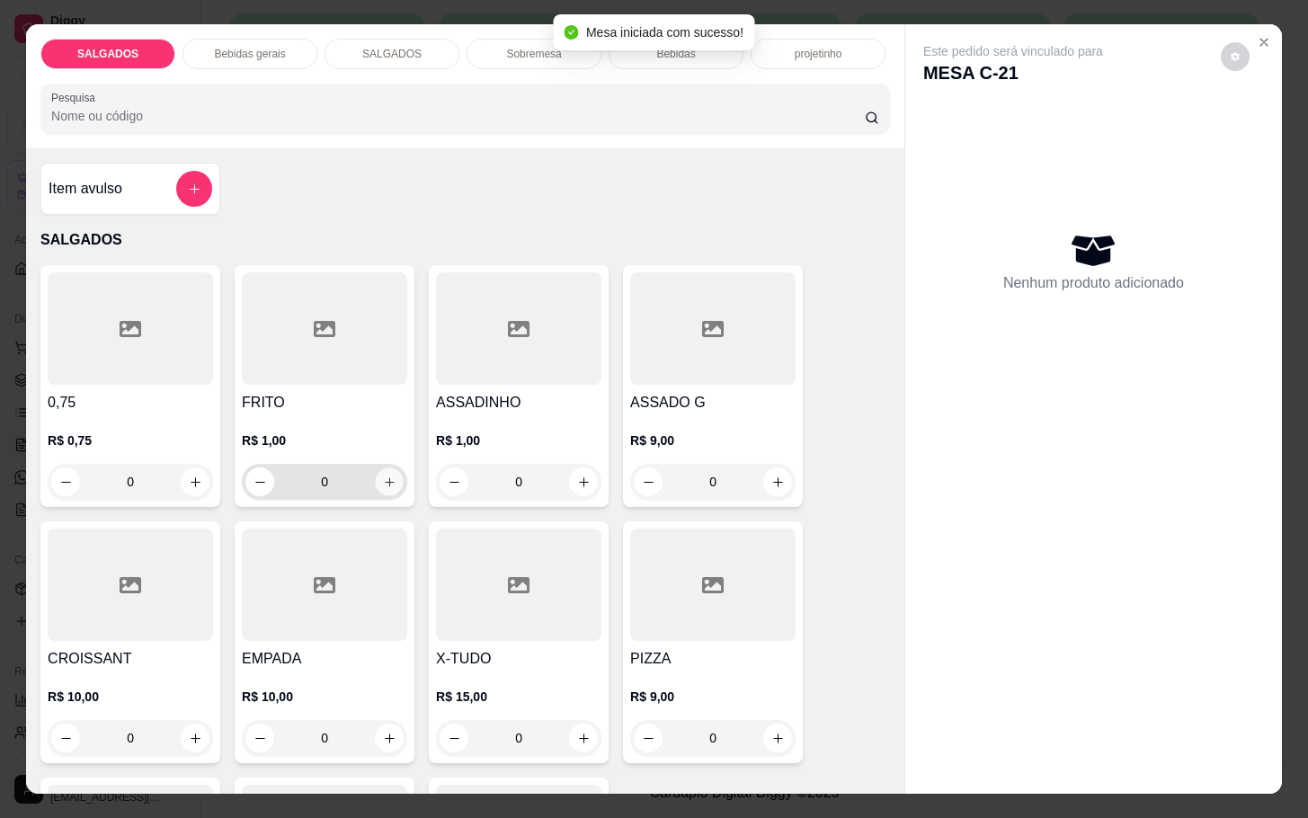
click at [387, 481] on button "increase-product-quantity" at bounding box center [390, 482] width 28 height 28
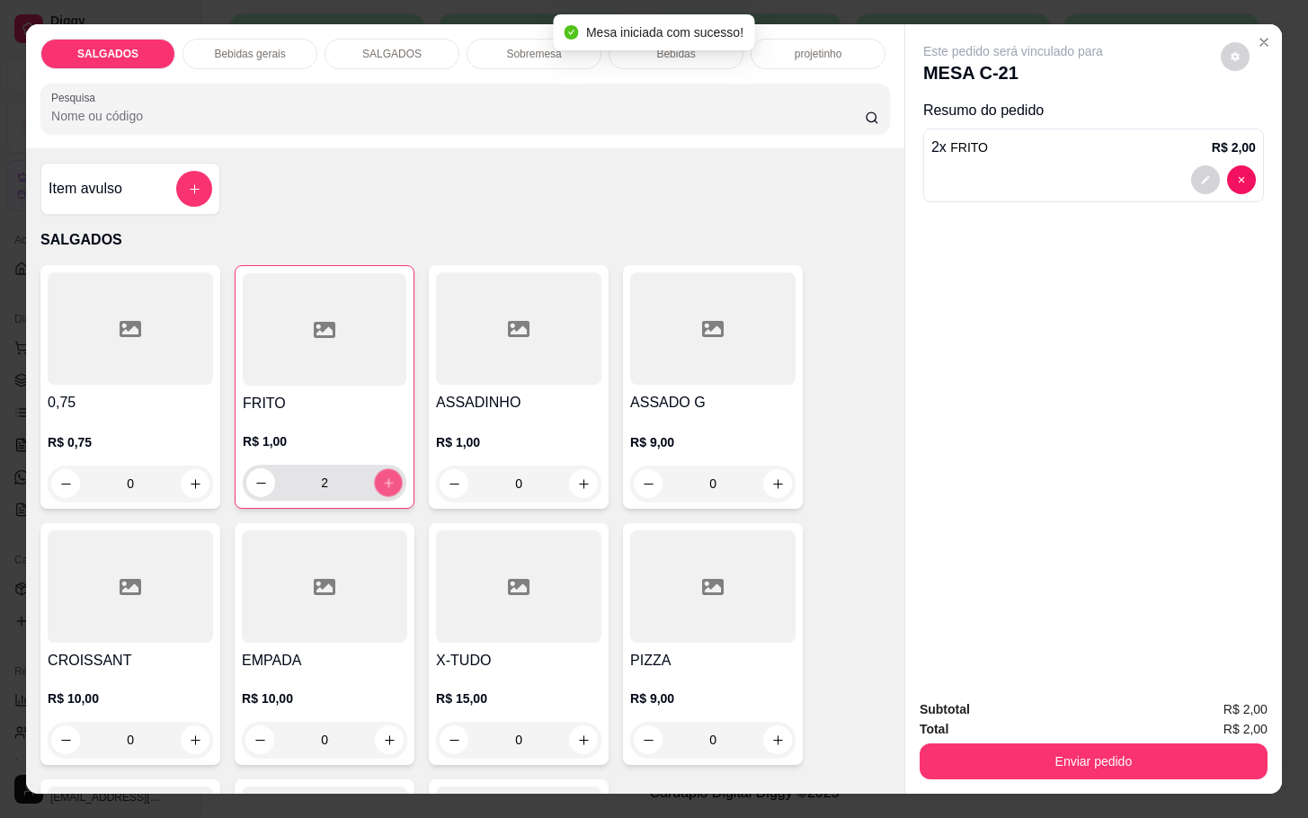
click at [387, 481] on button "increase-product-quantity" at bounding box center [389, 483] width 28 height 28
type input "4"
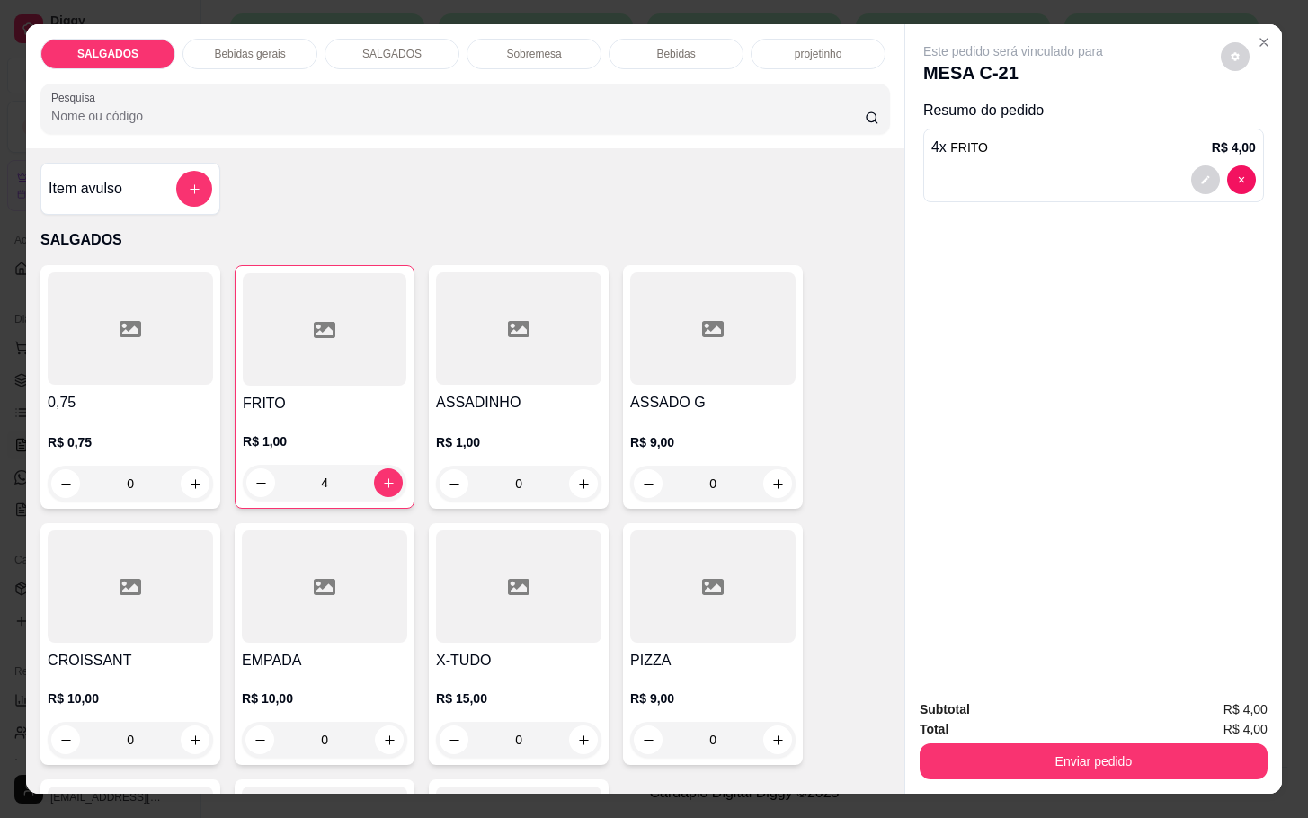
click at [257, 49] on p "Bebidas gerais" at bounding box center [249, 54] width 71 height 14
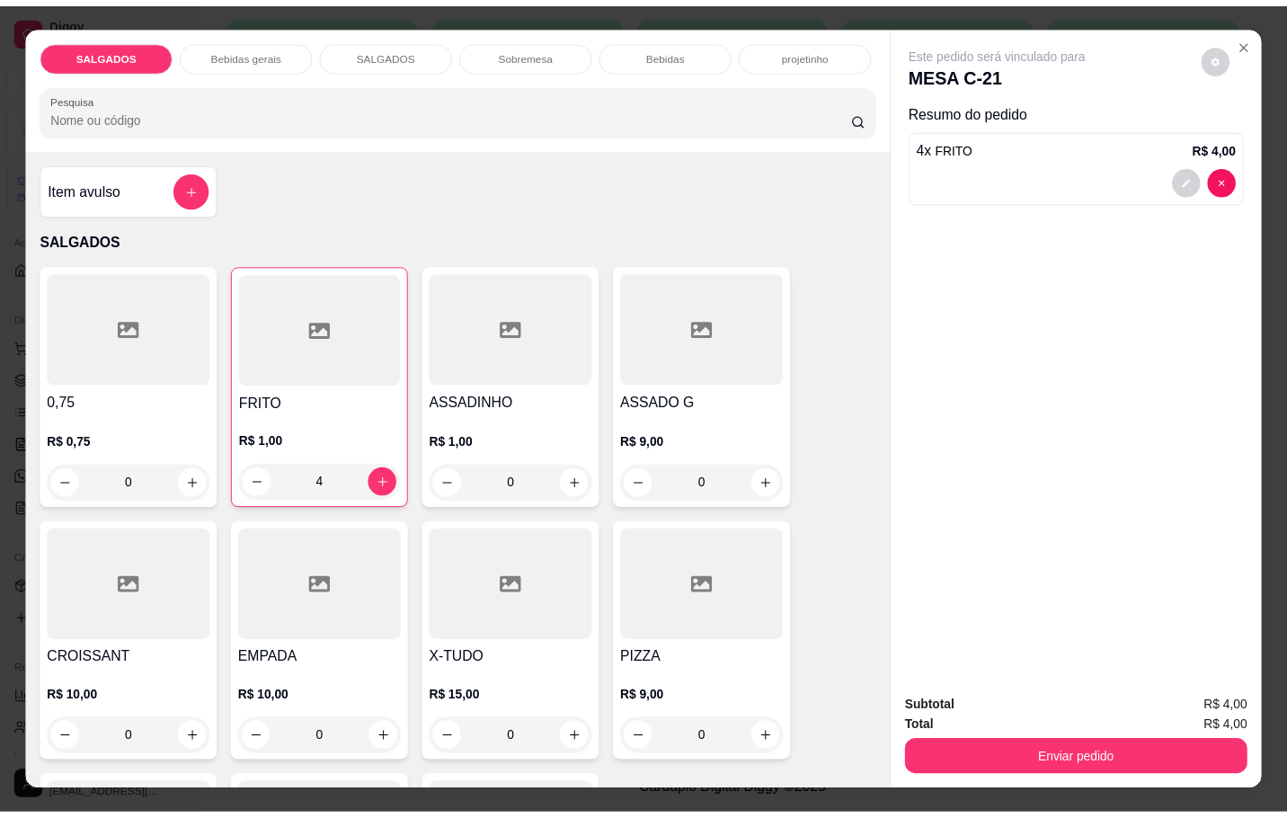
scroll to position [43, 0]
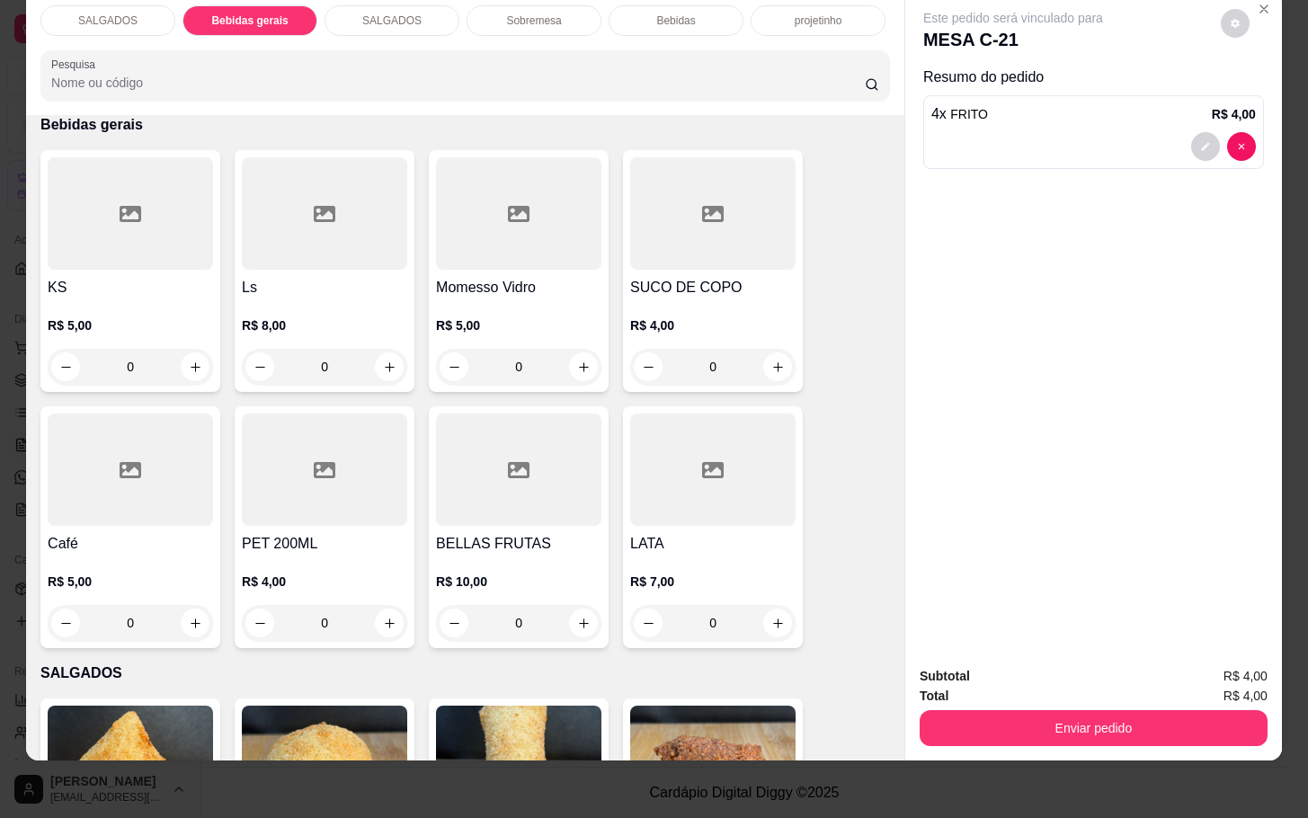
click at [680, 277] on h4 "SUCO DE COPO" at bounding box center [712, 288] width 165 height 22
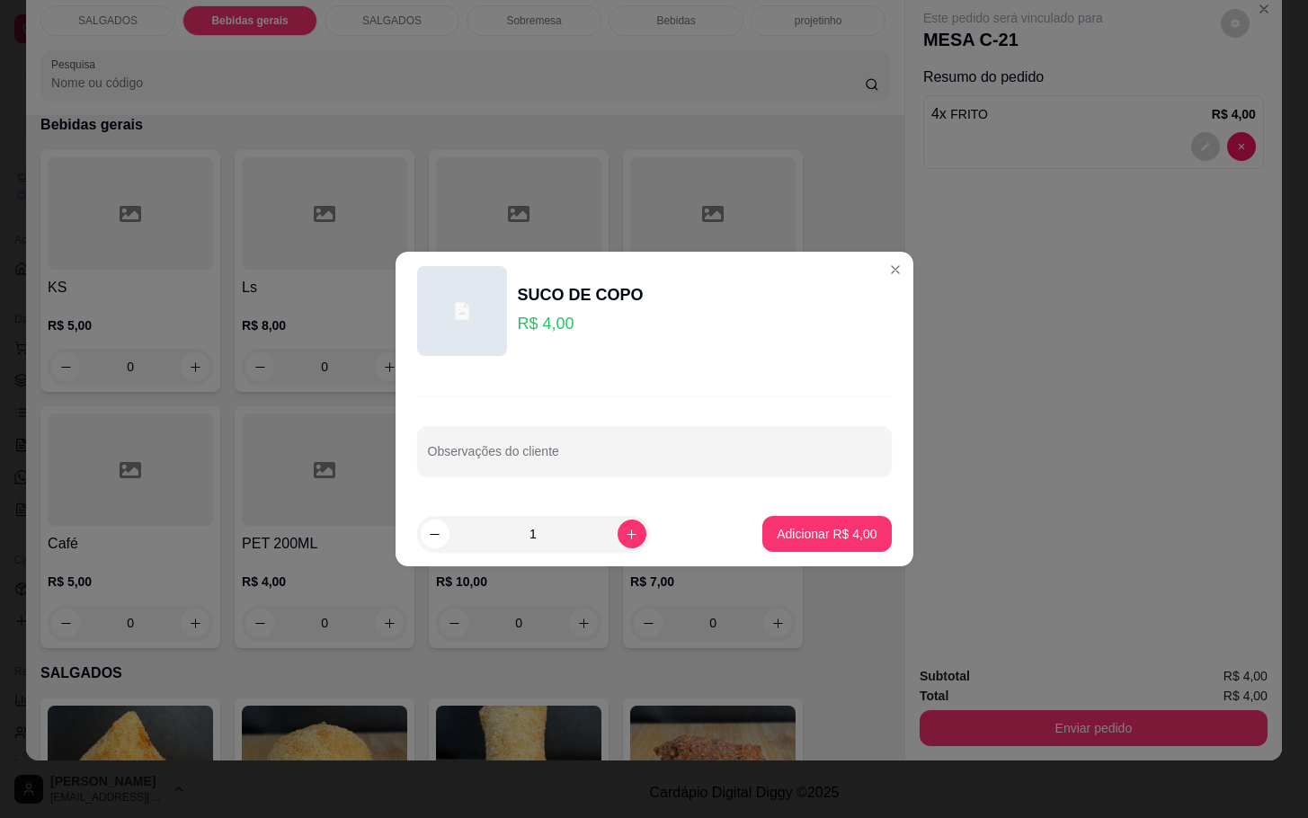
click at [850, 548] on button "Adicionar R$ 4,00" at bounding box center [826, 534] width 129 height 36
type input "1"
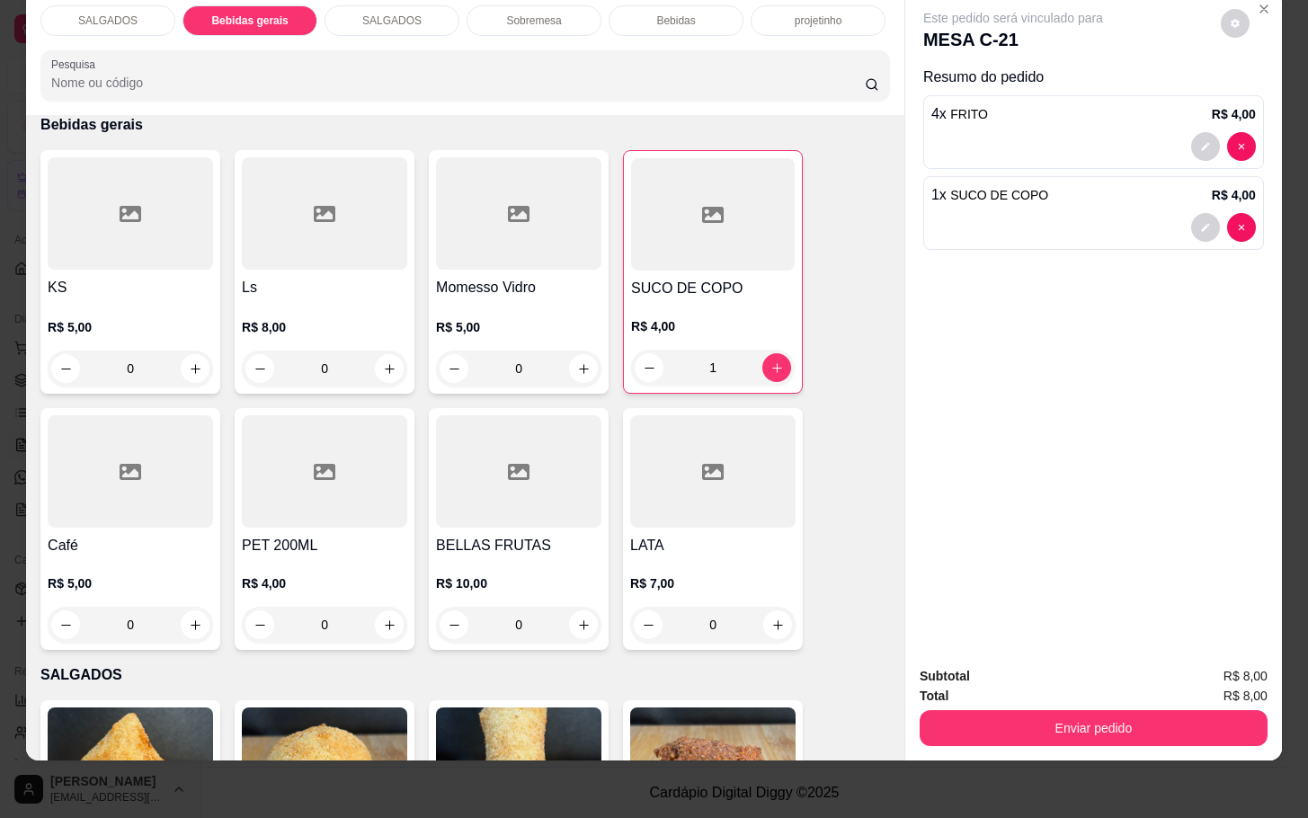
click at [1065, 736] on div "Subtotal R$ 8,00 Total R$ 8,00 Enviar pedido" at bounding box center [1093, 706] width 377 height 109
click at [1088, 710] on button "Enviar pedido" at bounding box center [1093, 727] width 337 height 35
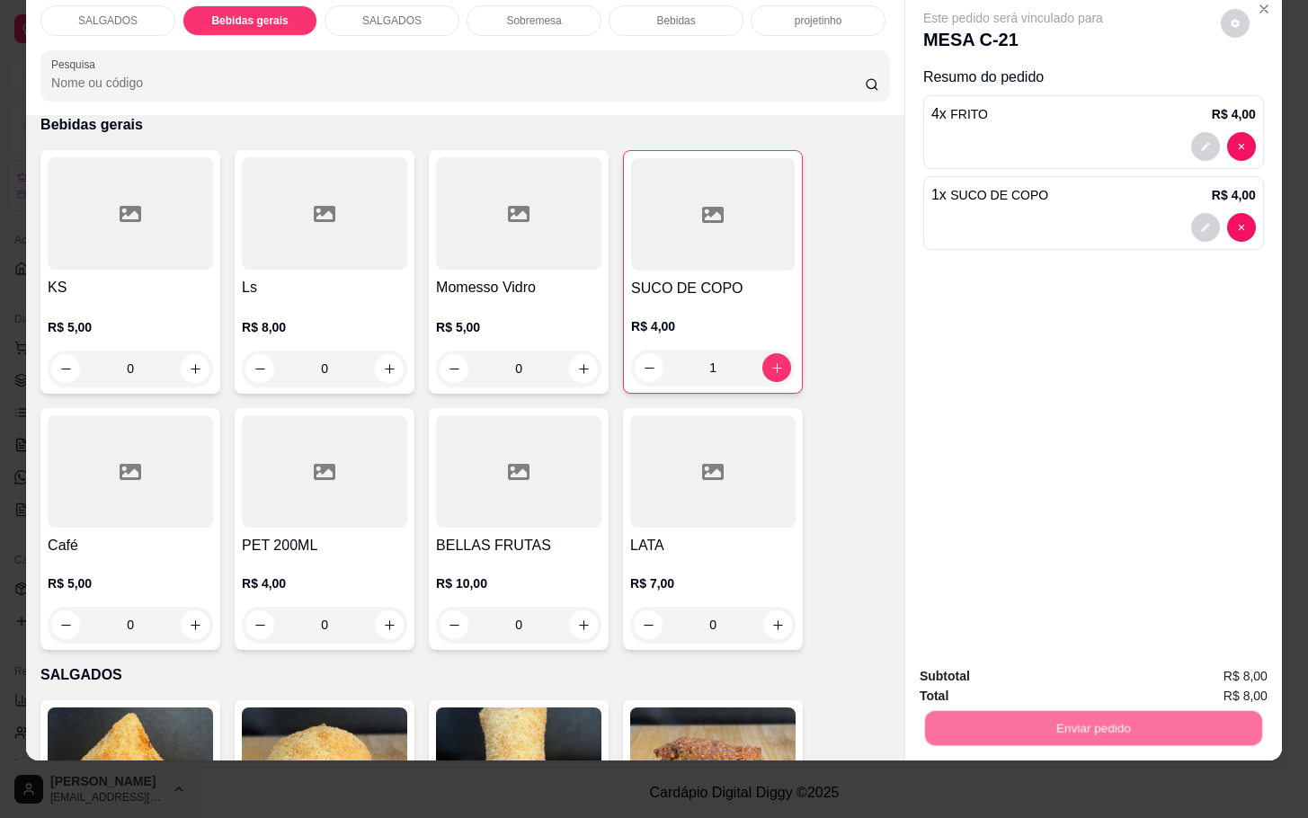
click at [1201, 661] on button "Enviar pedido" at bounding box center [1218, 663] width 99 height 33
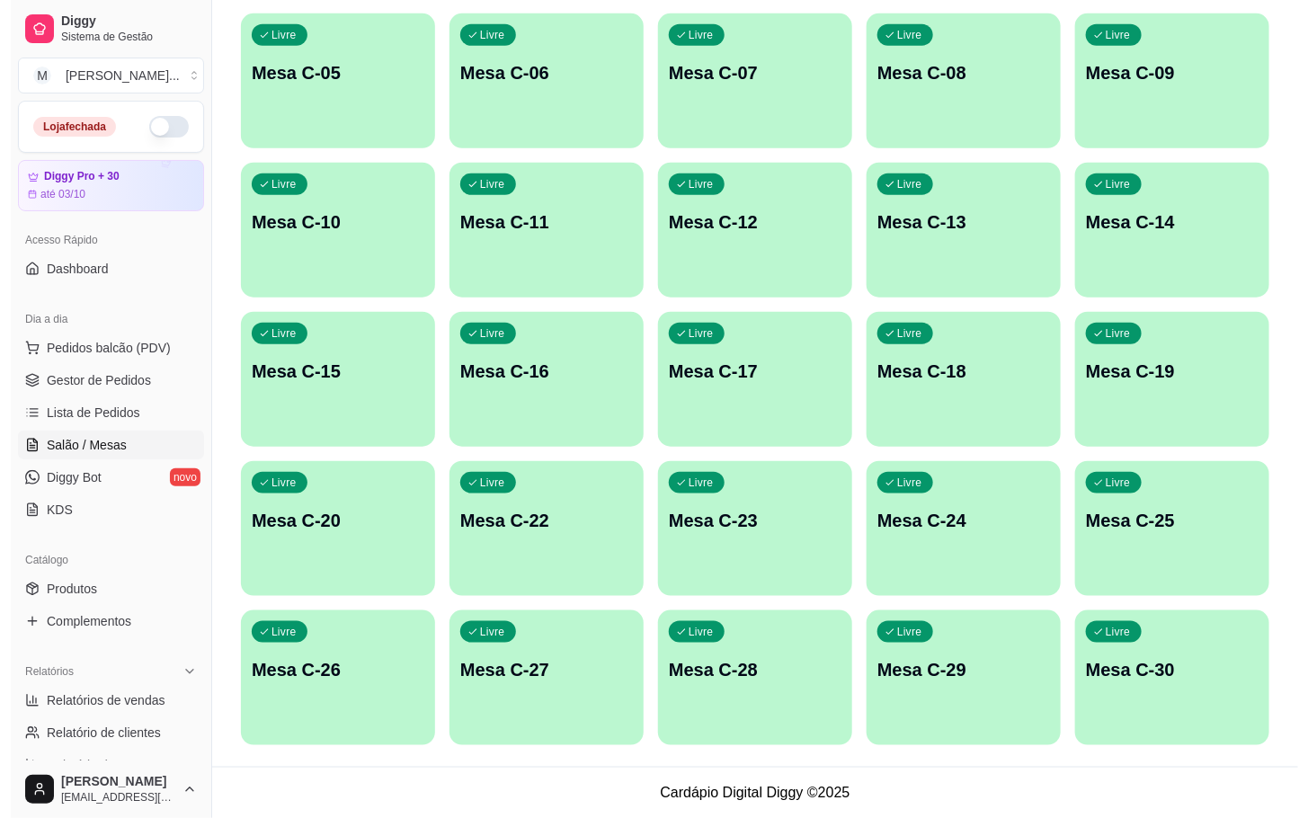
scroll to position [84, 0]
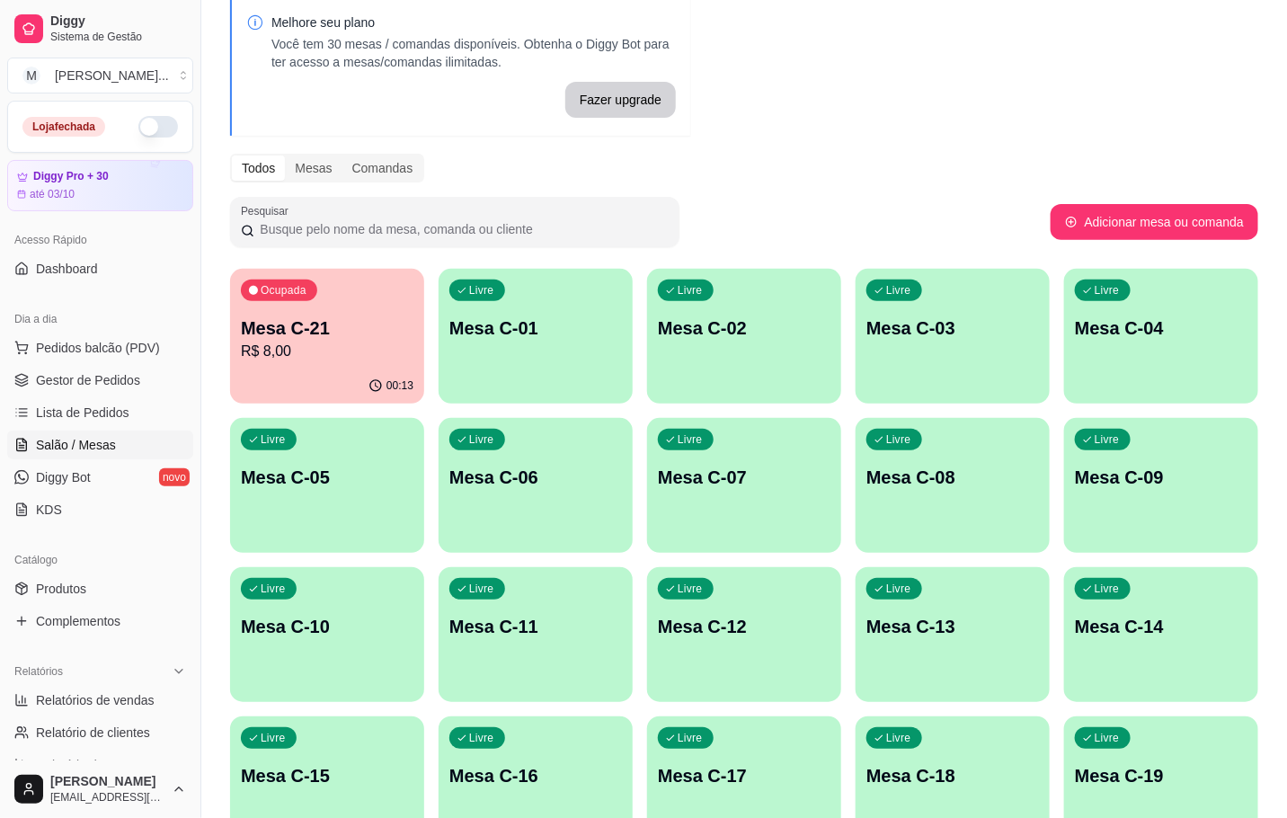
click at [907, 788] on p "Mesa C-18" at bounding box center [953, 775] width 173 height 25
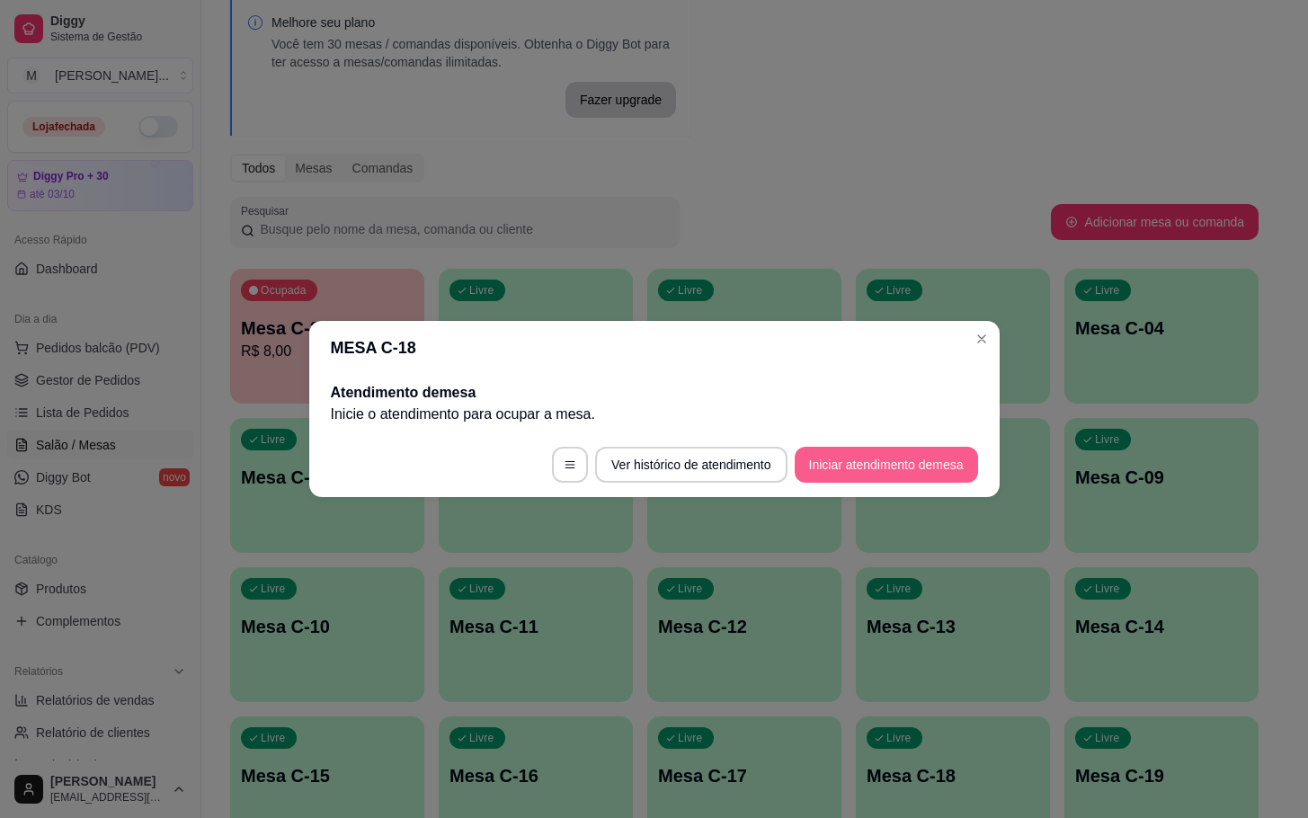
click at [891, 469] on button "Iniciar atendimento de mesa" at bounding box center [886, 465] width 183 height 36
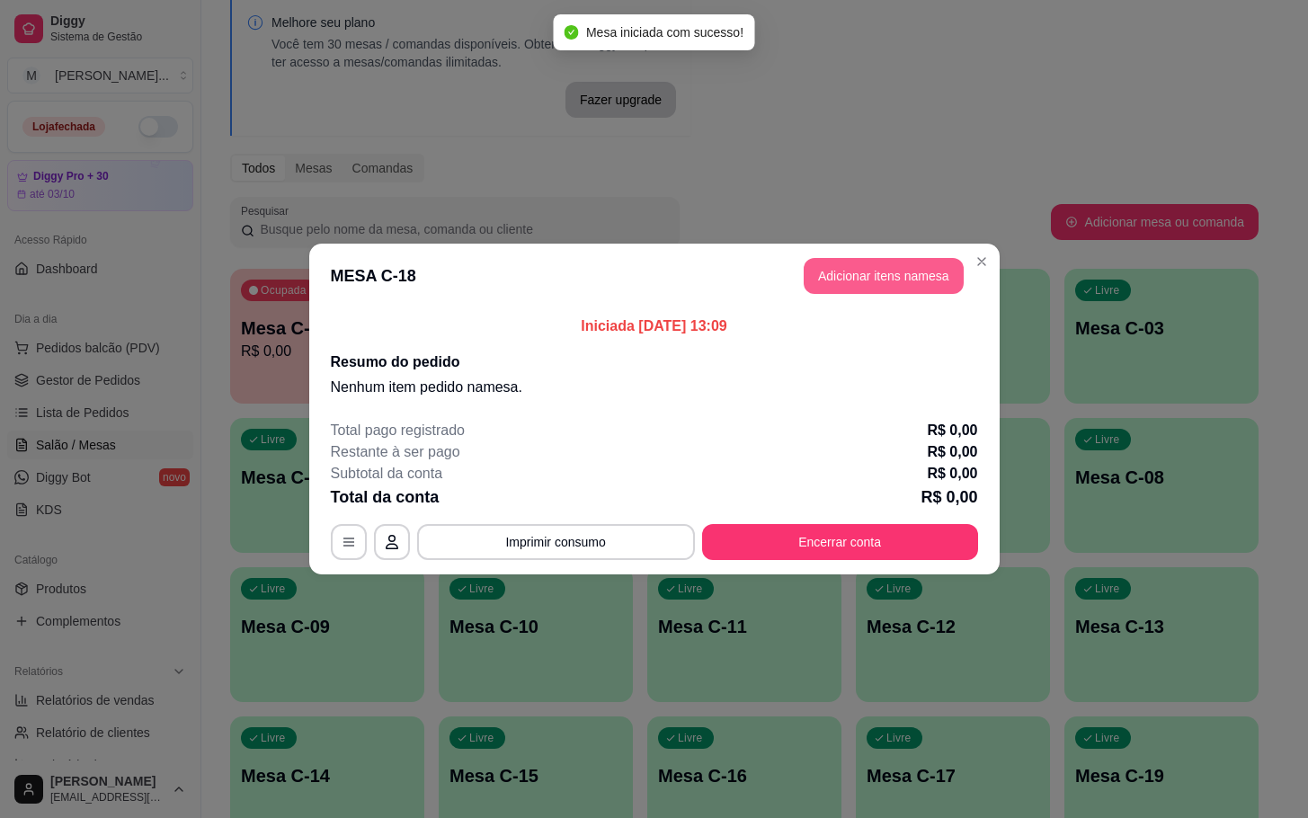
click at [921, 273] on button "Adicionar itens na mesa" at bounding box center [884, 276] width 160 height 36
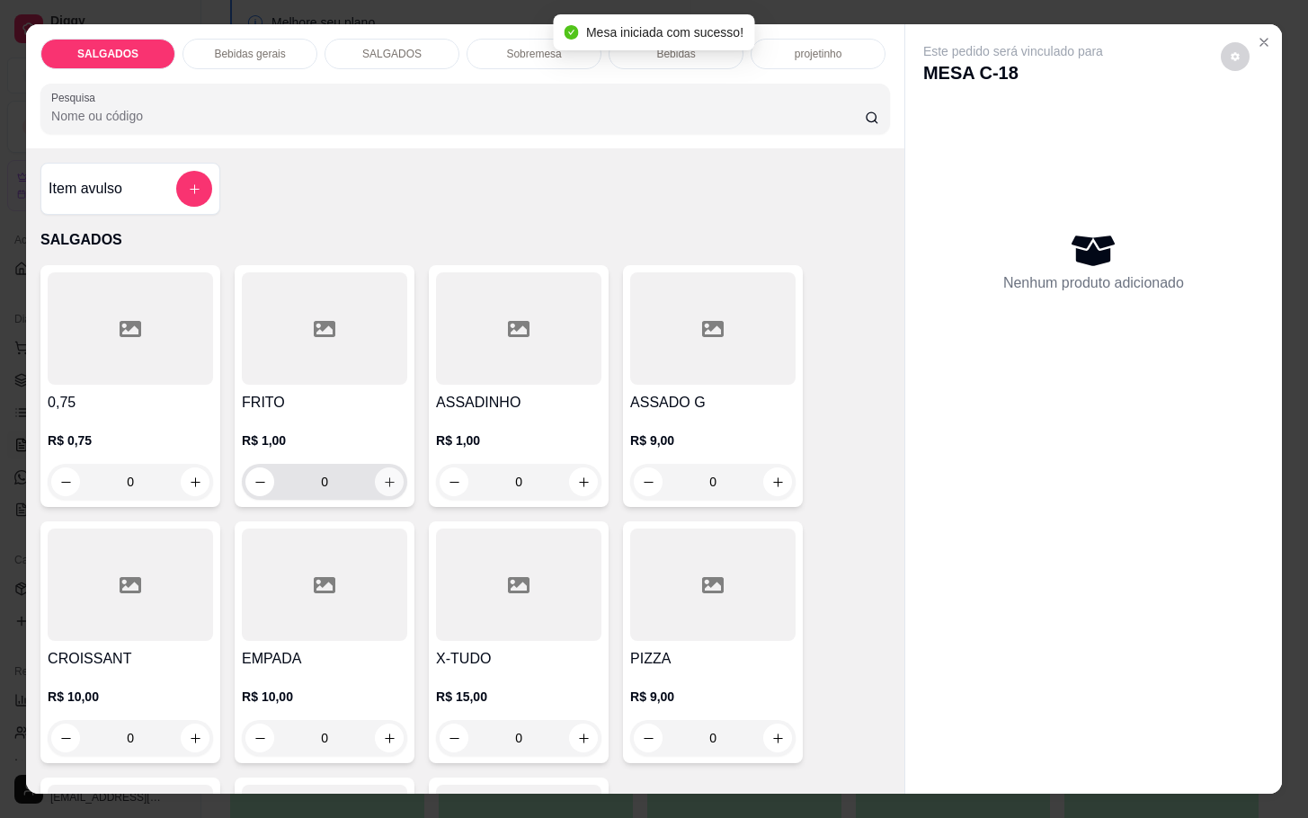
click at [387, 469] on button "increase-product-quantity" at bounding box center [389, 481] width 29 height 29
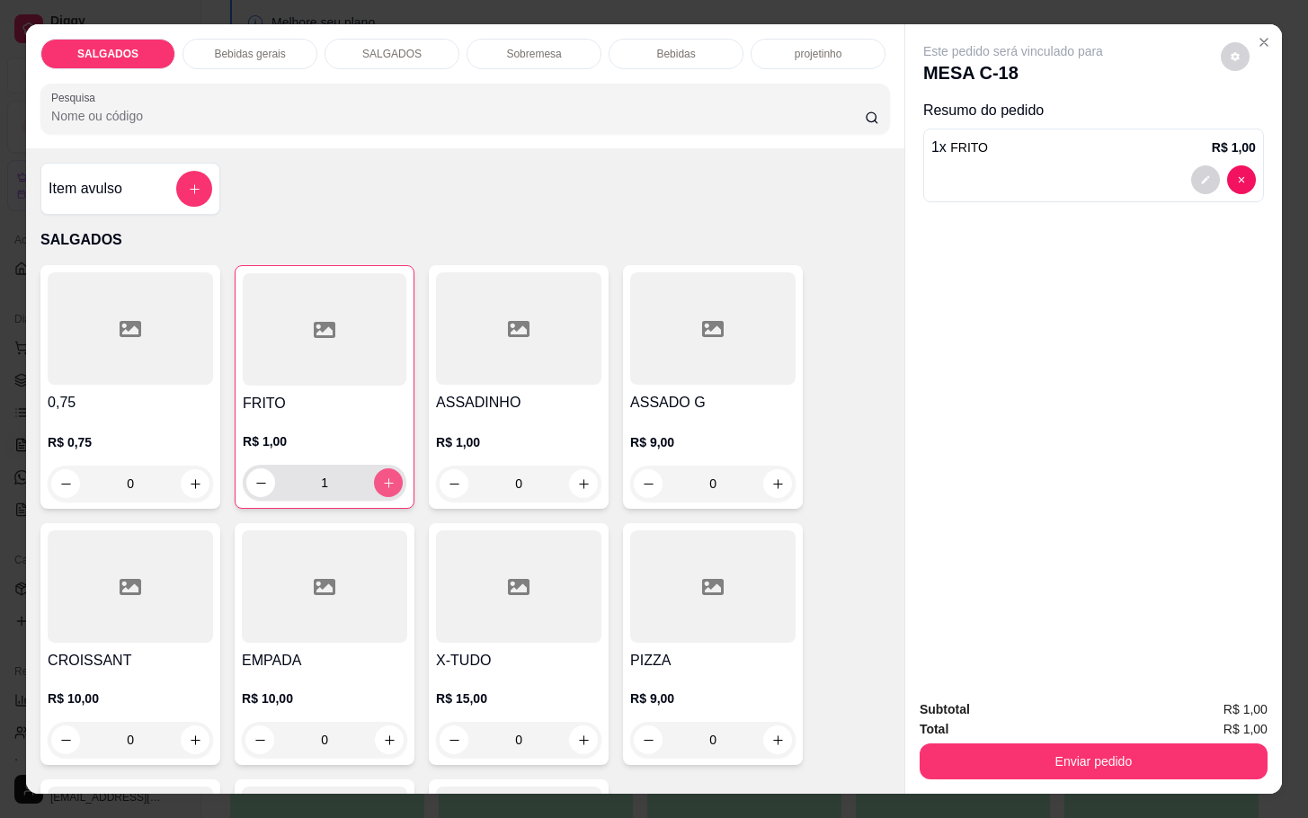
click at [387, 469] on button "increase-product-quantity" at bounding box center [388, 482] width 29 height 29
type input "4"
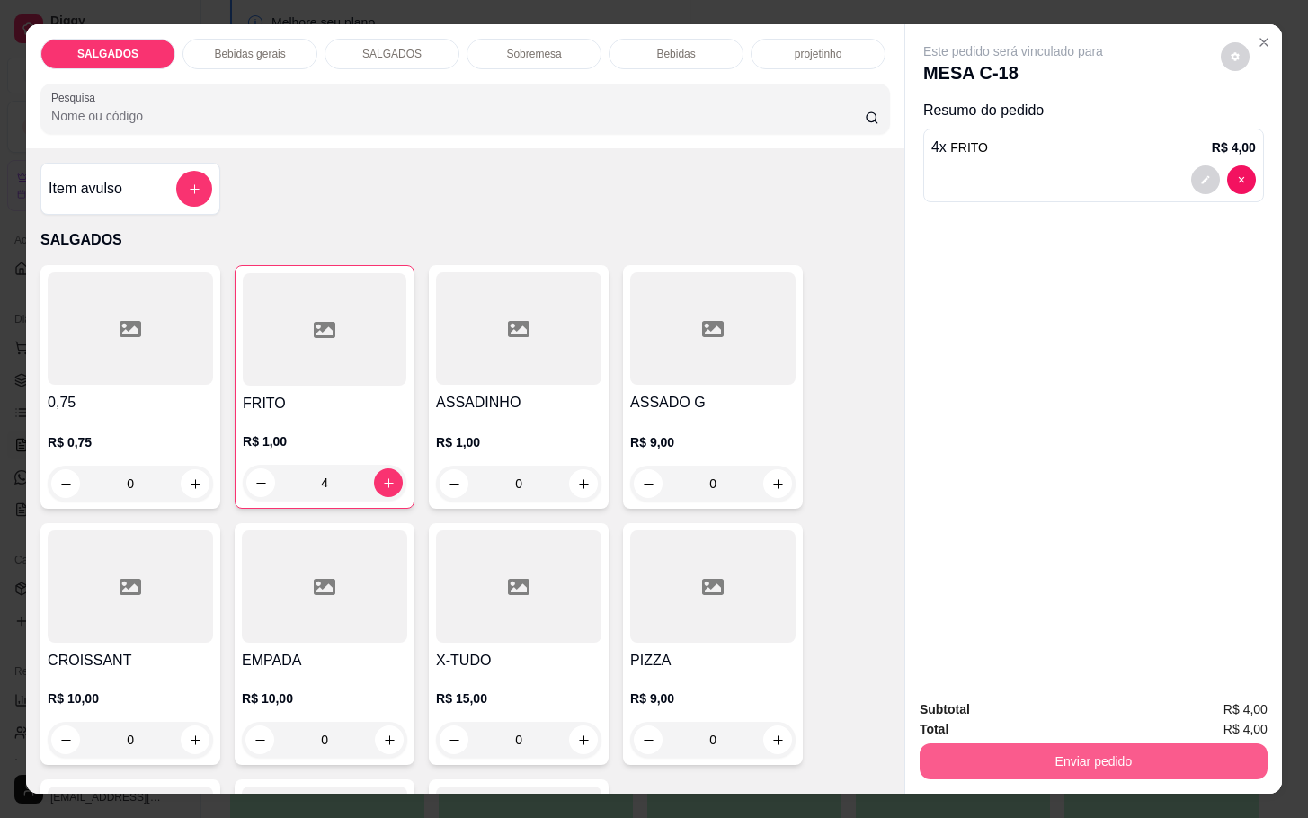
click at [1133, 743] on button "Enviar pedido" at bounding box center [1094, 761] width 348 height 36
click at [1212, 702] on button "Enviar pedido" at bounding box center [1218, 707] width 102 height 34
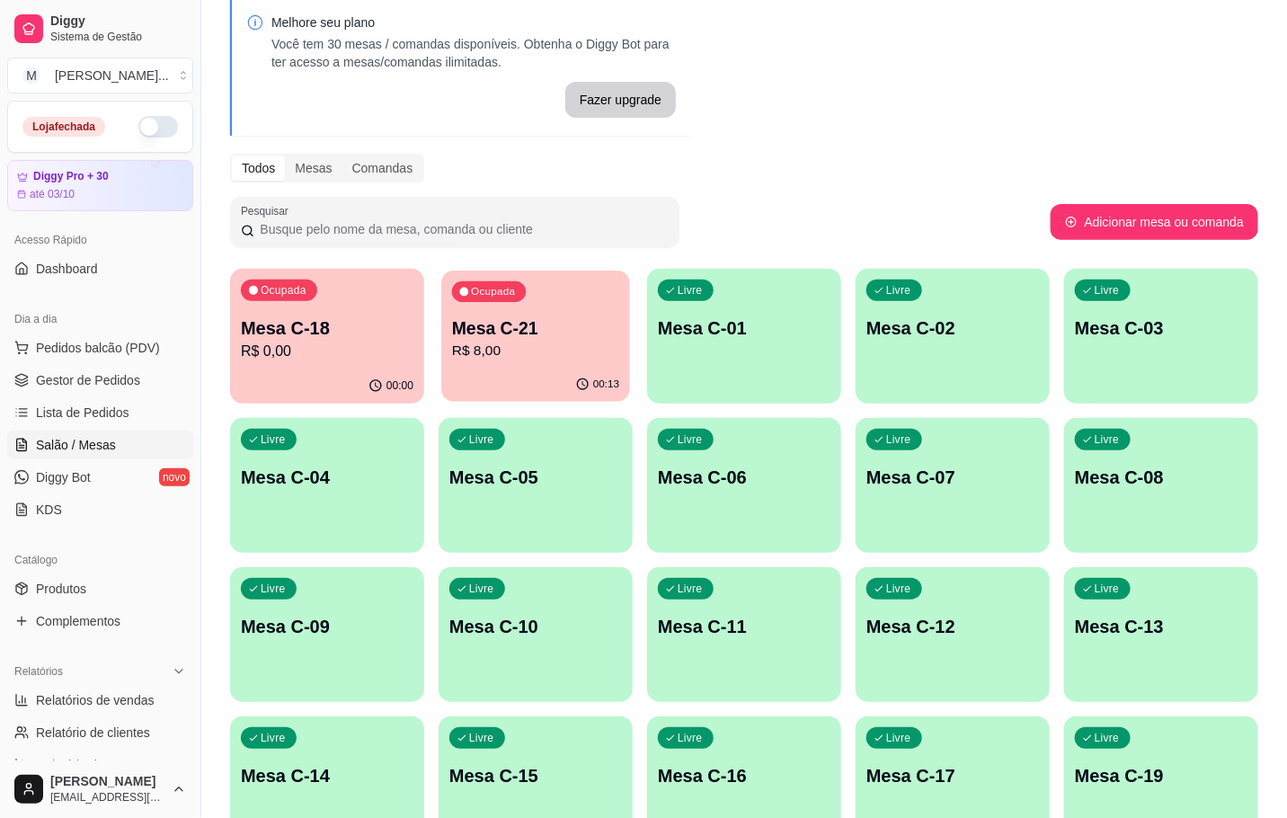
click at [511, 391] on div "00:13" at bounding box center [535, 385] width 189 height 34
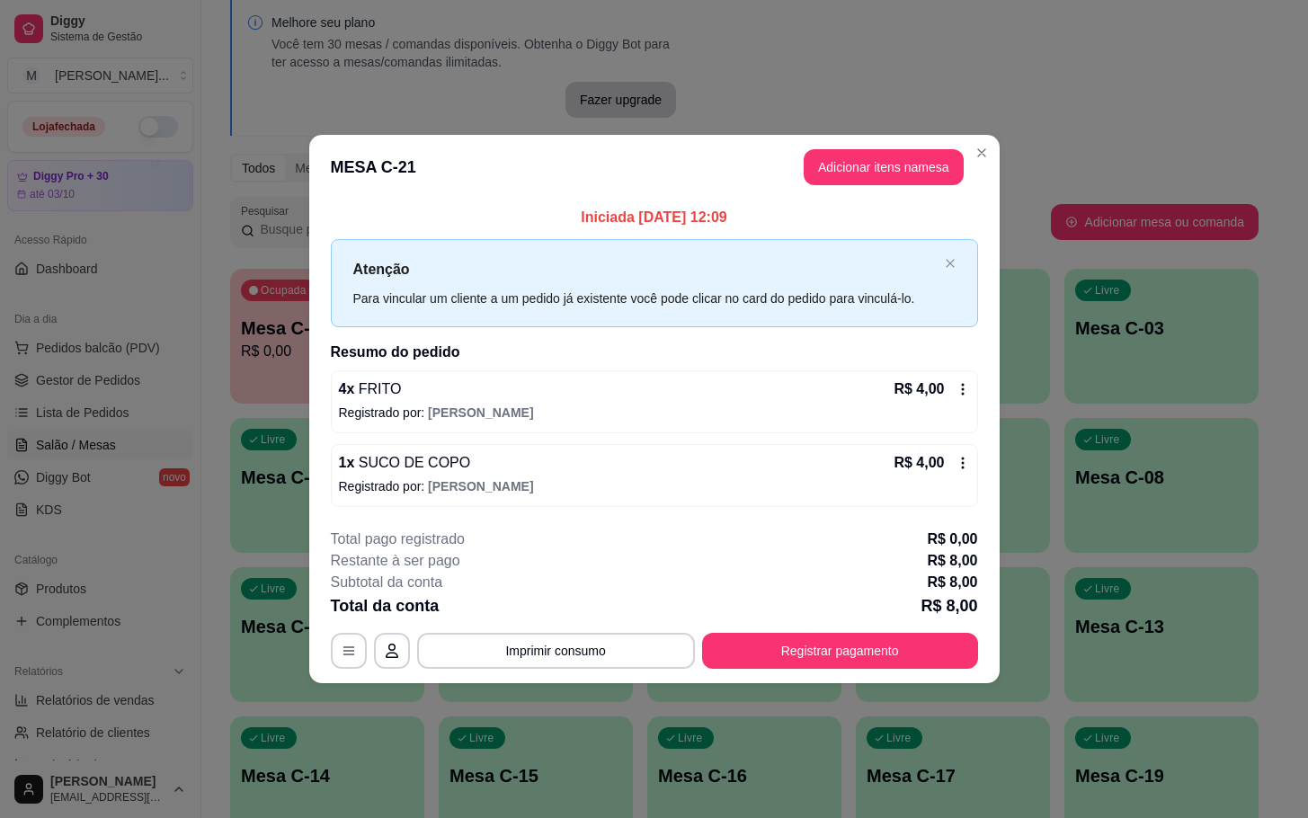
click at [904, 683] on div "**********" at bounding box center [654, 409] width 1308 height 818
click at [896, 681] on footer "**********" at bounding box center [654, 598] width 690 height 169
click at [895, 658] on button "Registrar pagamento" at bounding box center [840, 651] width 276 height 36
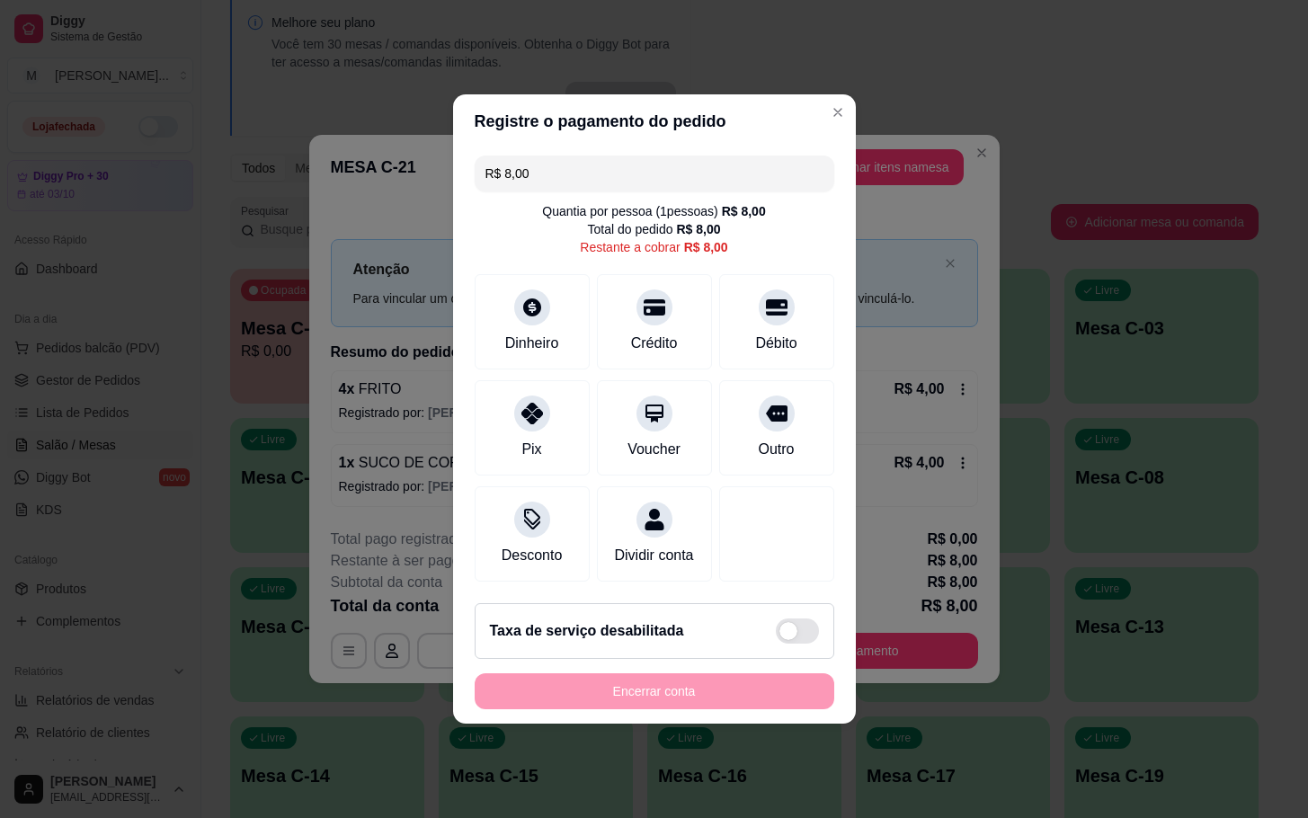
drag, startPoint x: 500, startPoint y: 335, endPoint x: 434, endPoint y: 306, distance: 72.0
click at [437, 307] on div "Registre o pagamento do pedido R$ 8,00 Quantia por pessoa ( 1 pessoas) R$ 8,00 …" at bounding box center [654, 409] width 1308 height 818
click at [486, 292] on div "Dinheiro" at bounding box center [531, 318] width 127 height 105
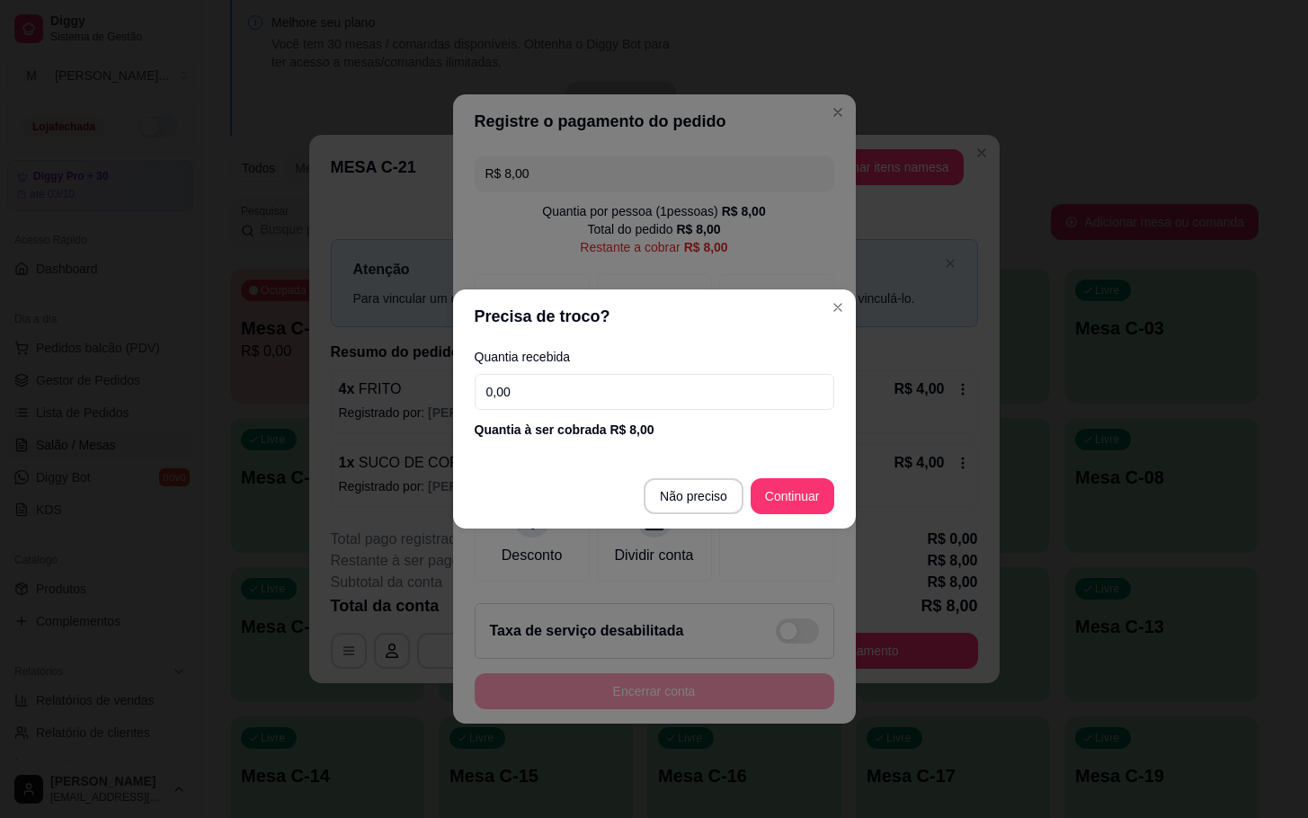
click at [648, 387] on input "0,00" at bounding box center [655, 392] width 360 height 36
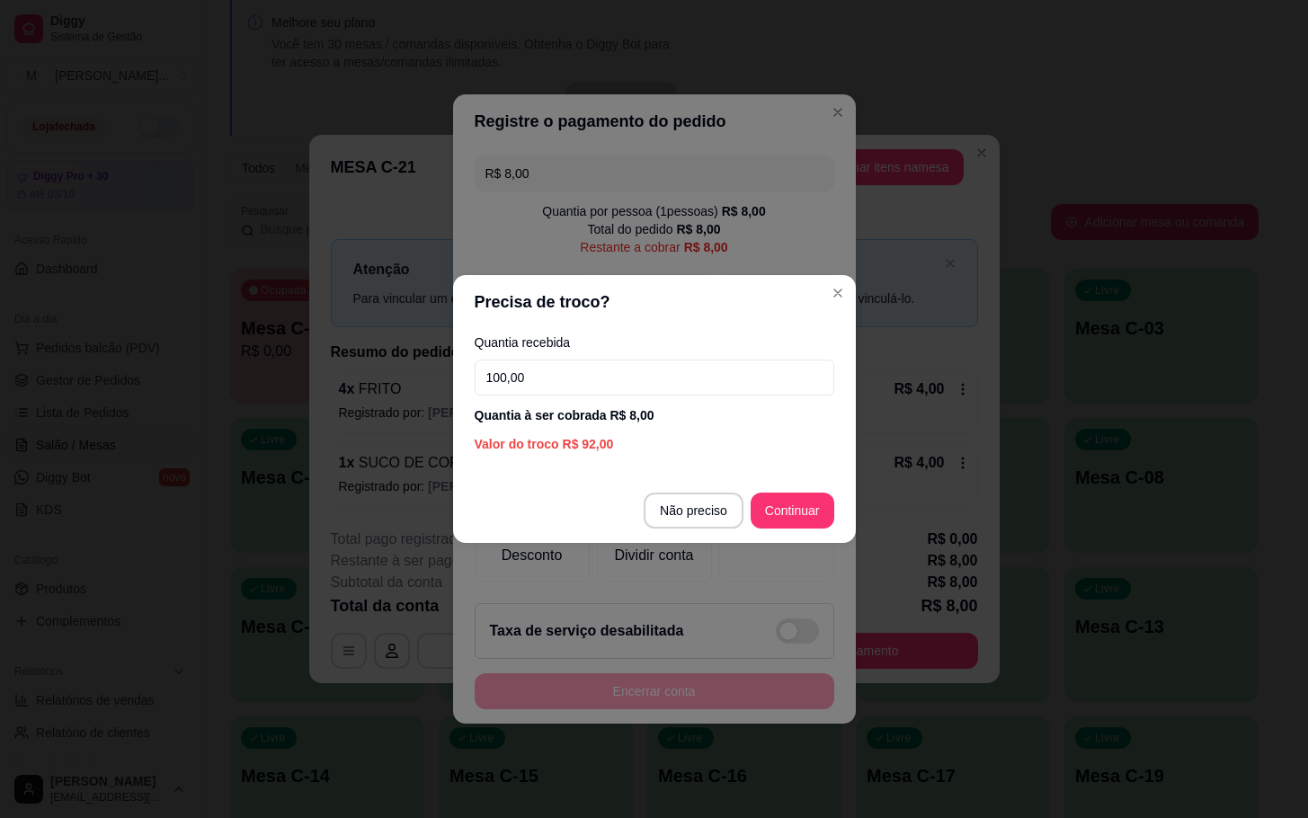
type input "100,00"
drag, startPoint x: 612, startPoint y: 502, endPoint x: 667, endPoint y: 499, distance: 54.9
click at [658, 500] on footer "Não preciso Continuar" at bounding box center [654, 510] width 403 height 65
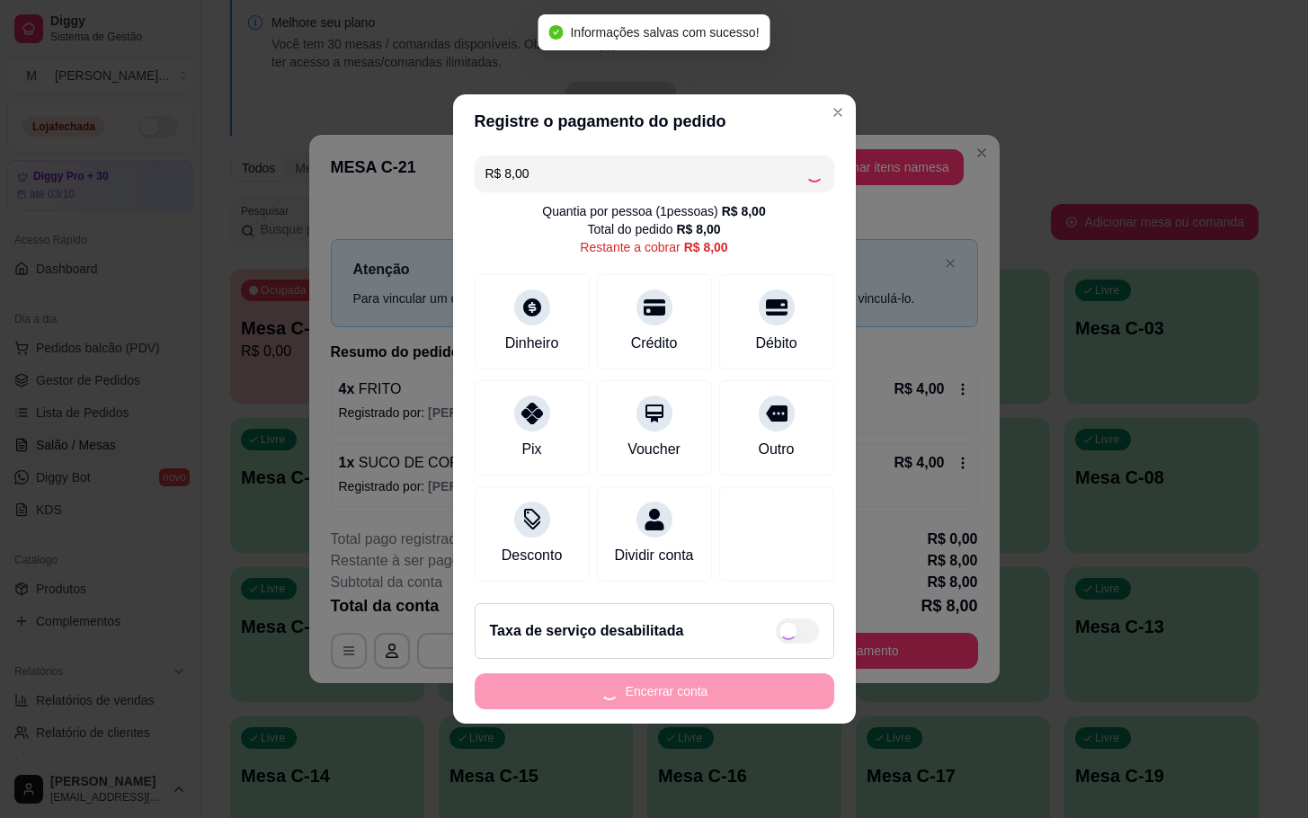
type input "R$ 0,00"
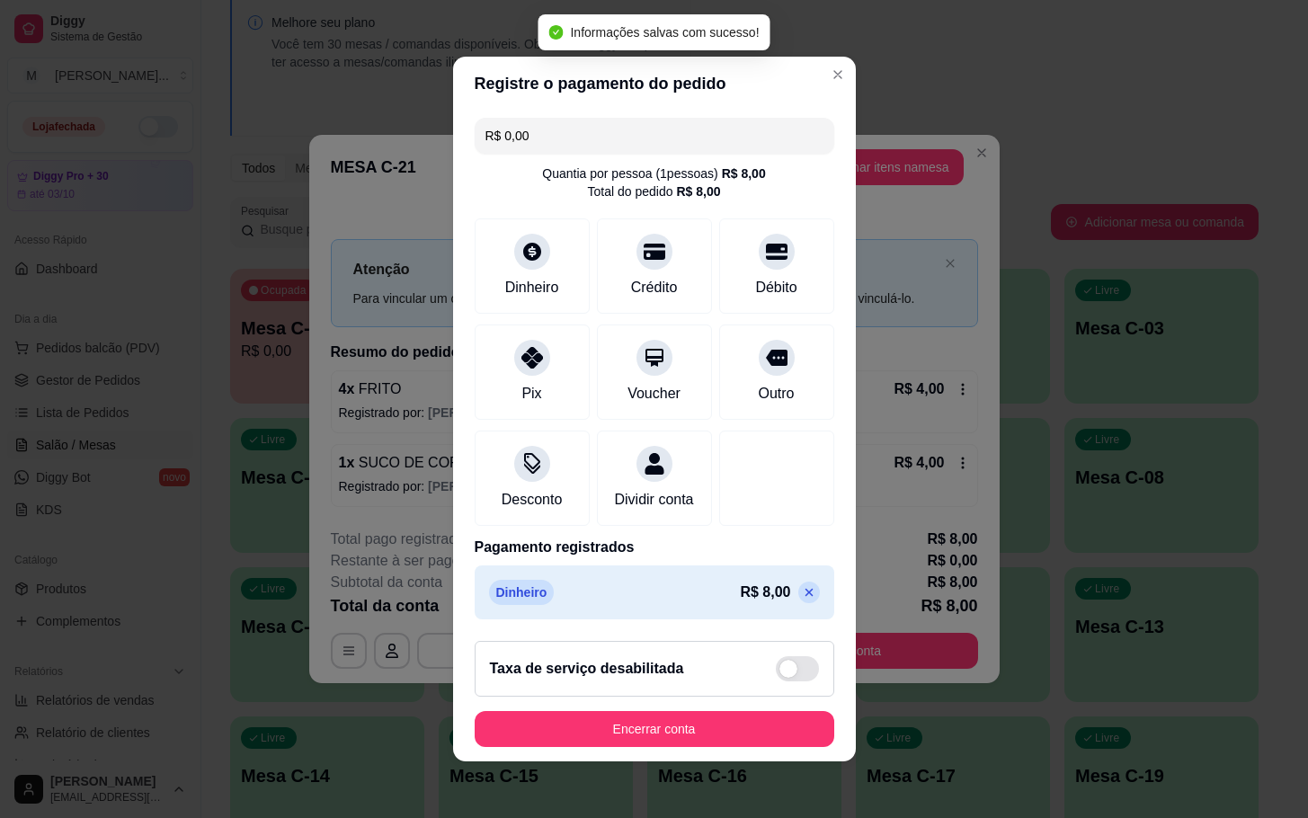
click at [662, 715] on footer "Taxa de serviço desabilitada Encerrar conta" at bounding box center [654, 694] width 403 height 135
click at [662, 736] on button "Encerrar conta" at bounding box center [654, 729] width 349 height 35
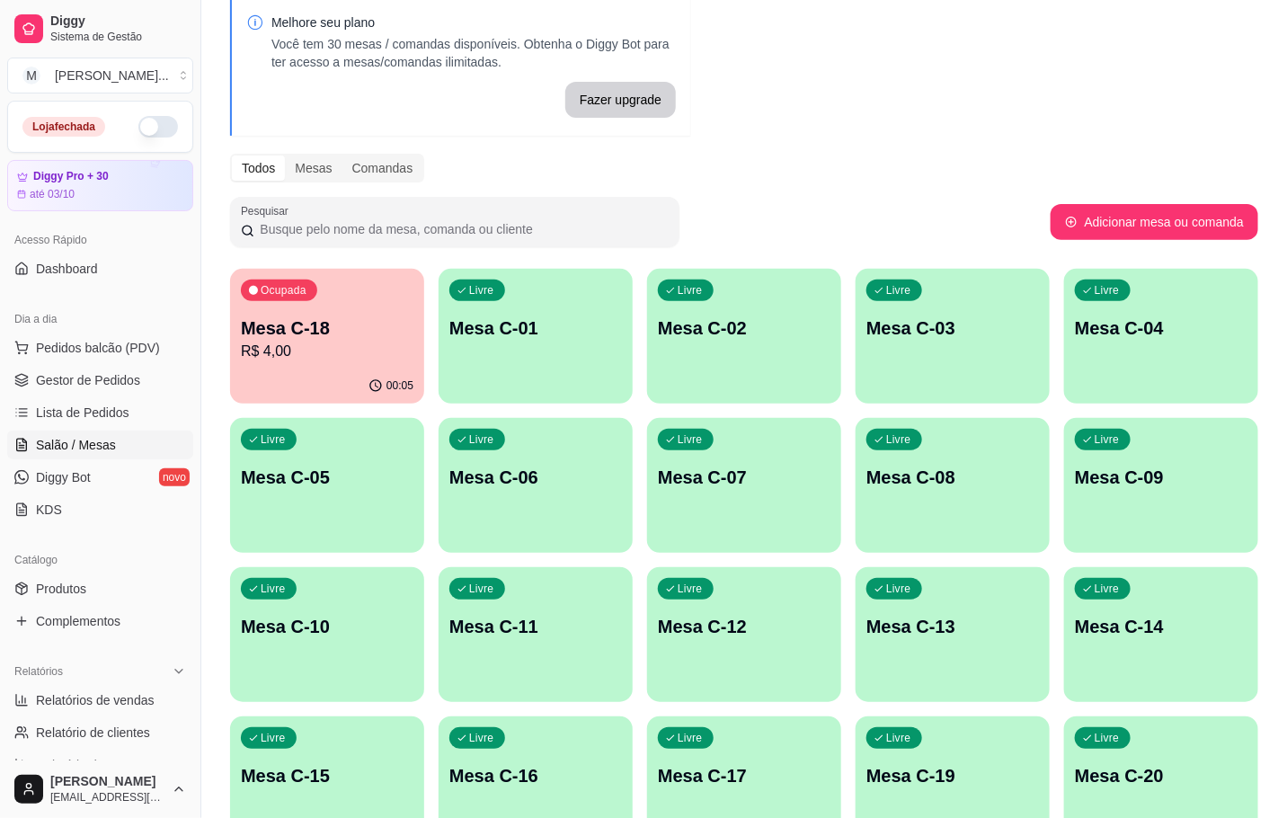
click at [462, 391] on div "button" at bounding box center [536, 393] width 194 height 22
click at [321, 321] on div "Ocupada Mesa C-18 R$ 4,00" at bounding box center [327, 319] width 189 height 97
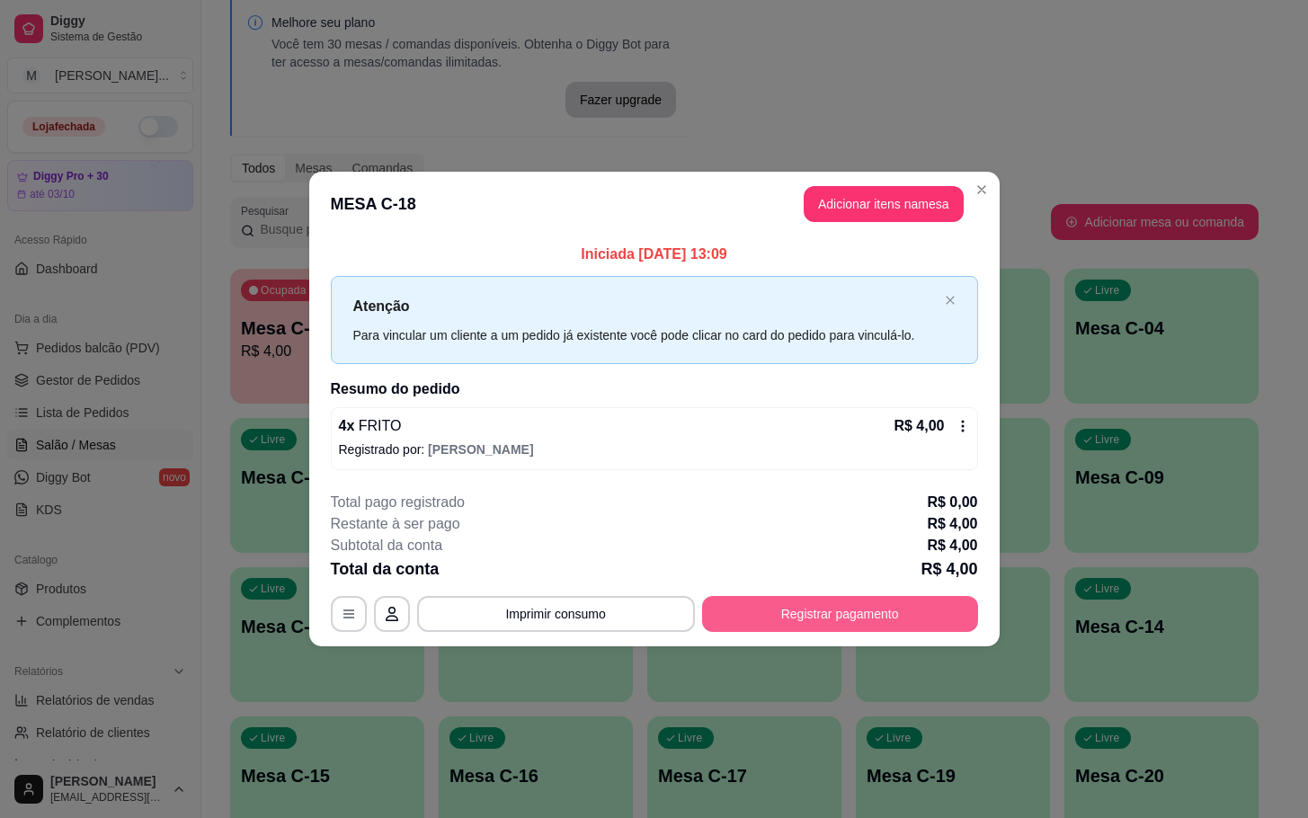
click at [890, 594] on div "**********" at bounding box center [654, 562] width 647 height 140
click at [867, 637] on footer "**********" at bounding box center [654, 561] width 690 height 169
click at [850, 634] on footer "**********" at bounding box center [654, 561] width 690 height 169
click at [891, 613] on button "Registrar pagamento" at bounding box center [840, 613] width 268 height 35
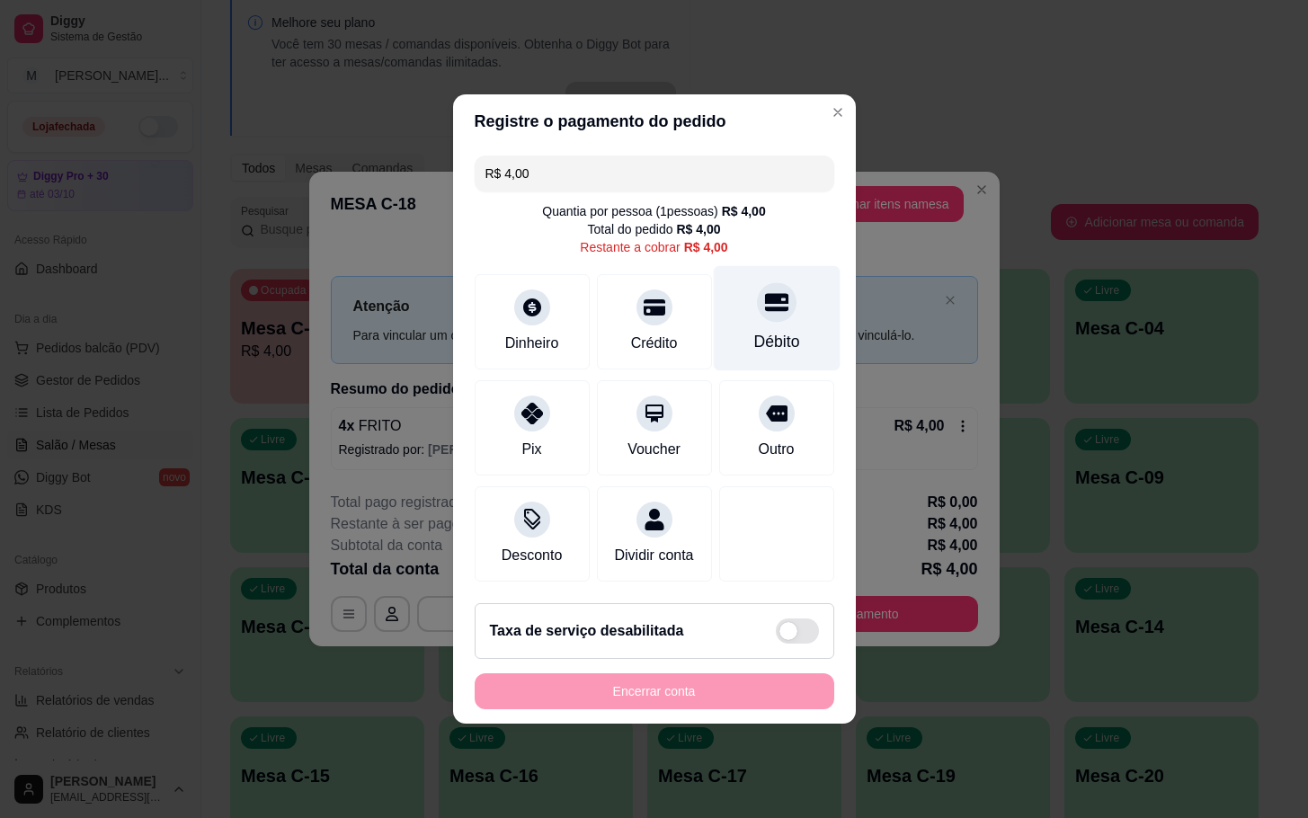
click at [782, 283] on div "Débito" at bounding box center [776, 318] width 127 height 105
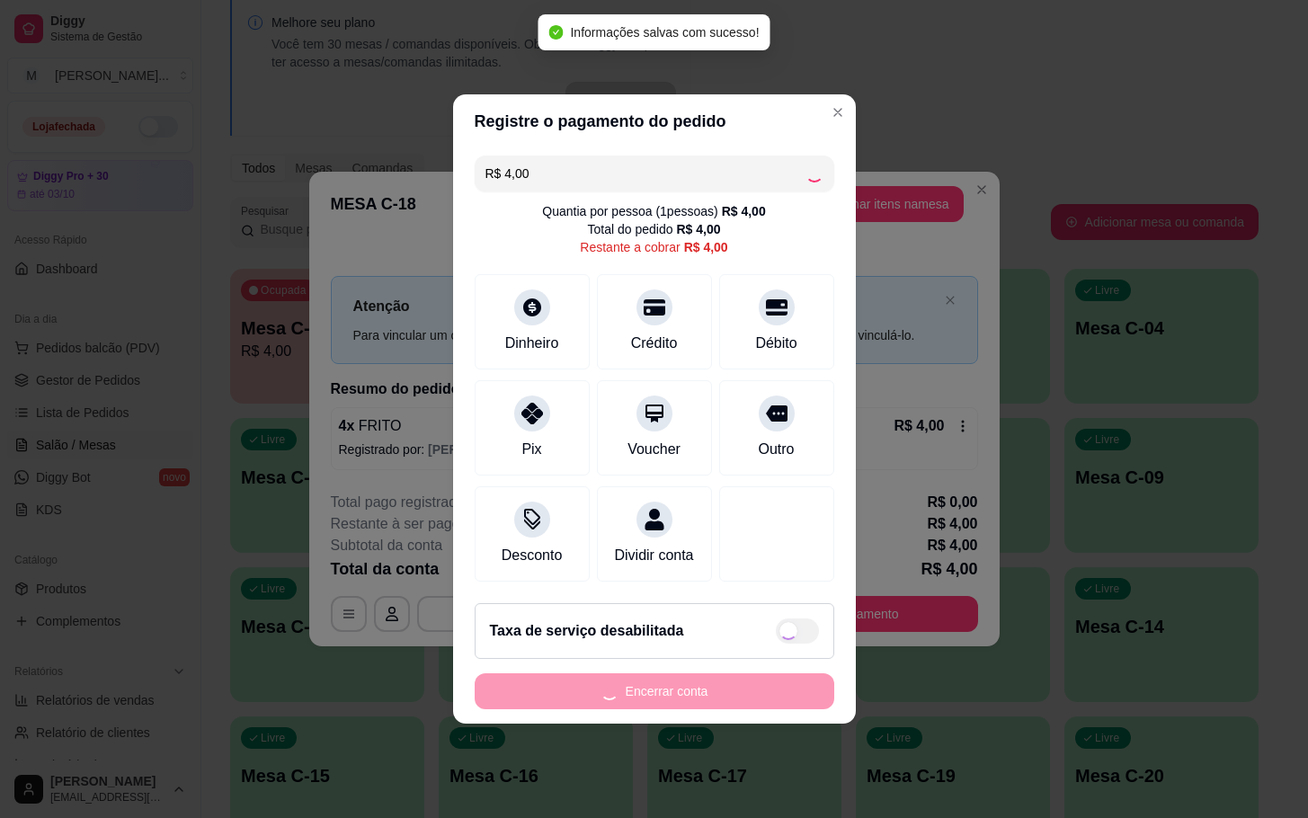
type input "R$ 0,00"
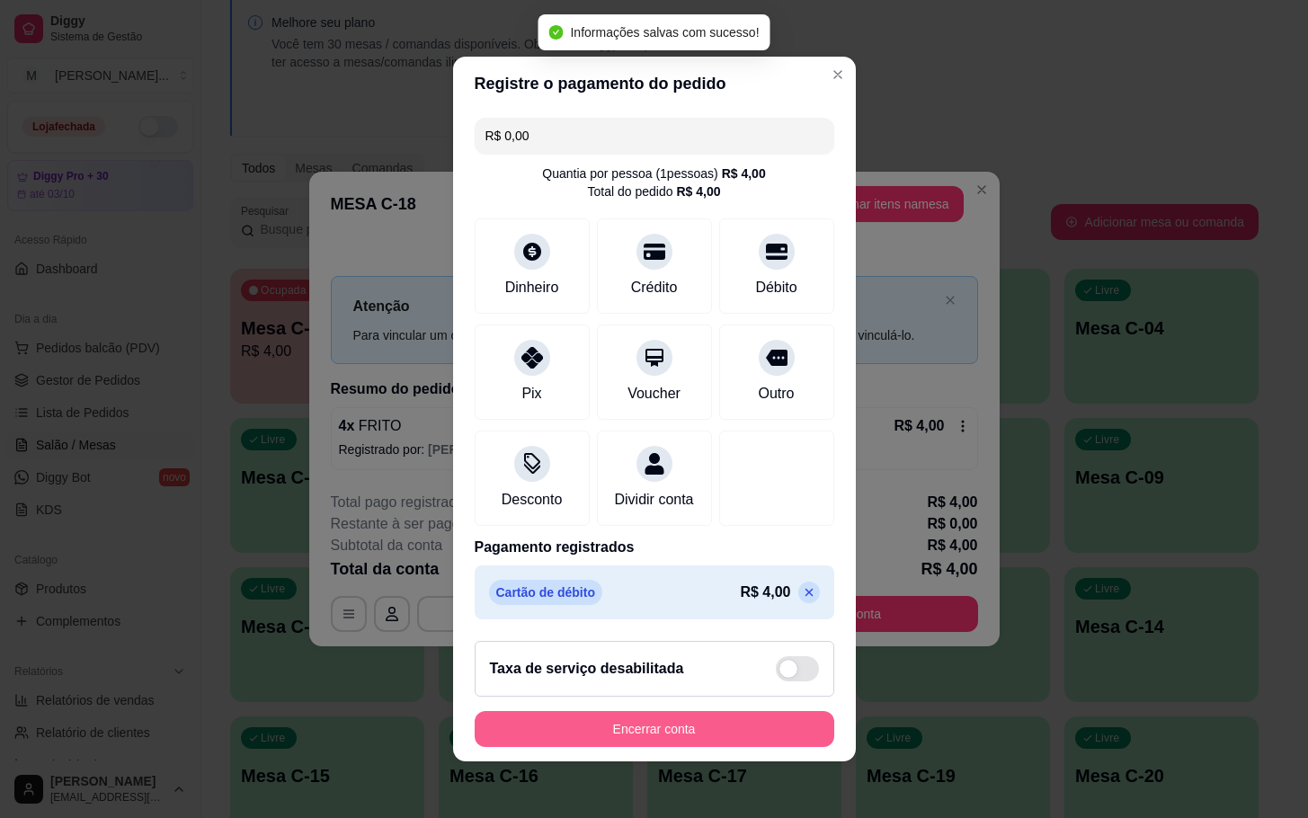
click at [736, 723] on div "Encerrar conta" at bounding box center [655, 729] width 360 height 36
drag, startPoint x: 712, startPoint y: 659, endPoint x: 689, endPoint y: 602, distance: 61.3
click at [701, 640] on footer "Taxa de serviço desabilitada Encerrar conta" at bounding box center [654, 694] width 403 height 135
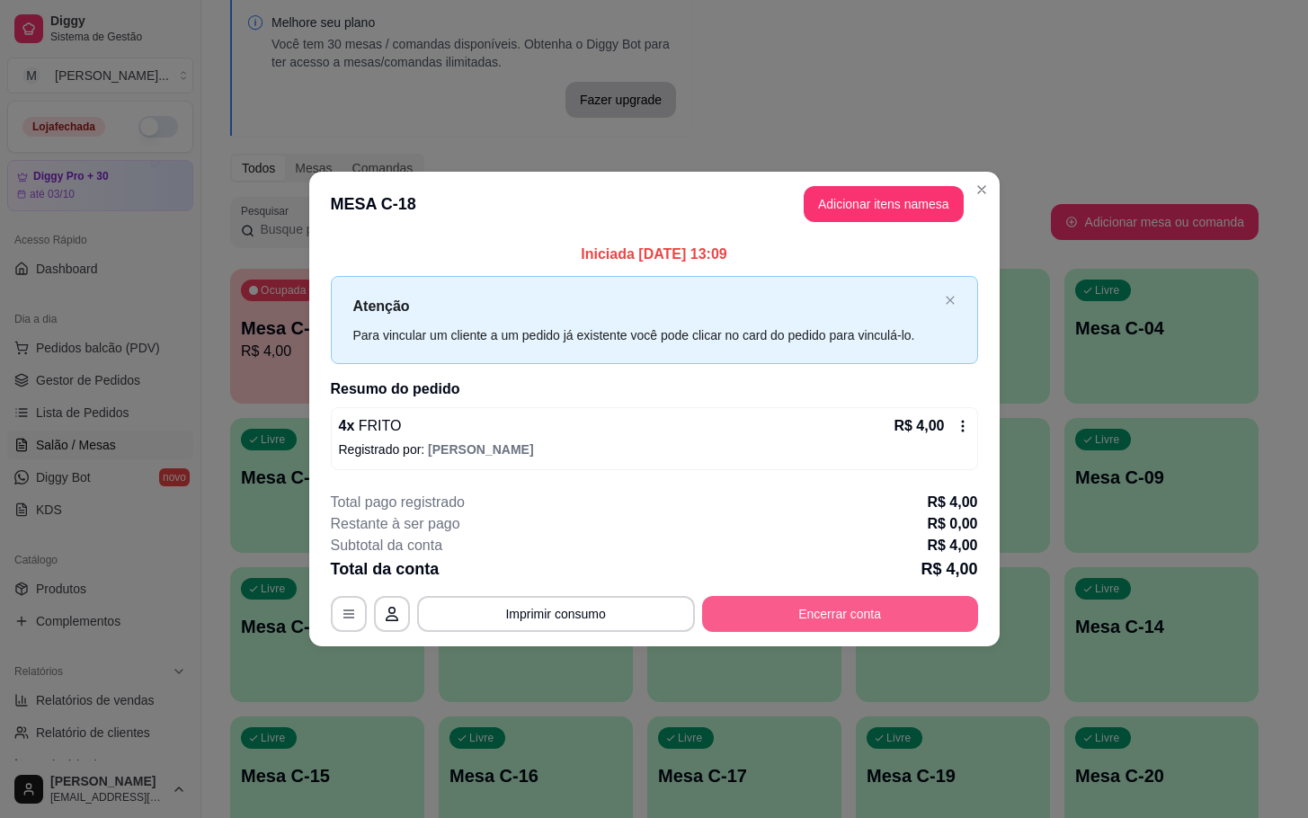
click at [831, 616] on button "Encerrar conta" at bounding box center [840, 614] width 276 height 36
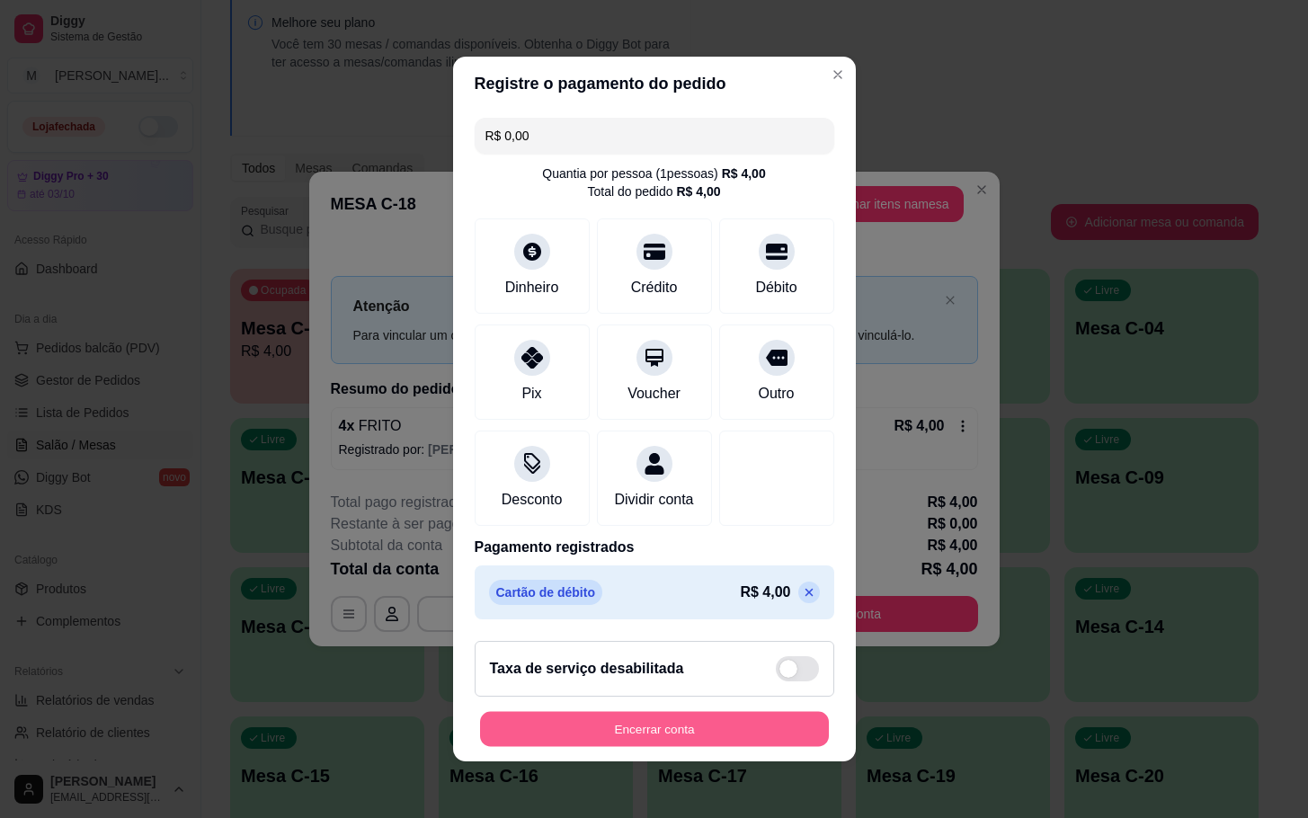
click at [728, 747] on button "Encerrar conta" at bounding box center [654, 729] width 349 height 35
